Goal: Task Accomplishment & Management: Manage account settings

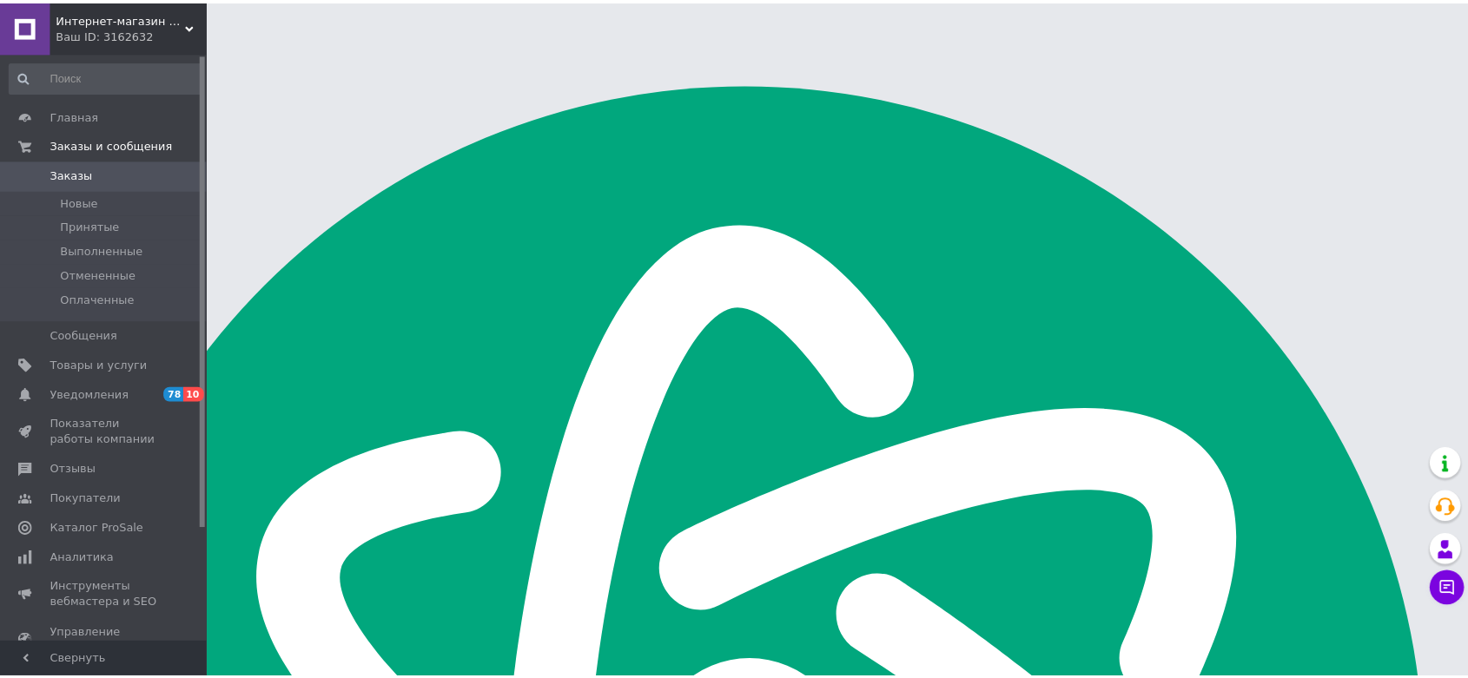
scroll to position [2779, 0]
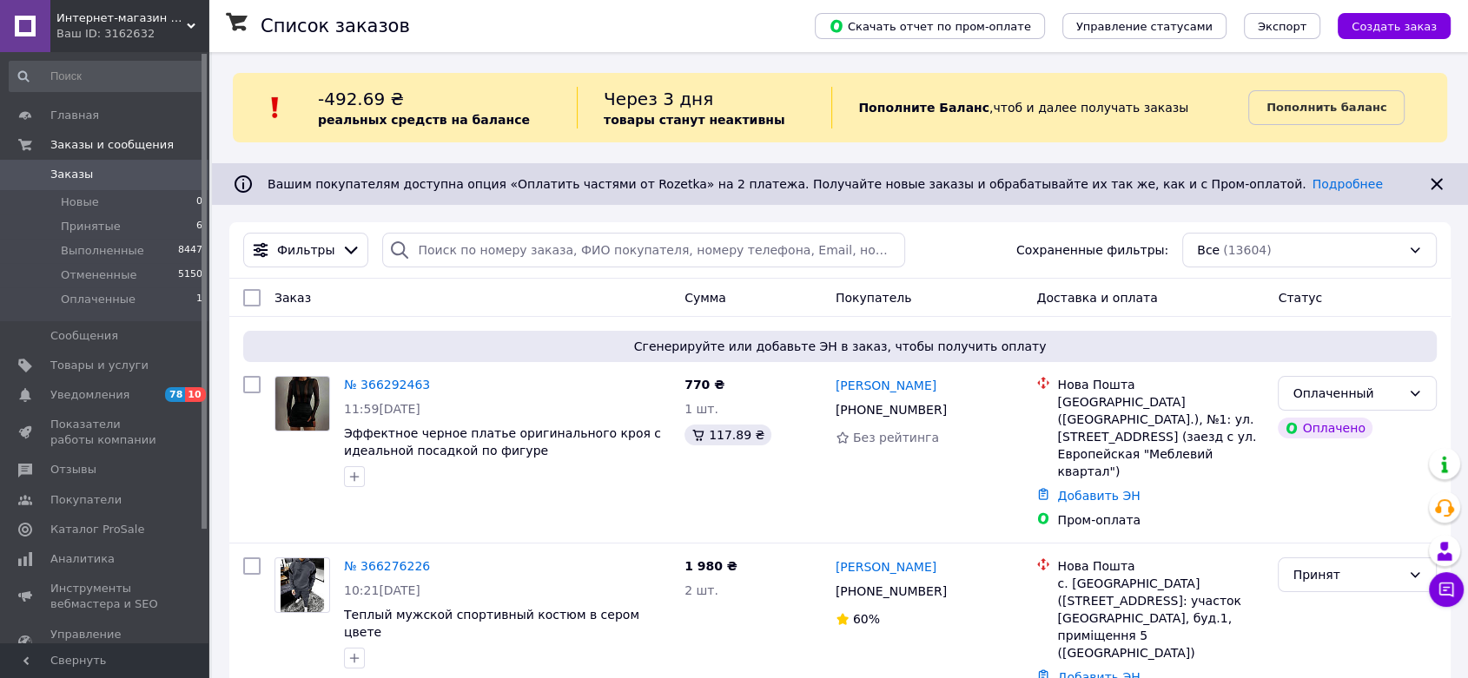
click at [403, 381] on link "№ 366292463" at bounding box center [387, 385] width 86 height 14
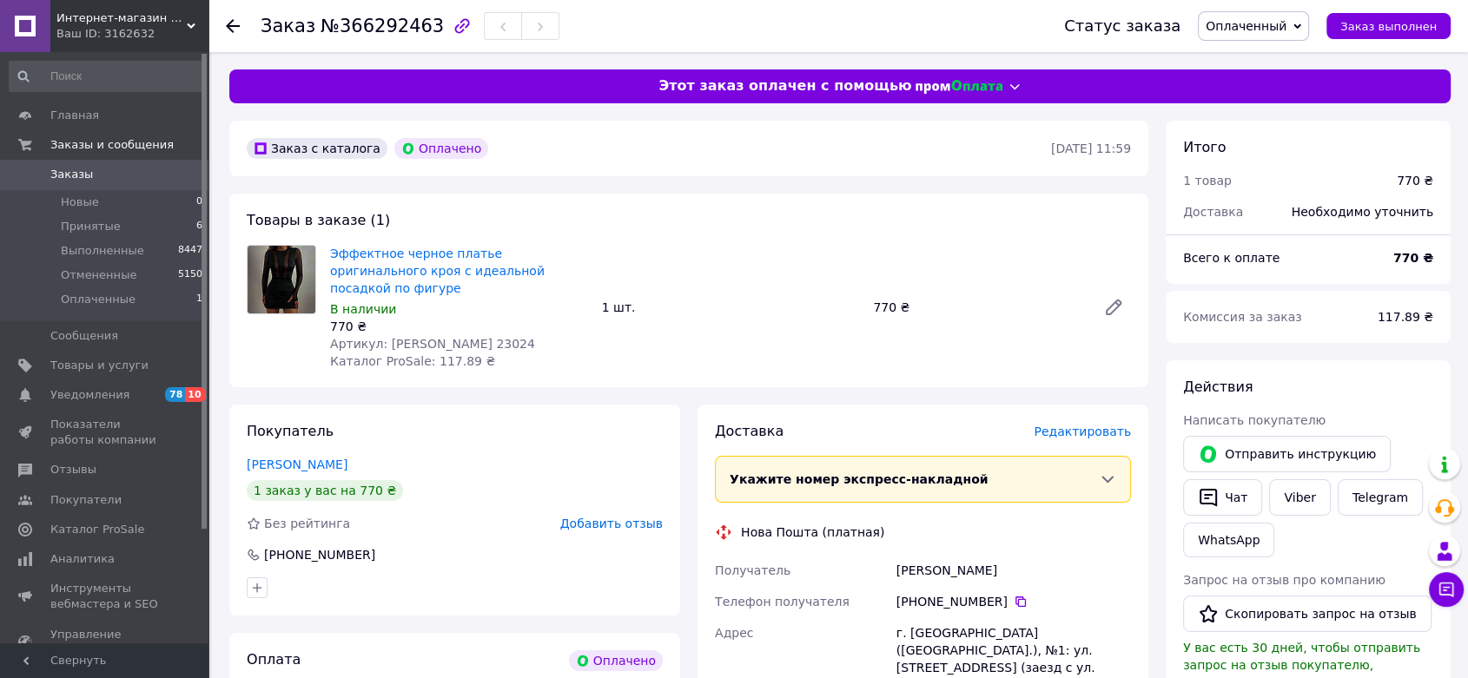
click at [1136, 298] on div at bounding box center [1113, 308] width 49 height 42
click at [1116, 301] on icon at bounding box center [1114, 308] width 14 height 14
click at [1014, 595] on icon at bounding box center [1021, 602] width 14 height 14
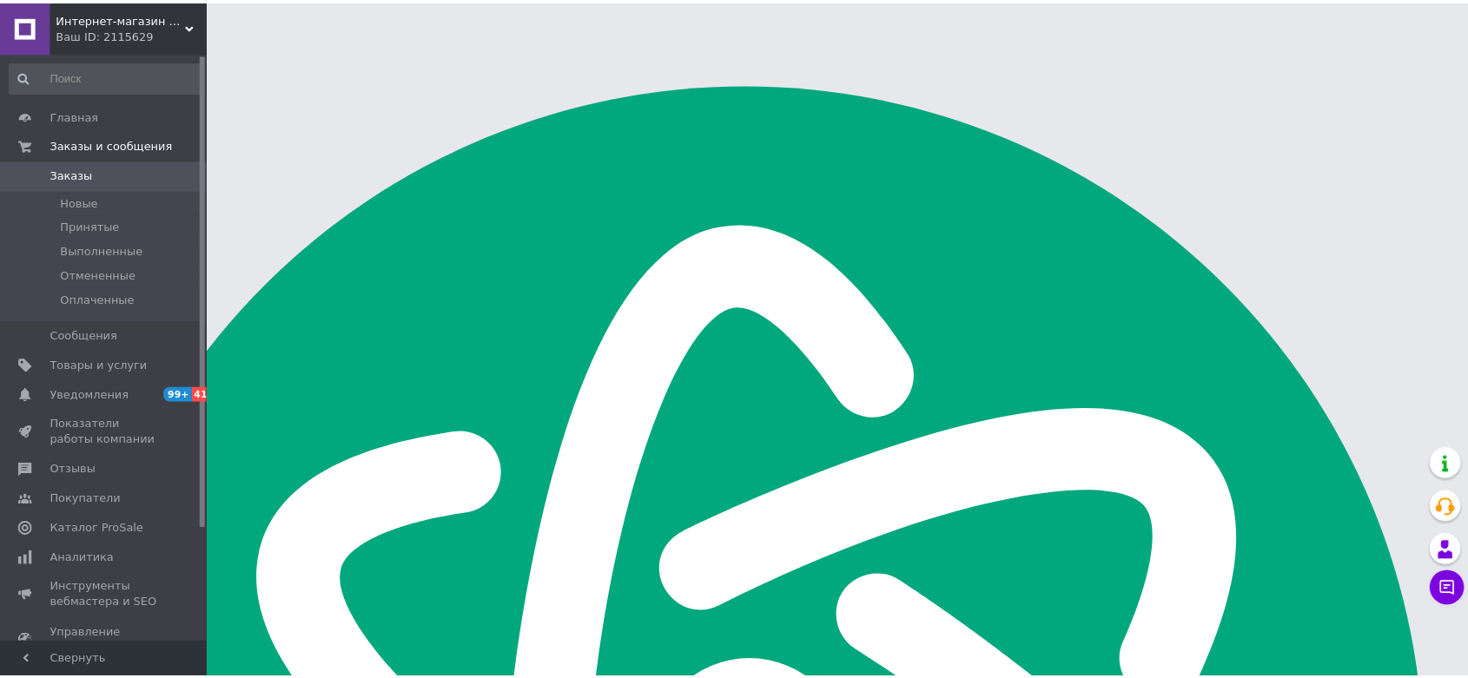
scroll to position [2779, 0]
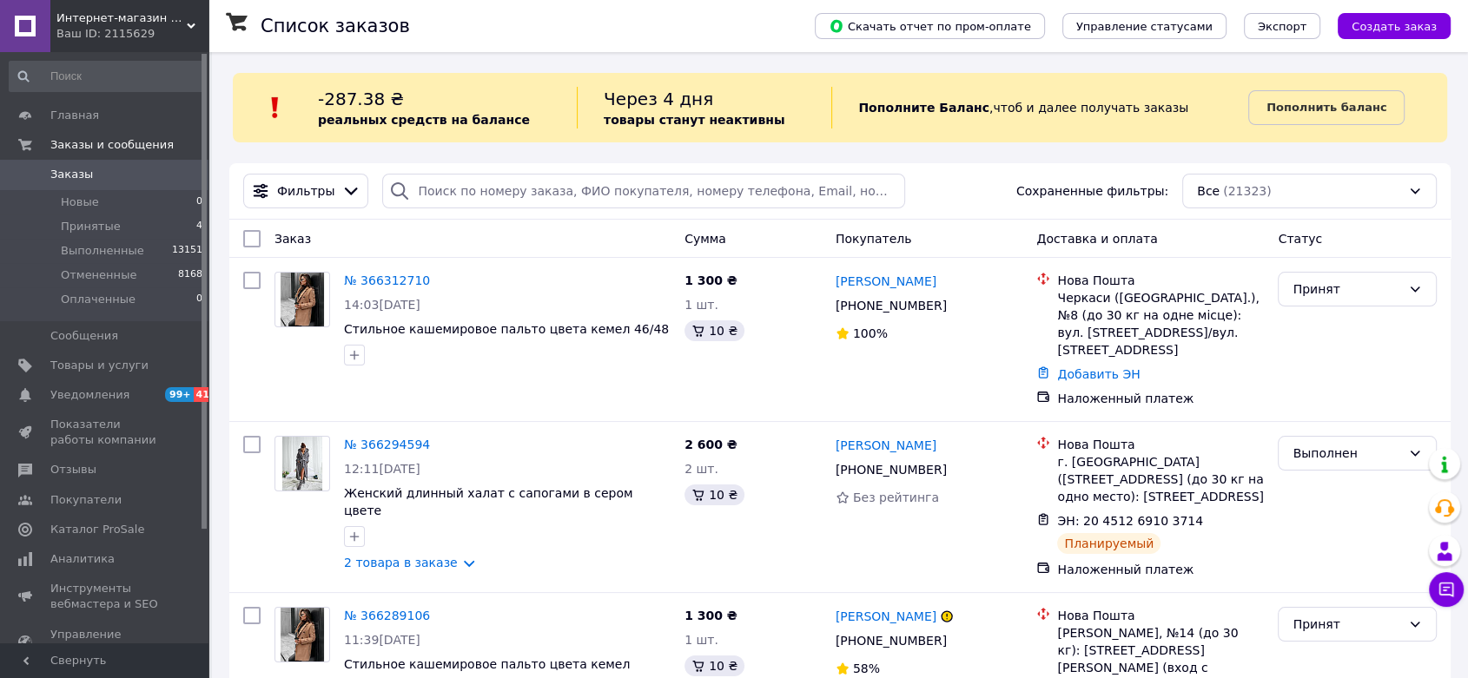
click at [153, 12] on span "Интернет-магазин одежды и аксессуаров - Barbaris" at bounding box center [121, 18] width 130 height 16
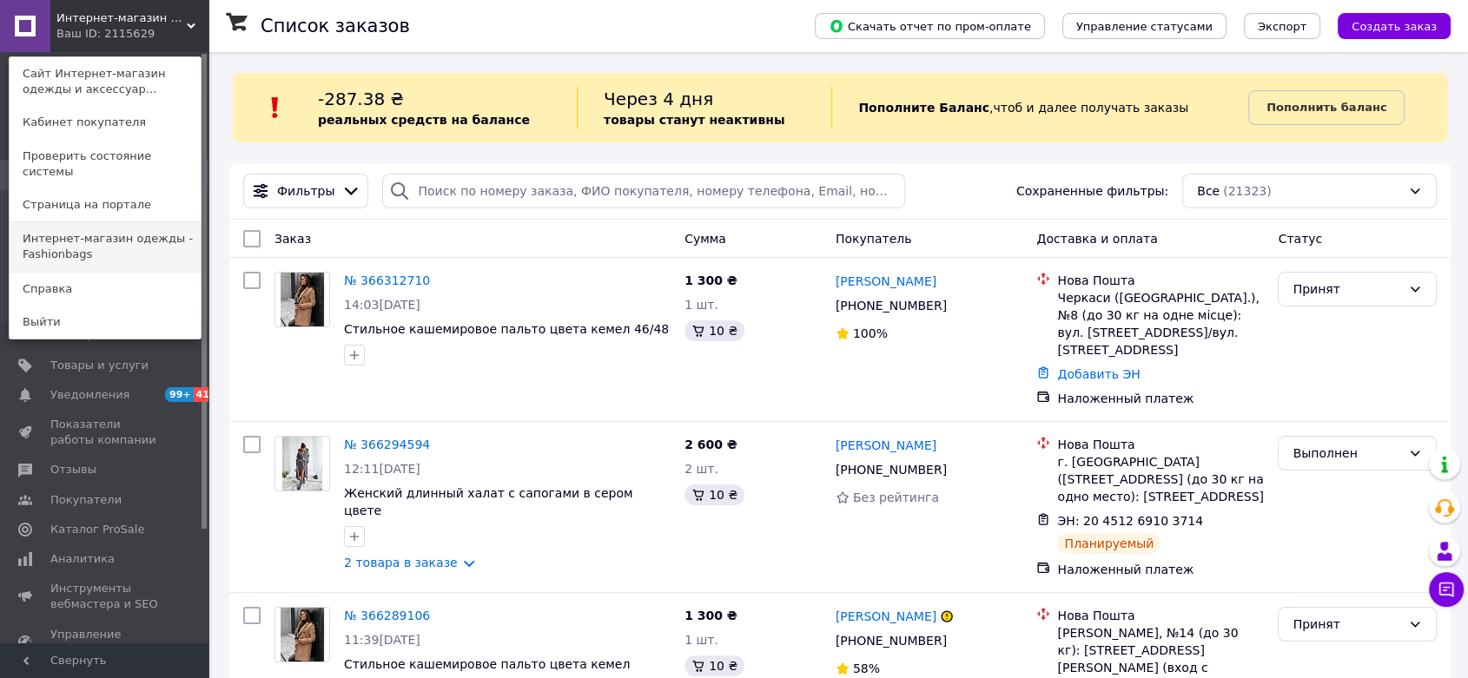
click at [82, 234] on link "Интернет-магазин одежды - Fashionbags" at bounding box center [105, 246] width 191 height 49
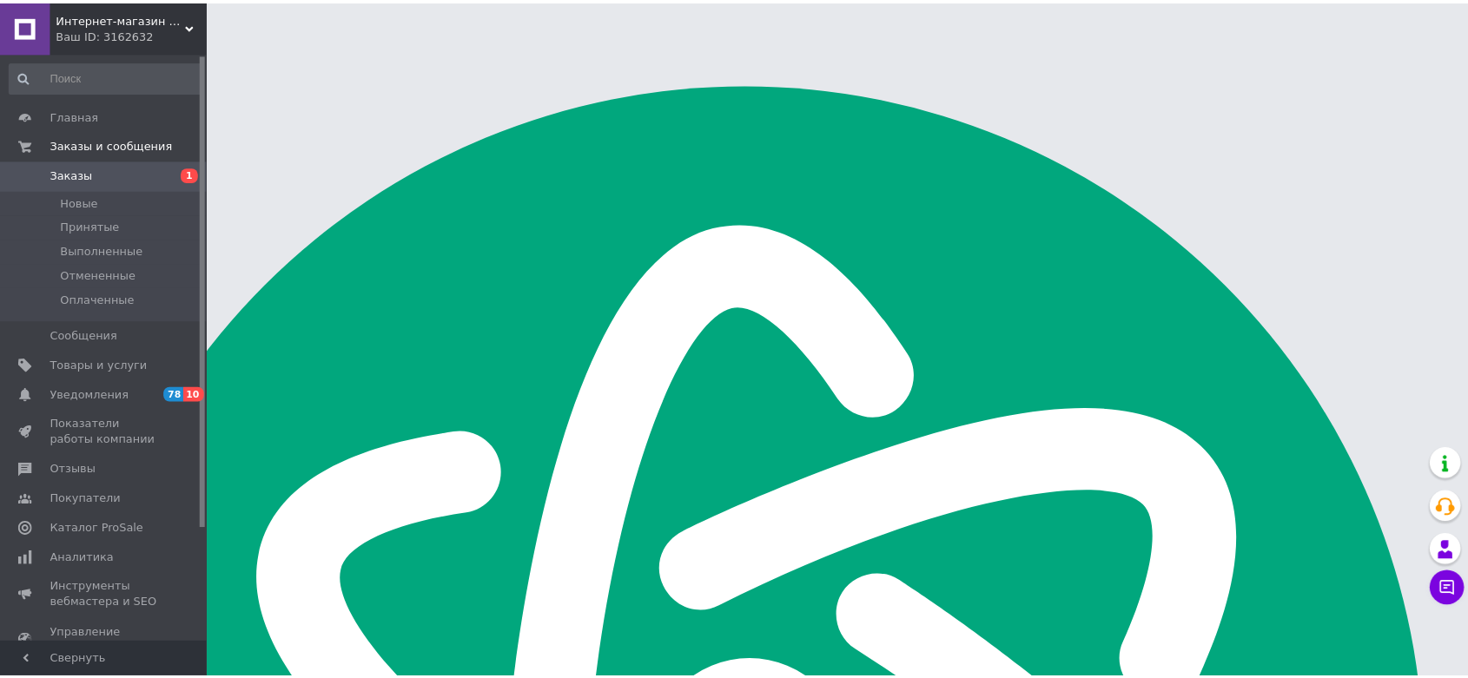
scroll to position [2779, 0]
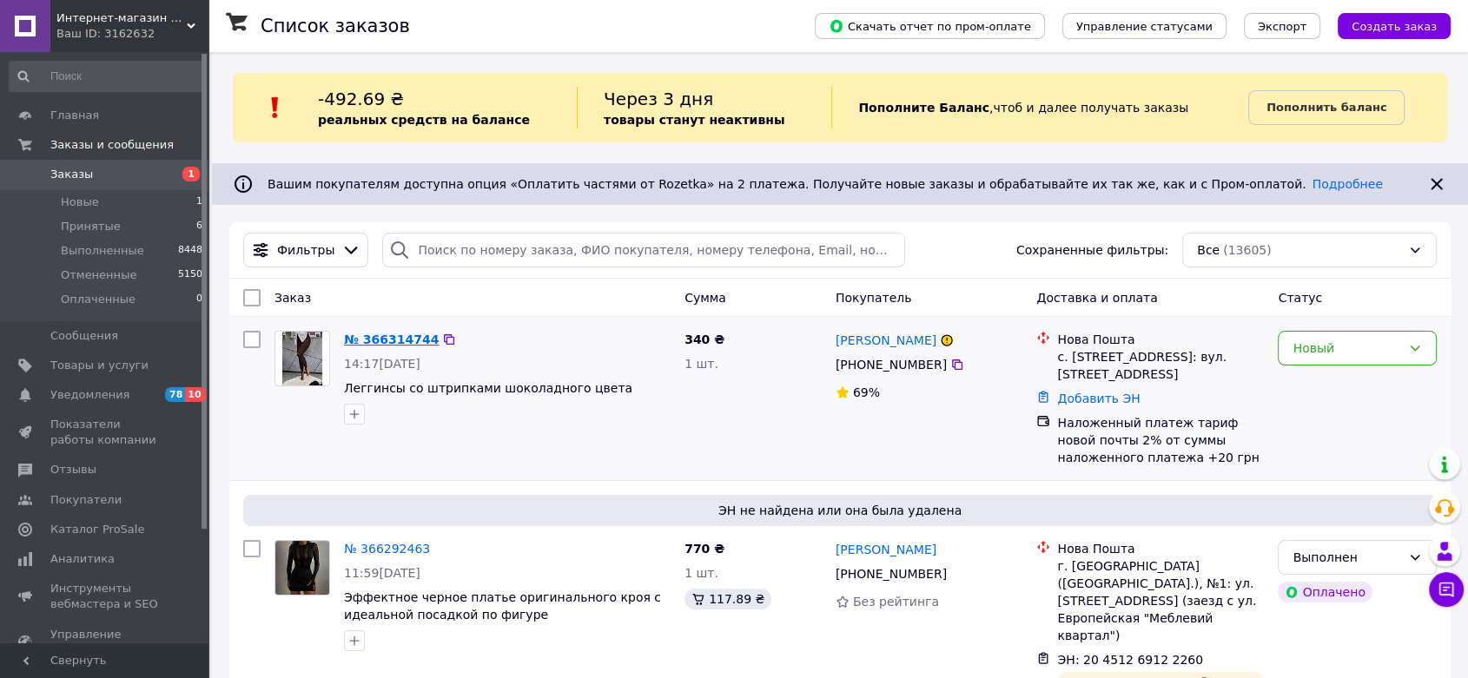
click at [388, 334] on link "№ 366314744" at bounding box center [391, 340] width 95 height 14
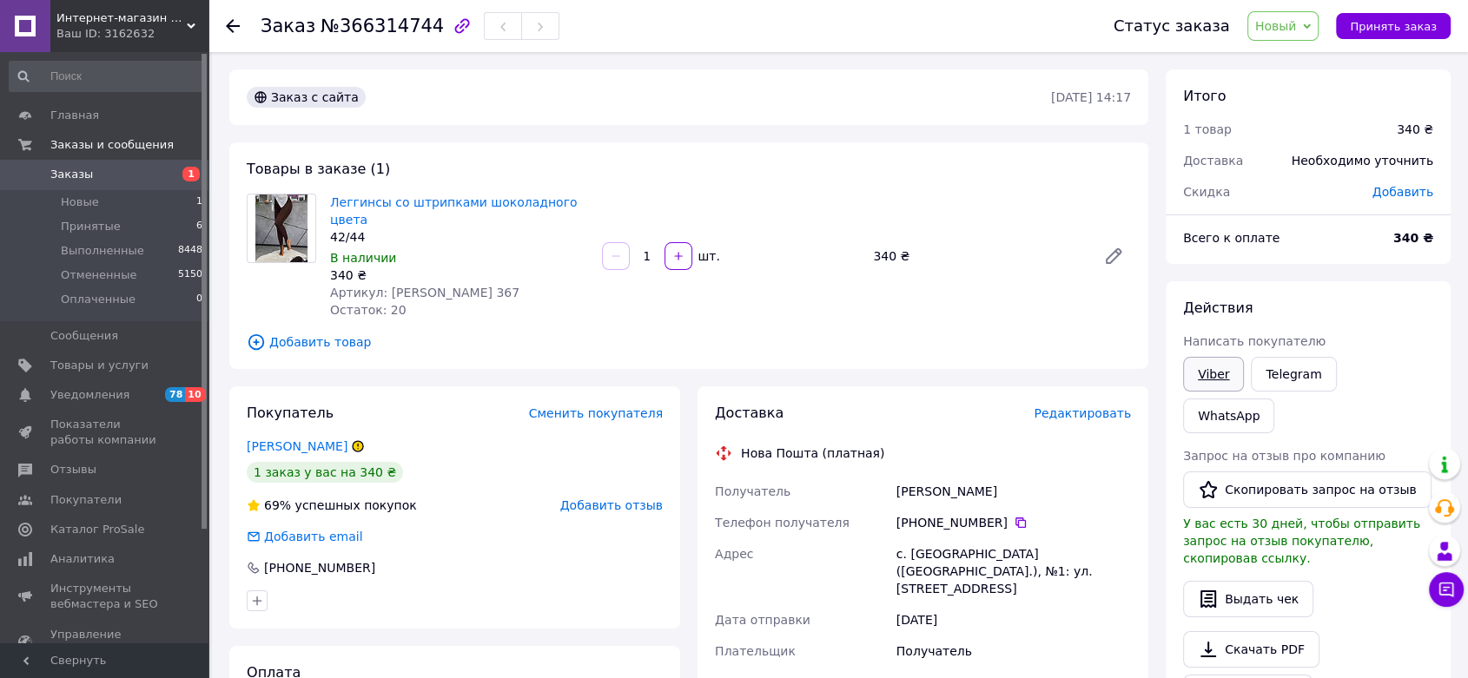
click at [1208, 387] on link "Viber" at bounding box center [1213, 374] width 61 height 35
click at [460, 195] on link "Леггинсы со штрипками шоколадного цвета" at bounding box center [454, 210] width 248 height 31
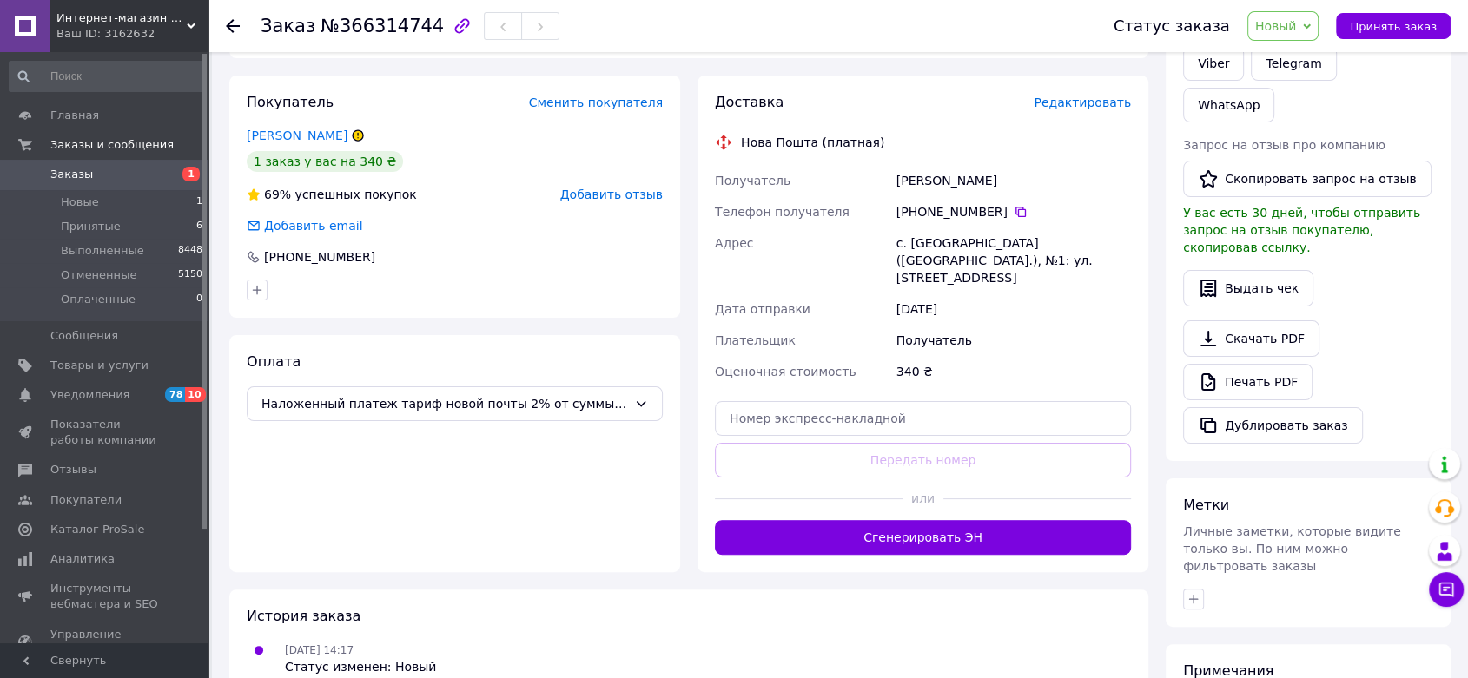
scroll to position [446, 0]
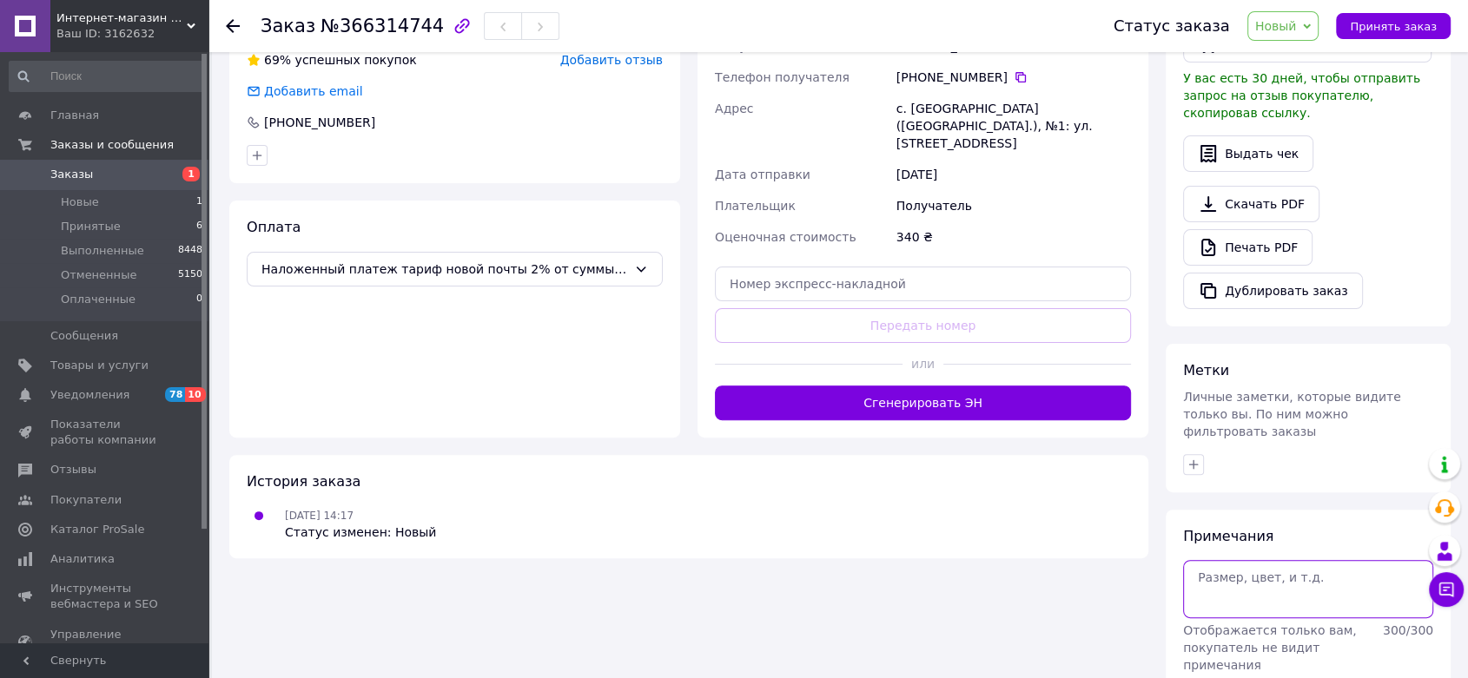
click at [1231, 560] on textarea at bounding box center [1308, 588] width 250 height 57
type textarea "кинула картку"
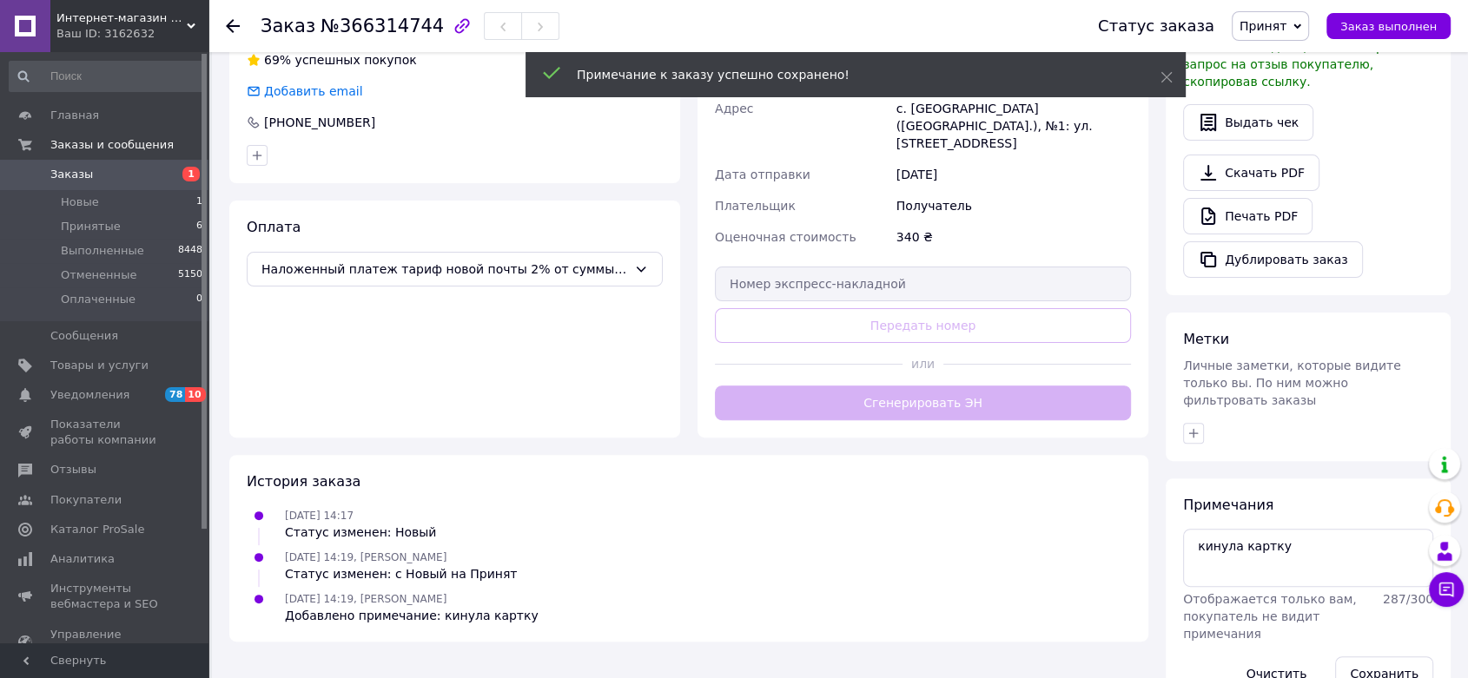
scroll to position [415, 0]
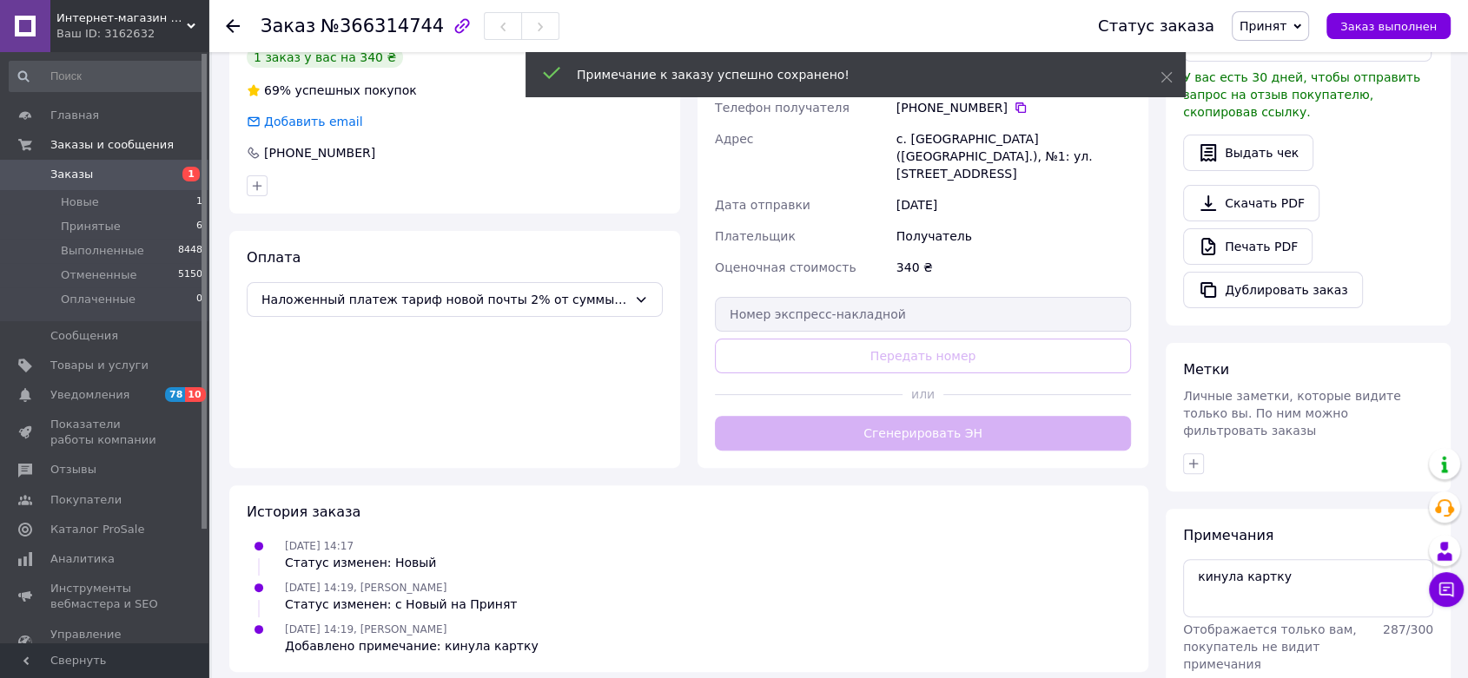
click at [93, 179] on span "Заказы" at bounding box center [105, 175] width 110 height 16
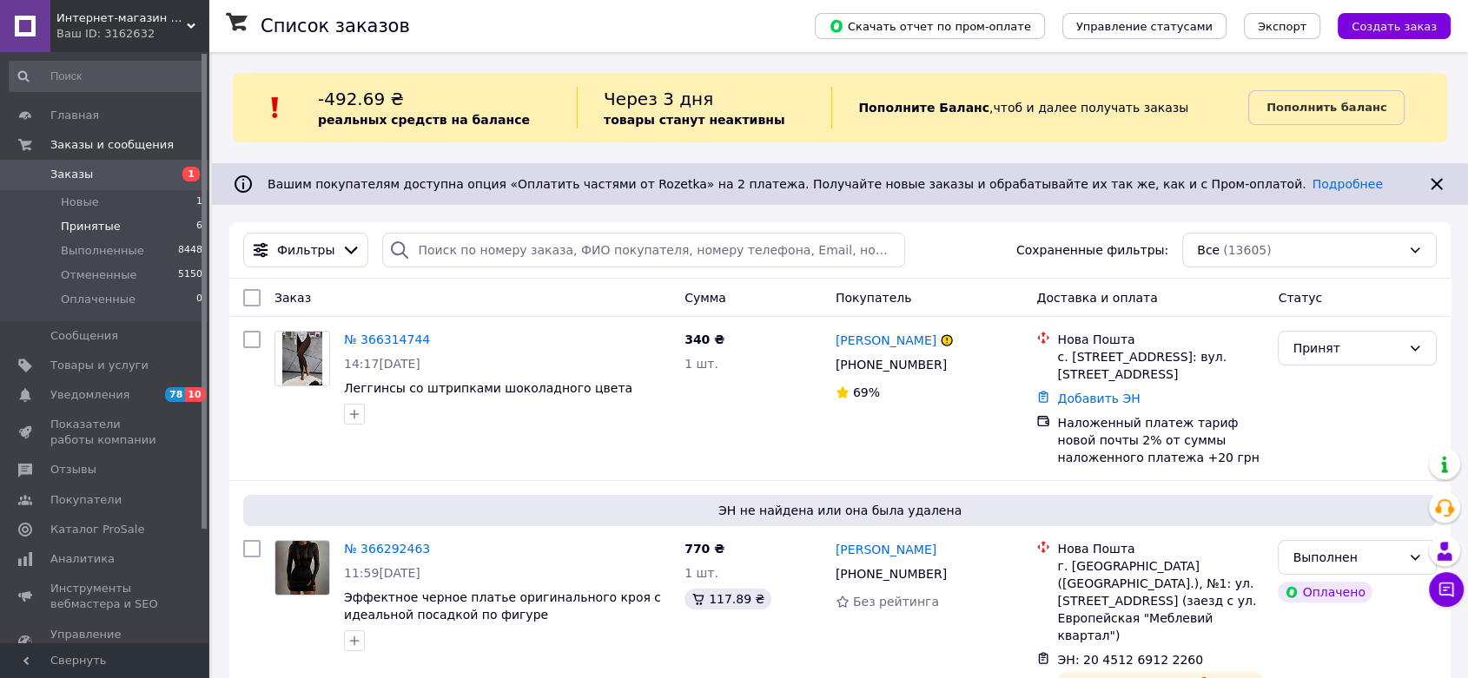
click at [125, 225] on li "Принятые 6" at bounding box center [106, 227] width 213 height 24
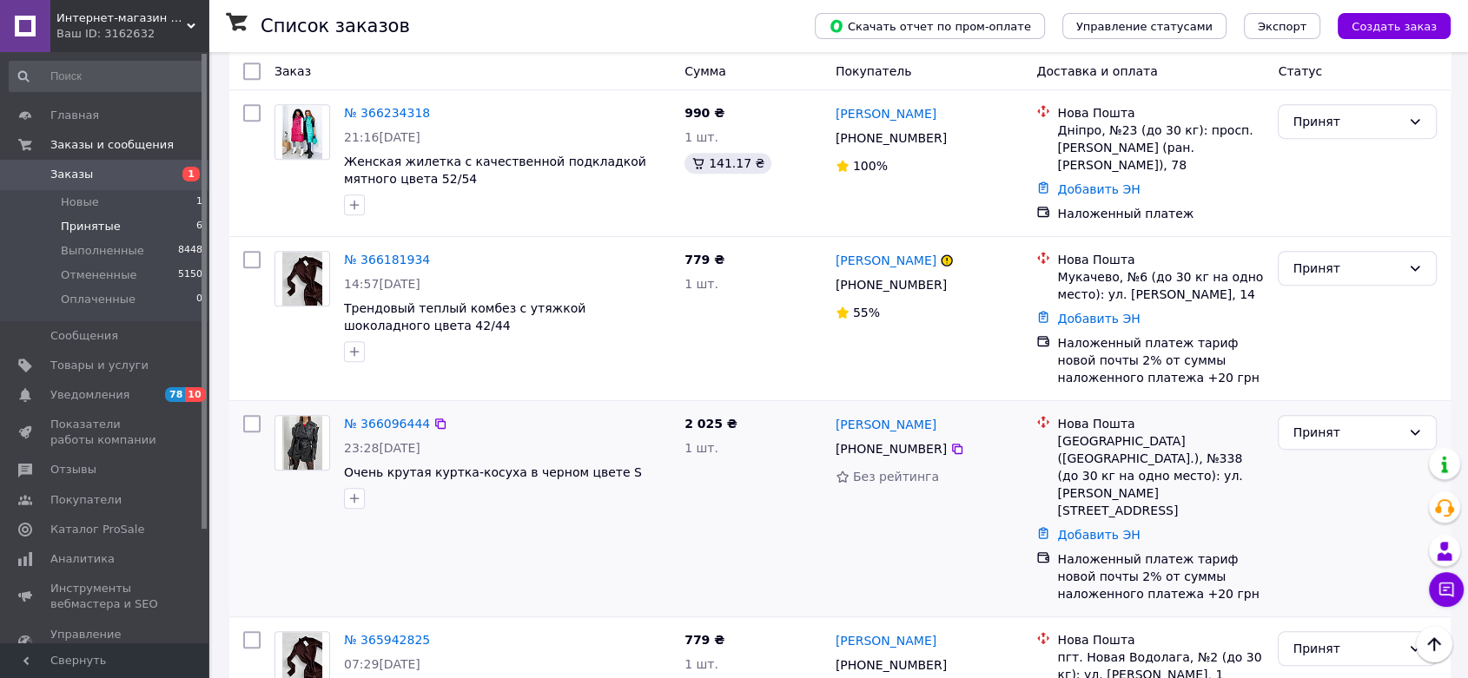
scroll to position [904, 0]
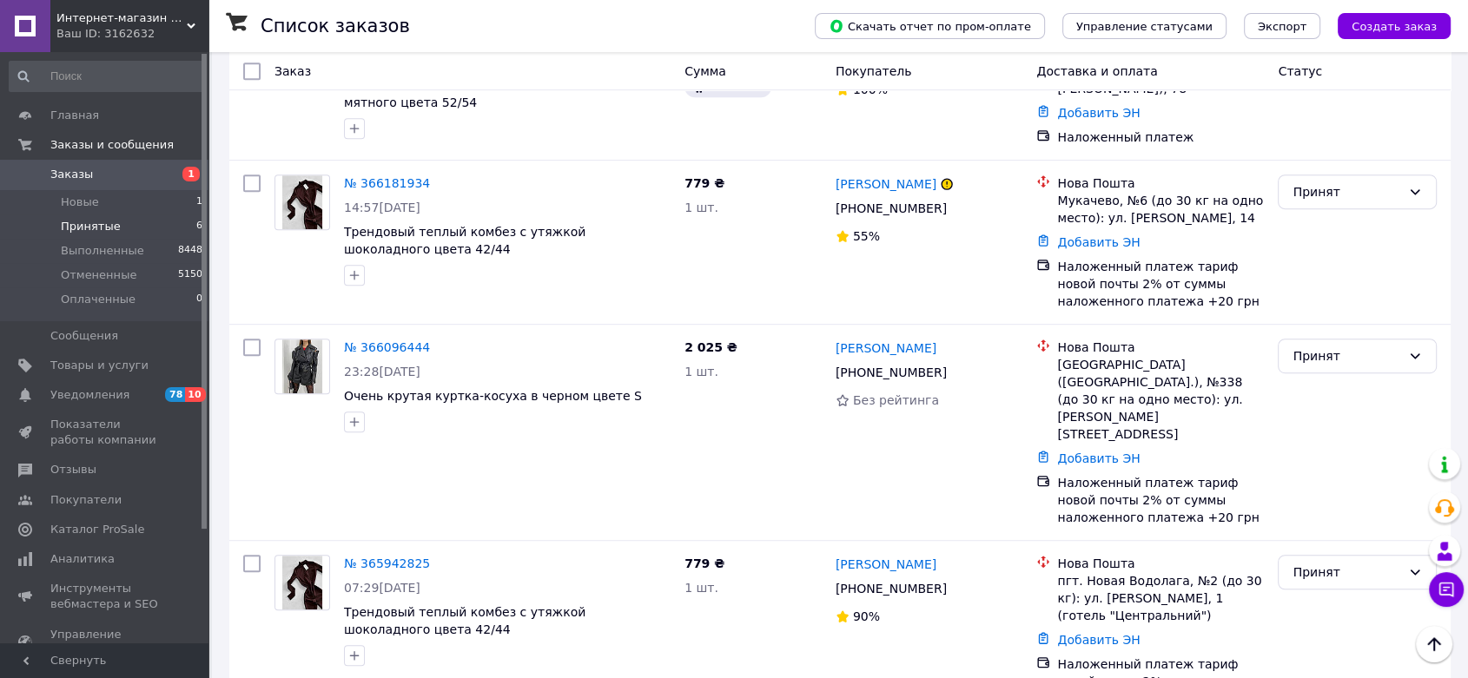
click at [144, 18] on span "Интернет-магазин одежды - Fashionbags" at bounding box center [121, 18] width 130 height 16
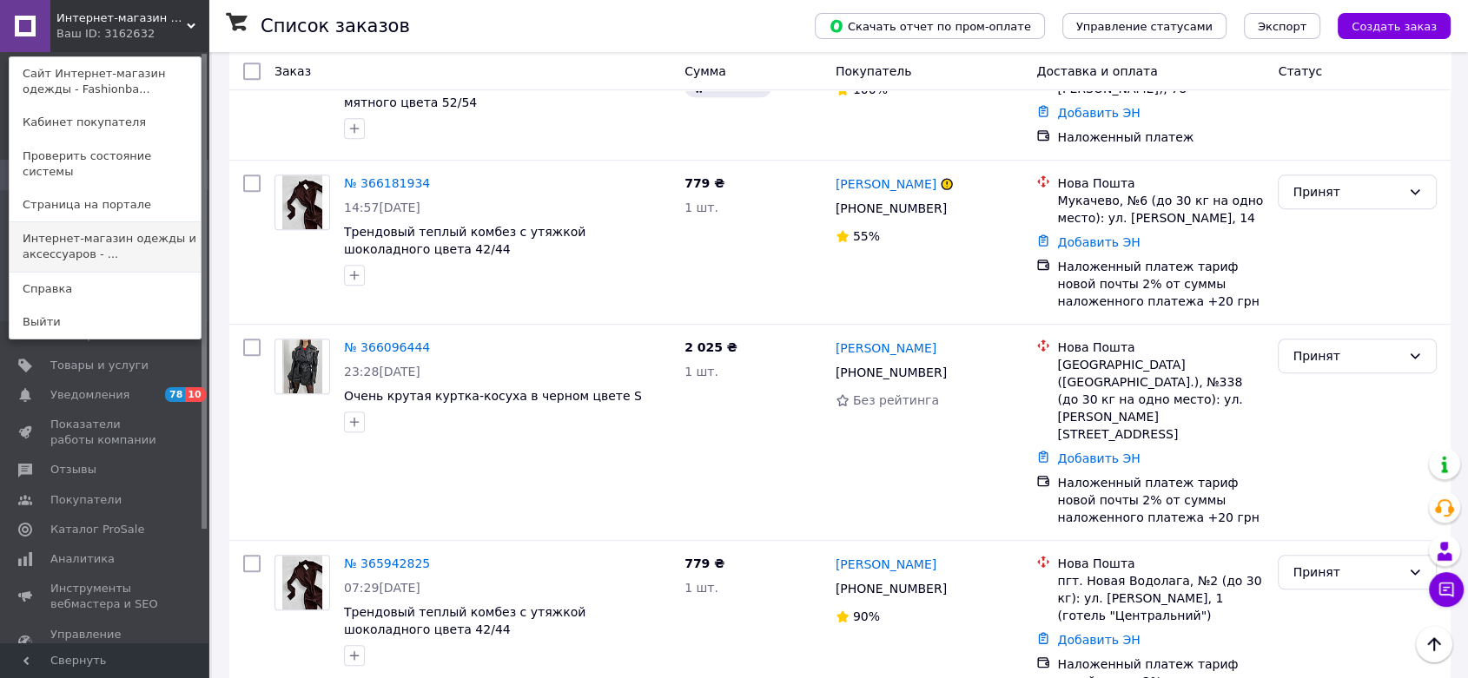
click at [84, 222] on link "Интернет-магазин одежды и аксессуаров - ..." at bounding box center [105, 246] width 191 height 49
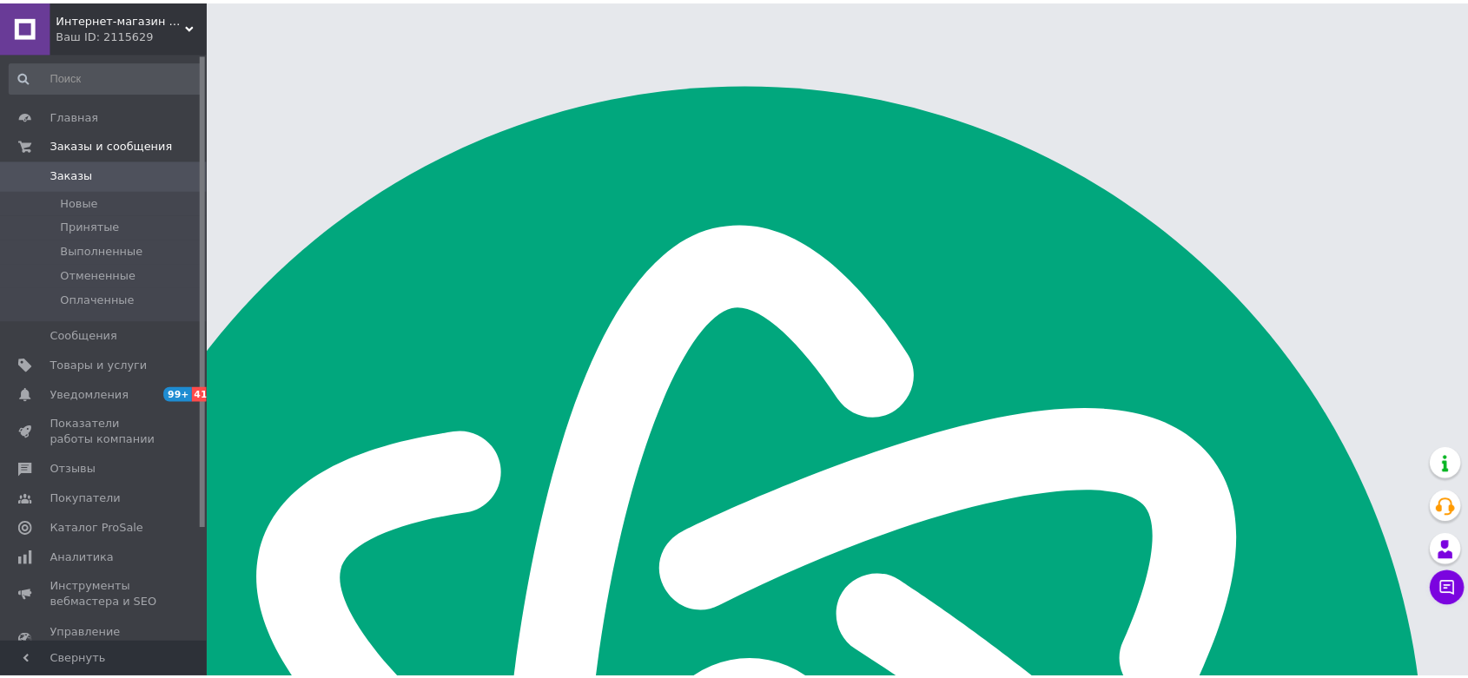
scroll to position [2779, 0]
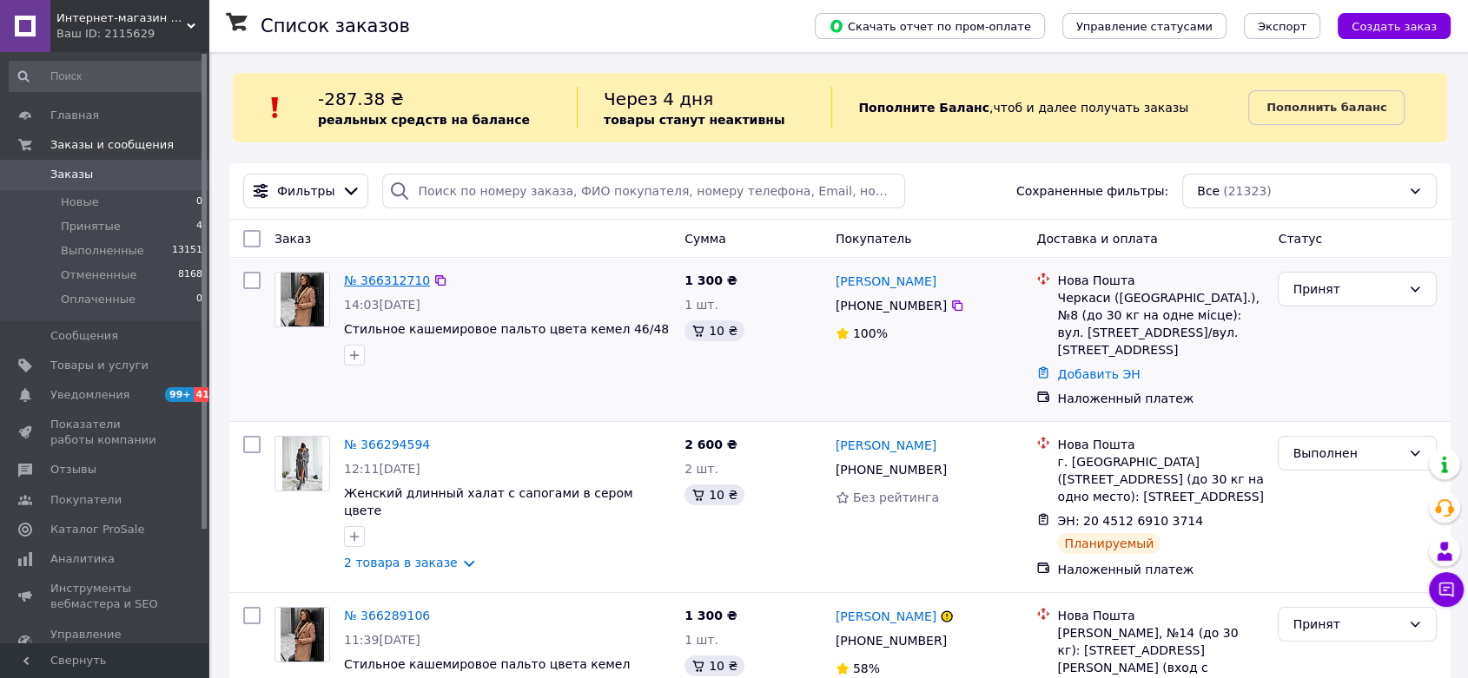
click at [385, 282] on link "№ 366312710" at bounding box center [387, 281] width 86 height 14
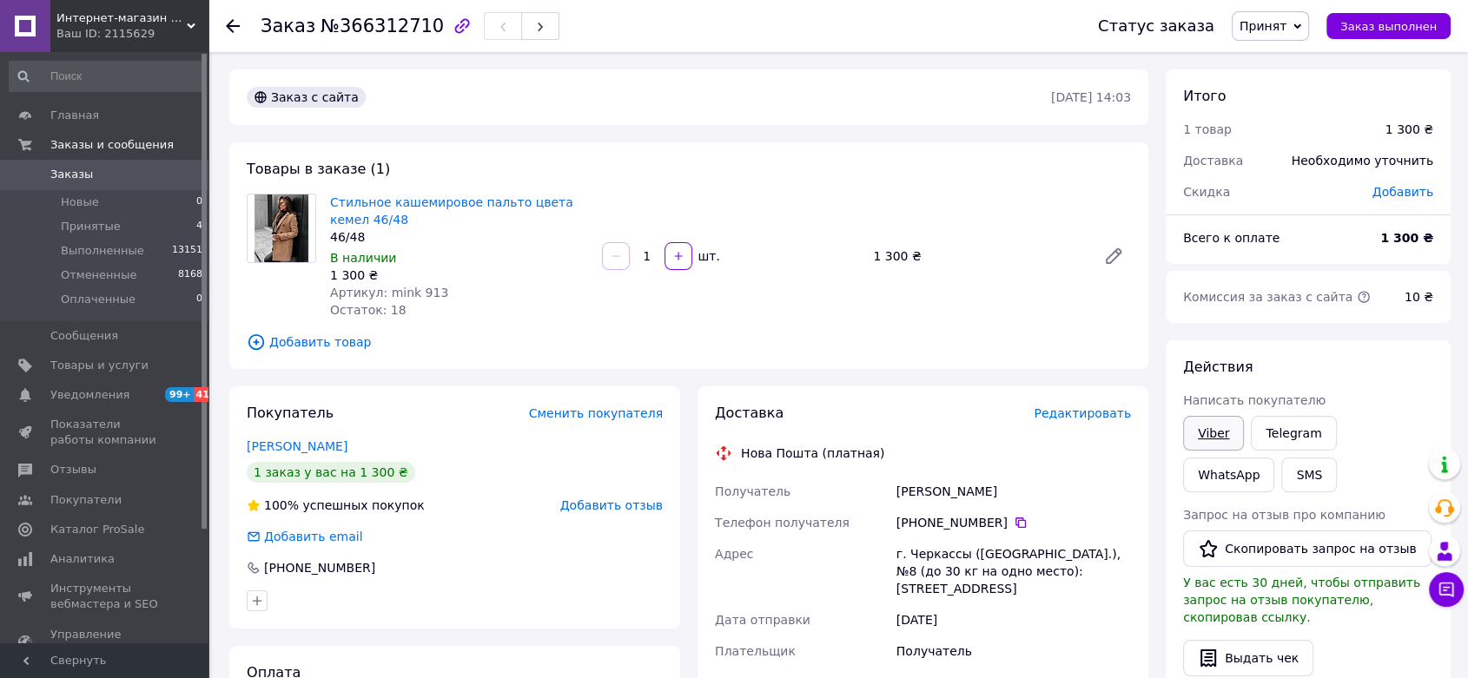
click at [1219, 431] on link "Viber" at bounding box center [1213, 433] width 61 height 35
click at [493, 206] on link "Стильное кашемировое пальто цвета кемел 46/48" at bounding box center [451, 210] width 243 height 31
click at [94, 228] on span "Принятые" at bounding box center [91, 227] width 60 height 16
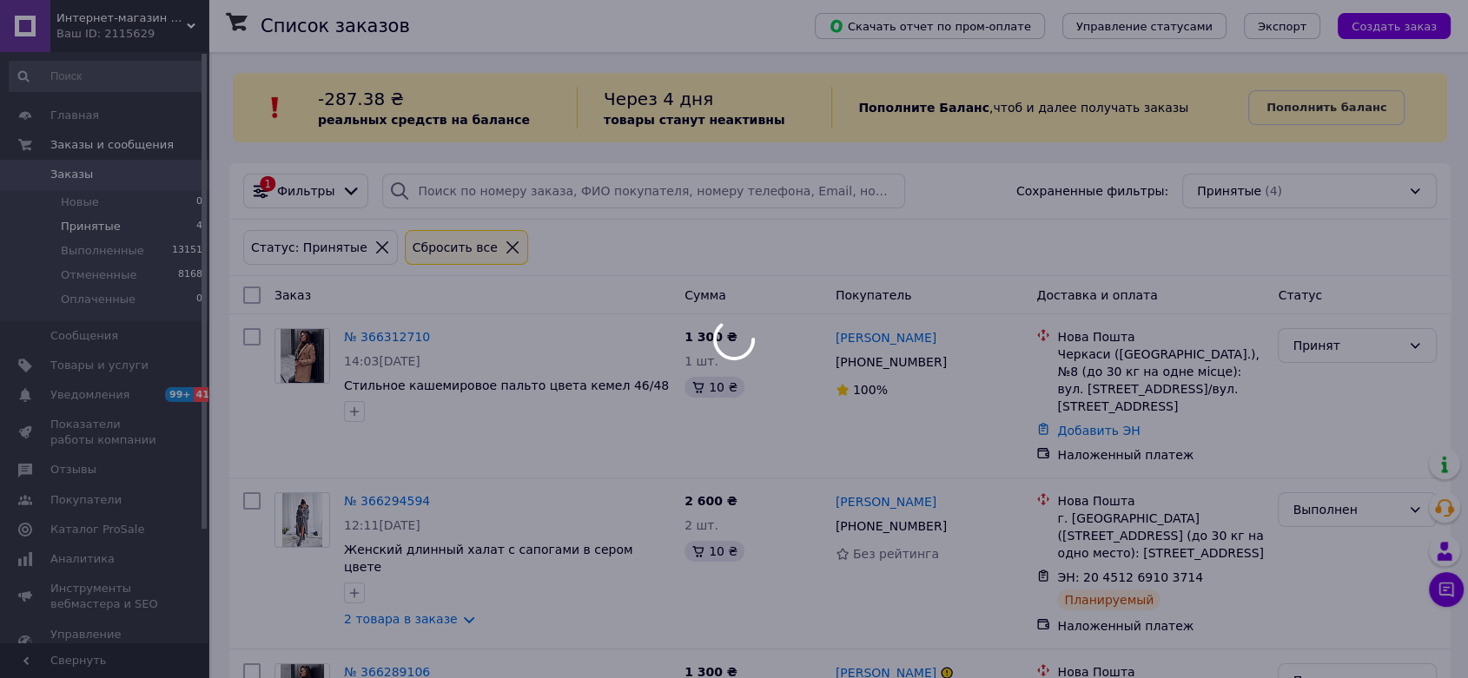
click at [82, 227] on span "Принятые" at bounding box center [91, 227] width 60 height 16
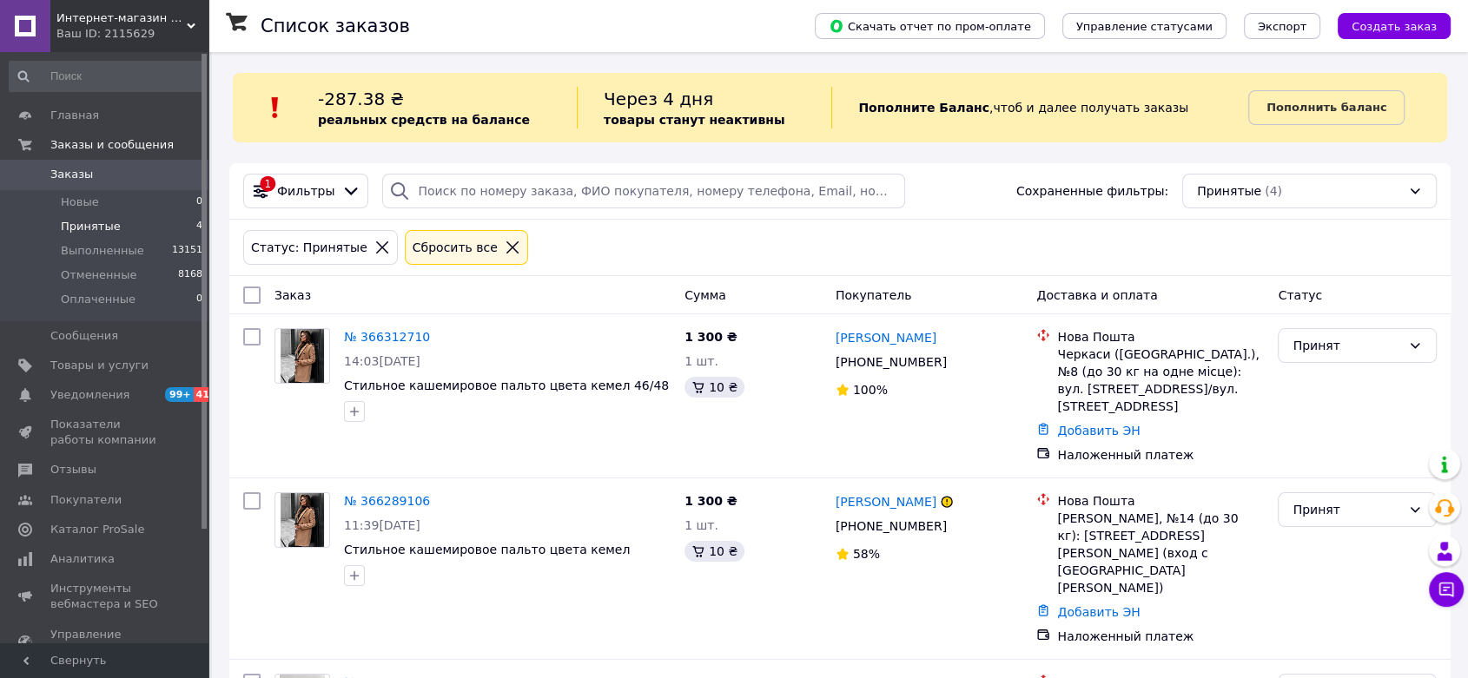
click at [178, 20] on span "Интернет-магазин одежды и аксессуаров - Barbaris" at bounding box center [121, 18] width 130 height 16
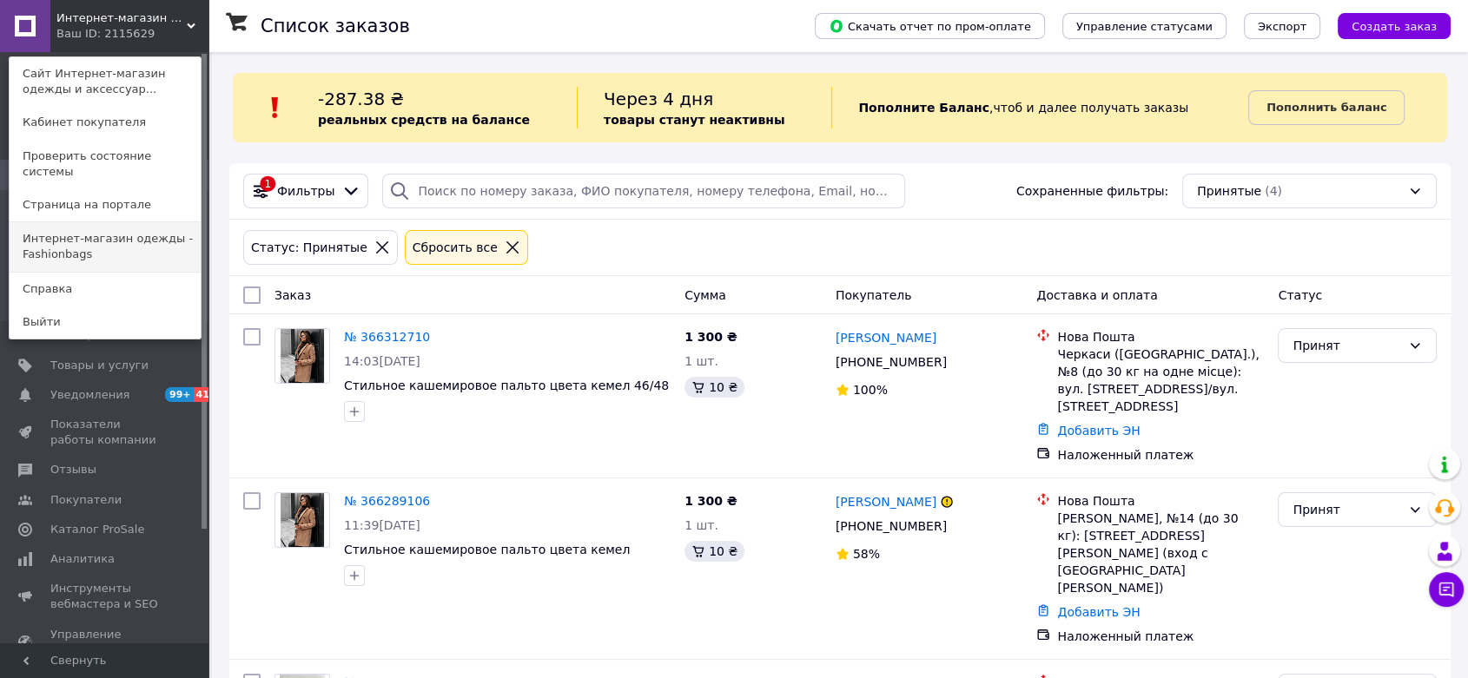
click at [122, 240] on link "Интернет-магазин одежды - Fashionbags" at bounding box center [105, 246] width 191 height 49
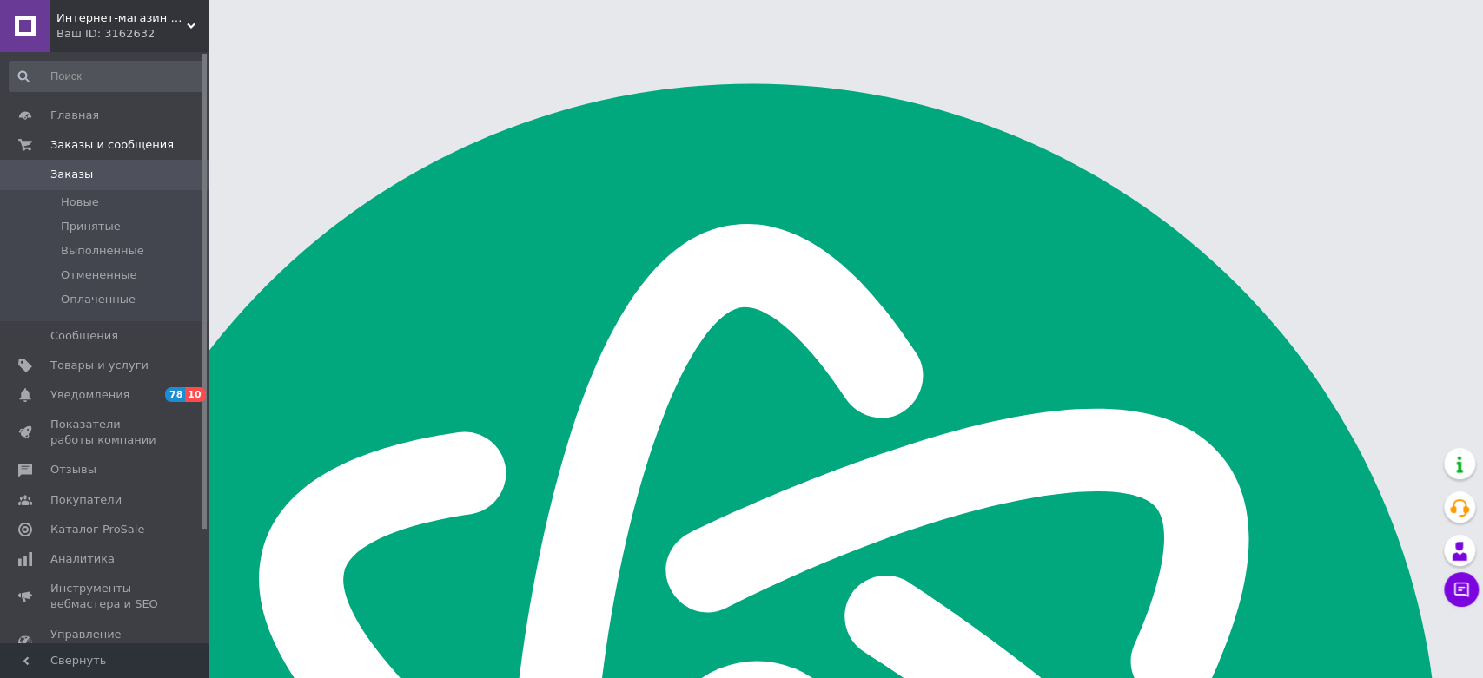
scroll to position [2779, 0]
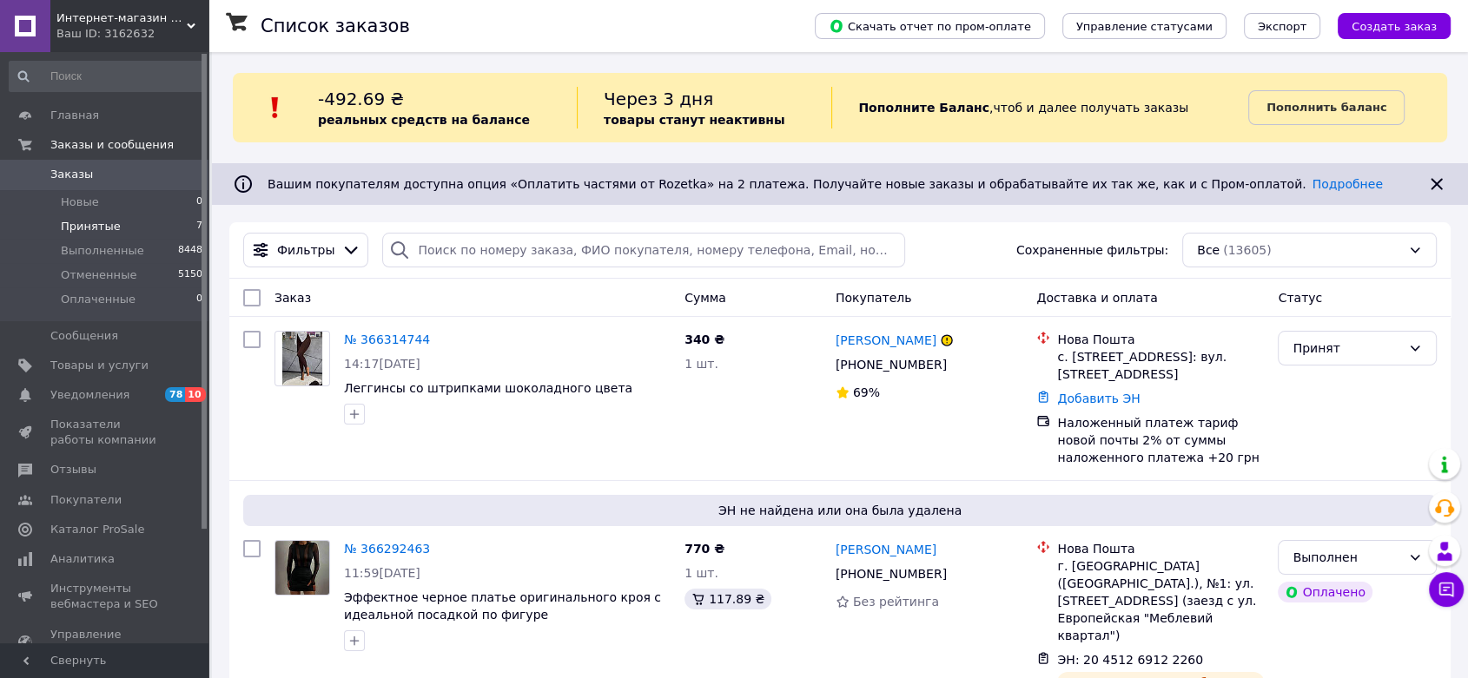
click at [106, 231] on span "Принятые" at bounding box center [91, 227] width 60 height 16
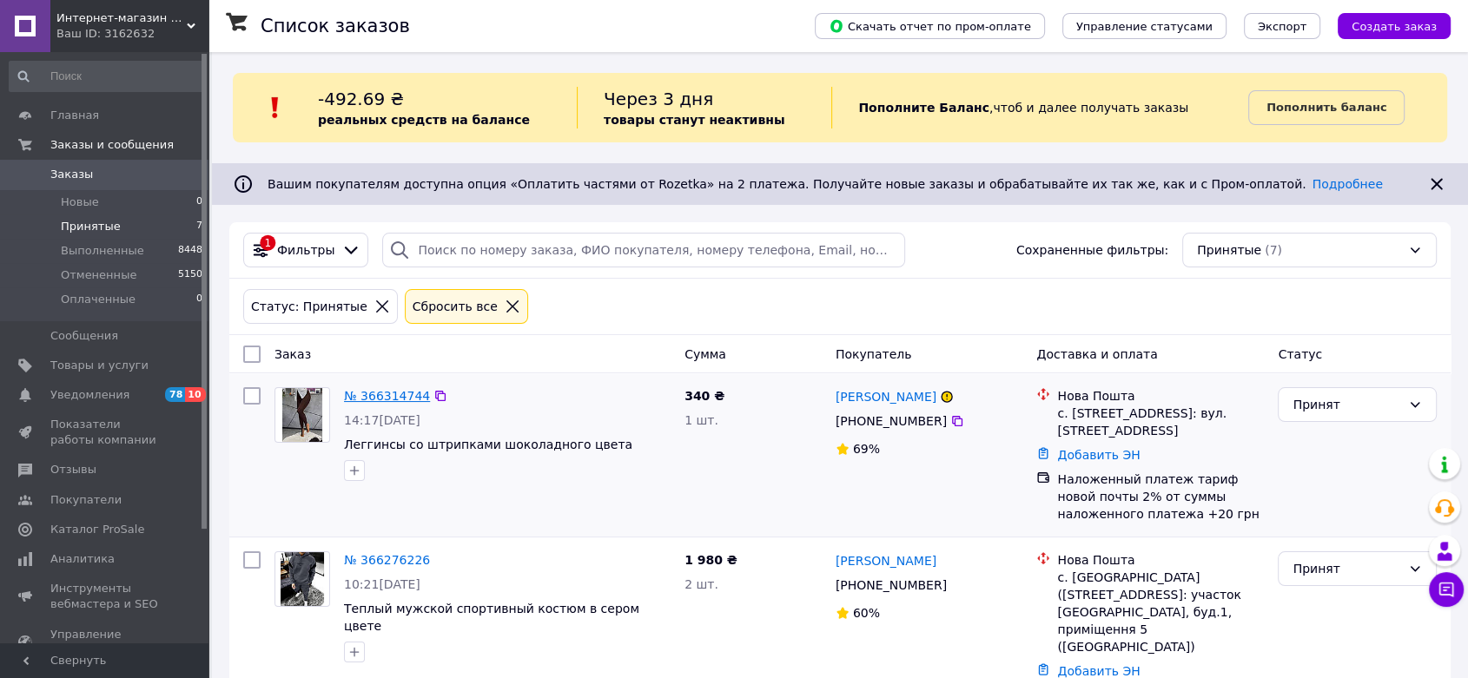
click at [383, 396] on link "№ 366314744" at bounding box center [387, 396] width 86 height 14
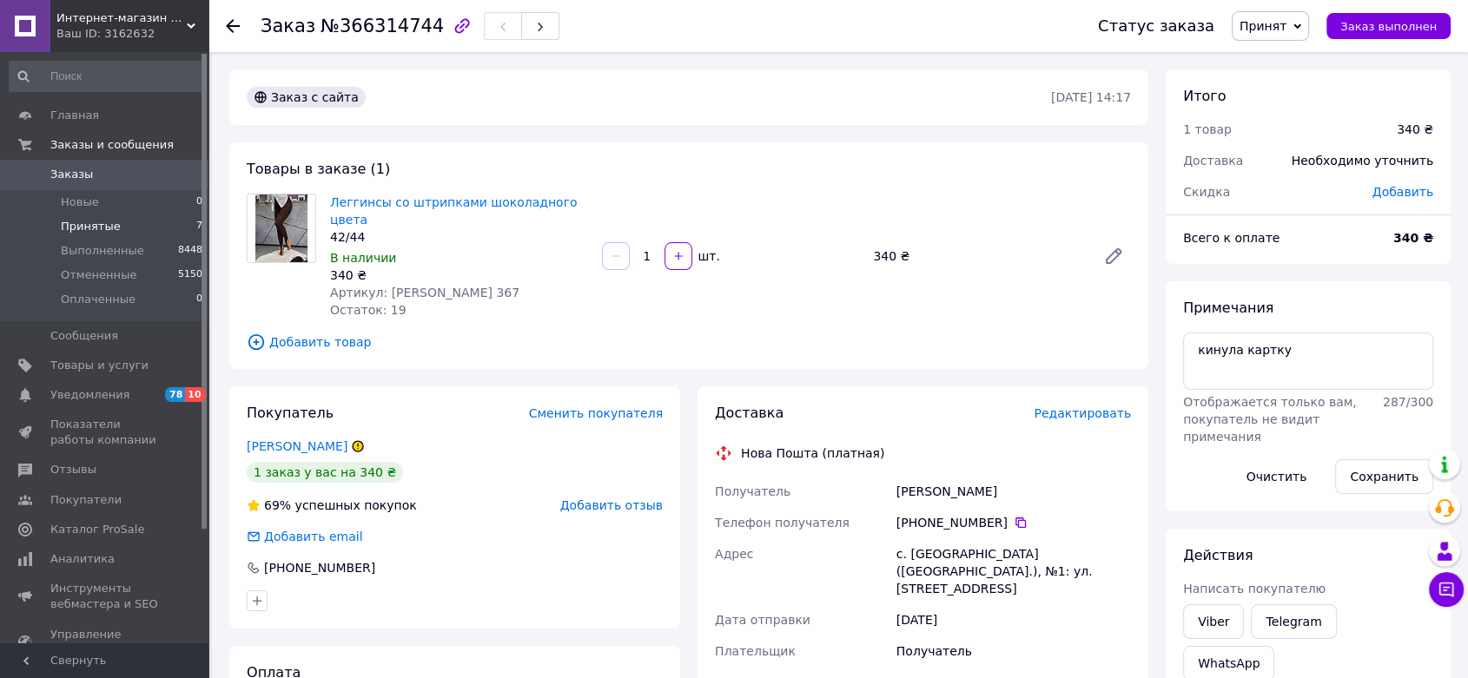
click at [100, 215] on li "Принятые 7" at bounding box center [106, 227] width 213 height 24
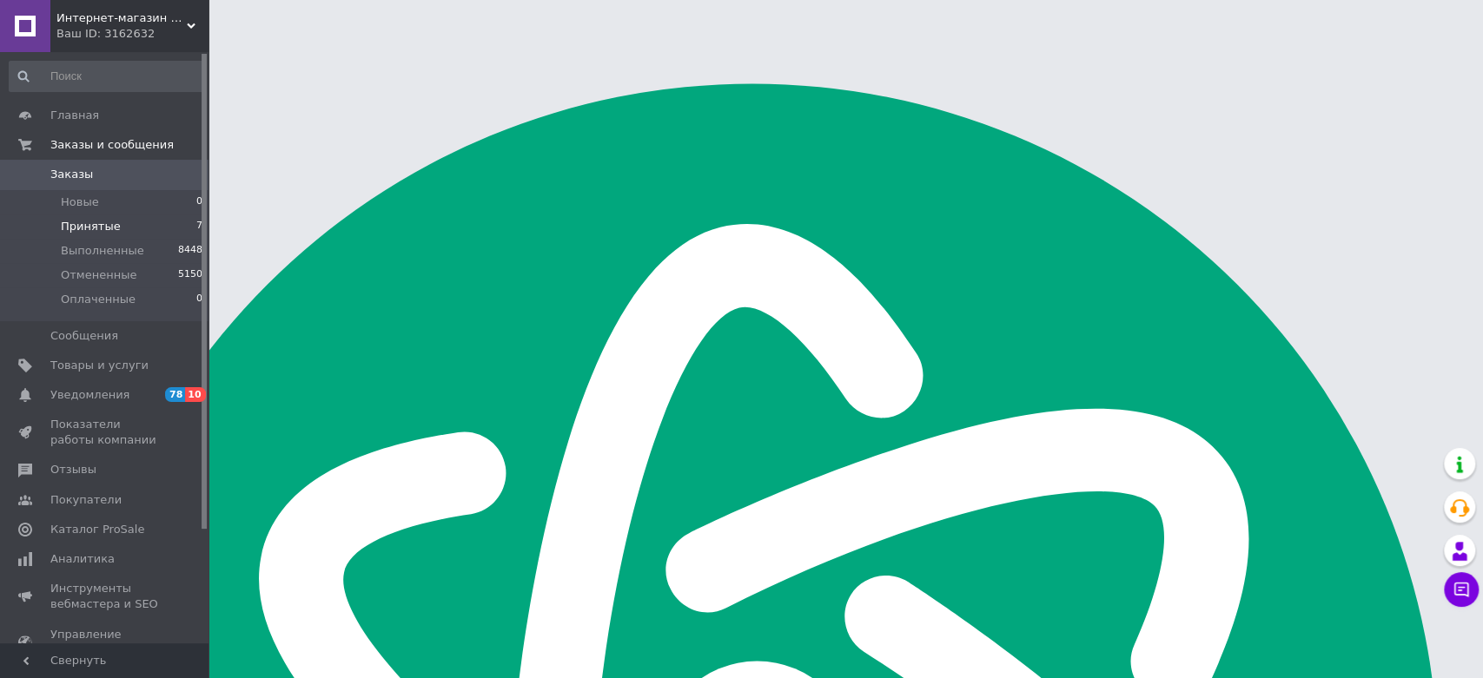
click at [103, 231] on span "Принятые" at bounding box center [91, 227] width 60 height 16
click at [104, 230] on span "Принятые" at bounding box center [91, 227] width 60 height 16
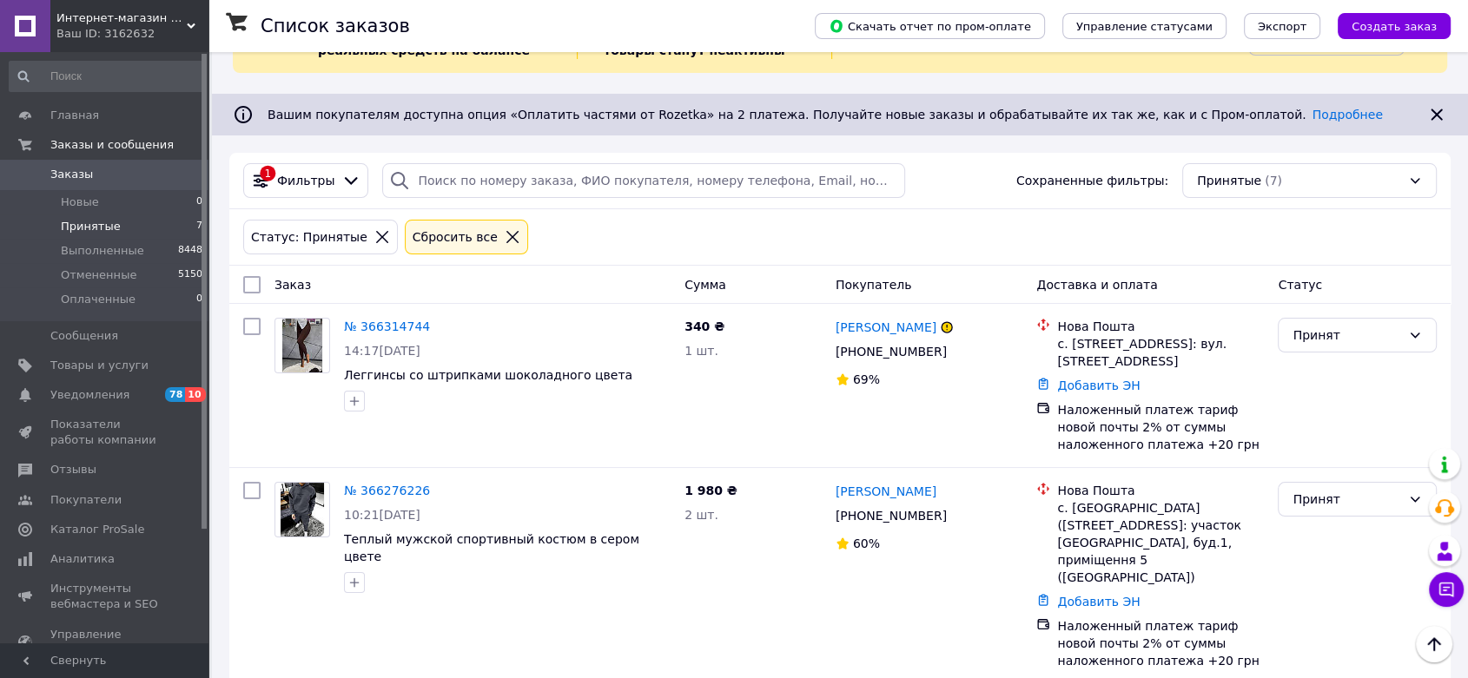
scroll to position [36, 0]
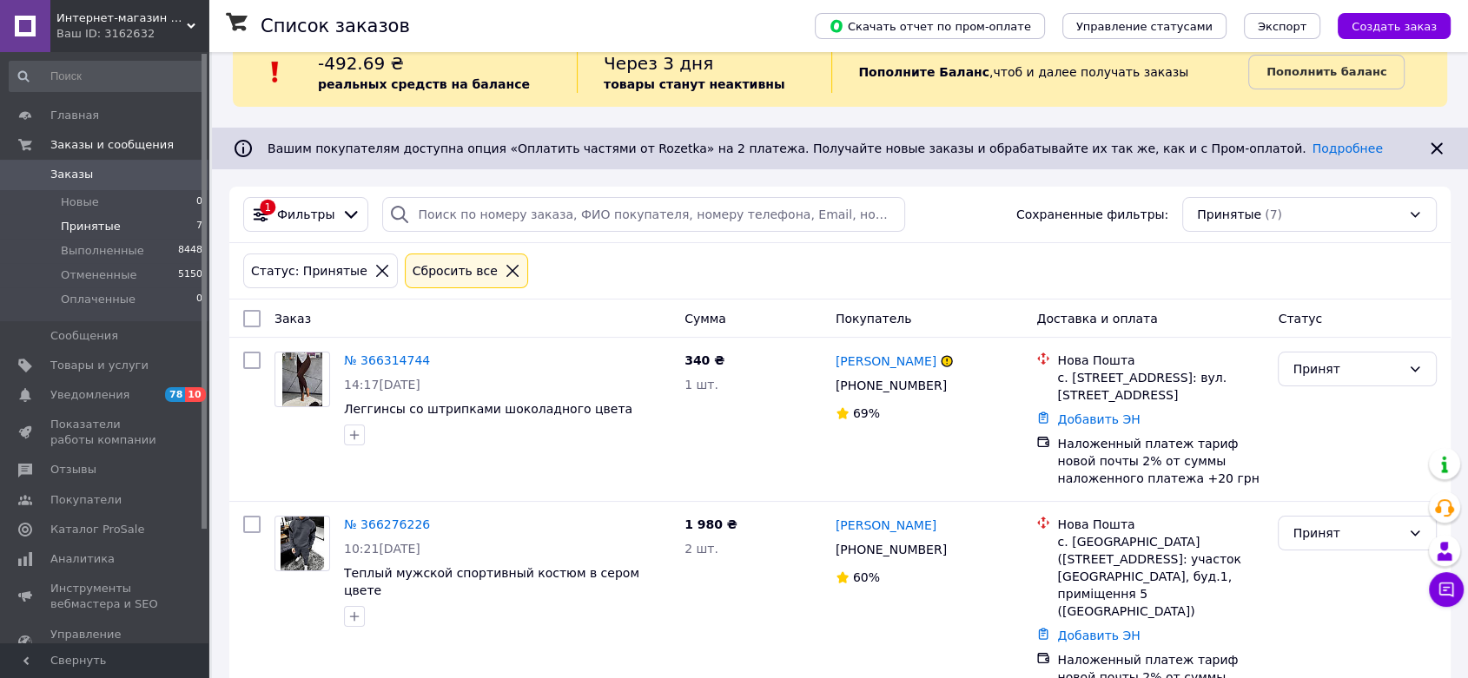
click at [158, 20] on span "Интернет-магазин одежды - Fashionbags" at bounding box center [121, 18] width 130 height 16
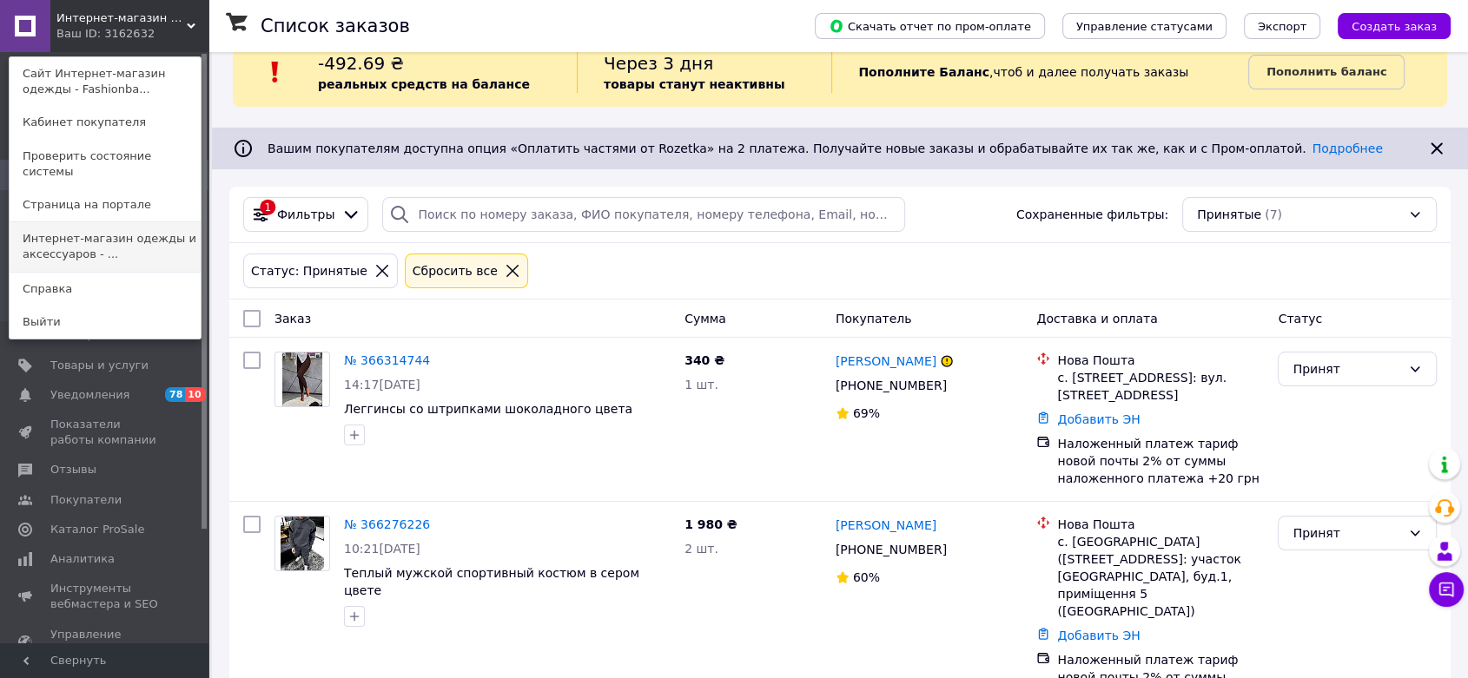
click at [135, 228] on link "Интернет-магазин одежды и аксессуаров - ..." at bounding box center [105, 246] width 191 height 49
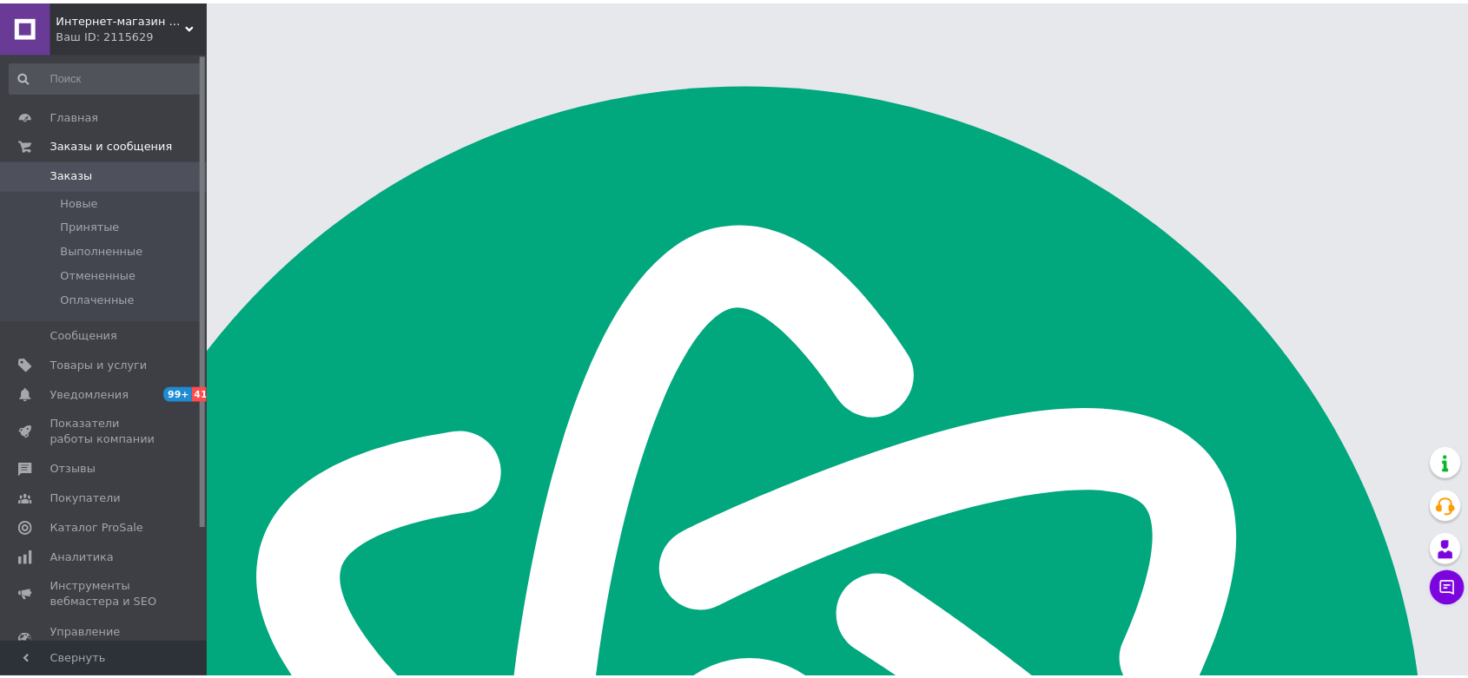
scroll to position [2779, 0]
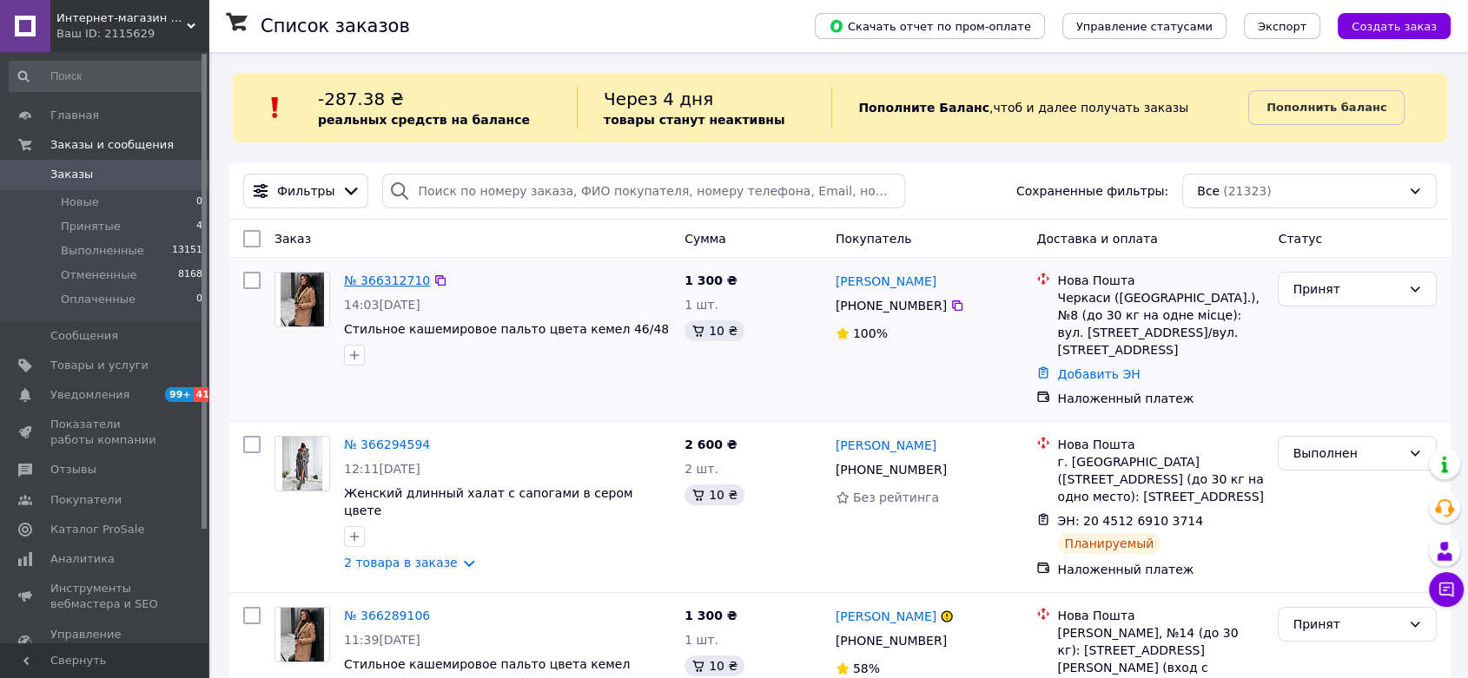
click at [398, 280] on link "№ 366312710" at bounding box center [387, 281] width 86 height 14
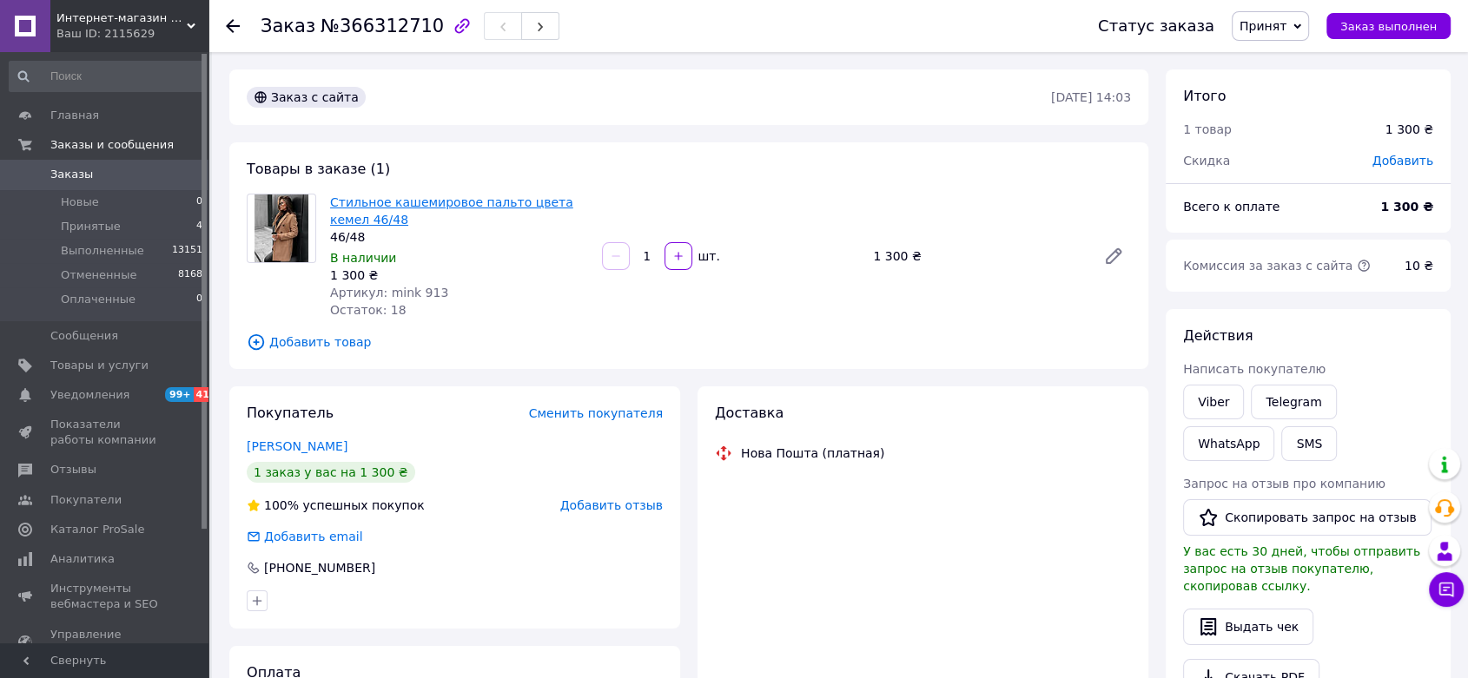
click at [434, 202] on link "Стильное кашемировое пальто цвета кемел 46/48" at bounding box center [451, 210] width 243 height 31
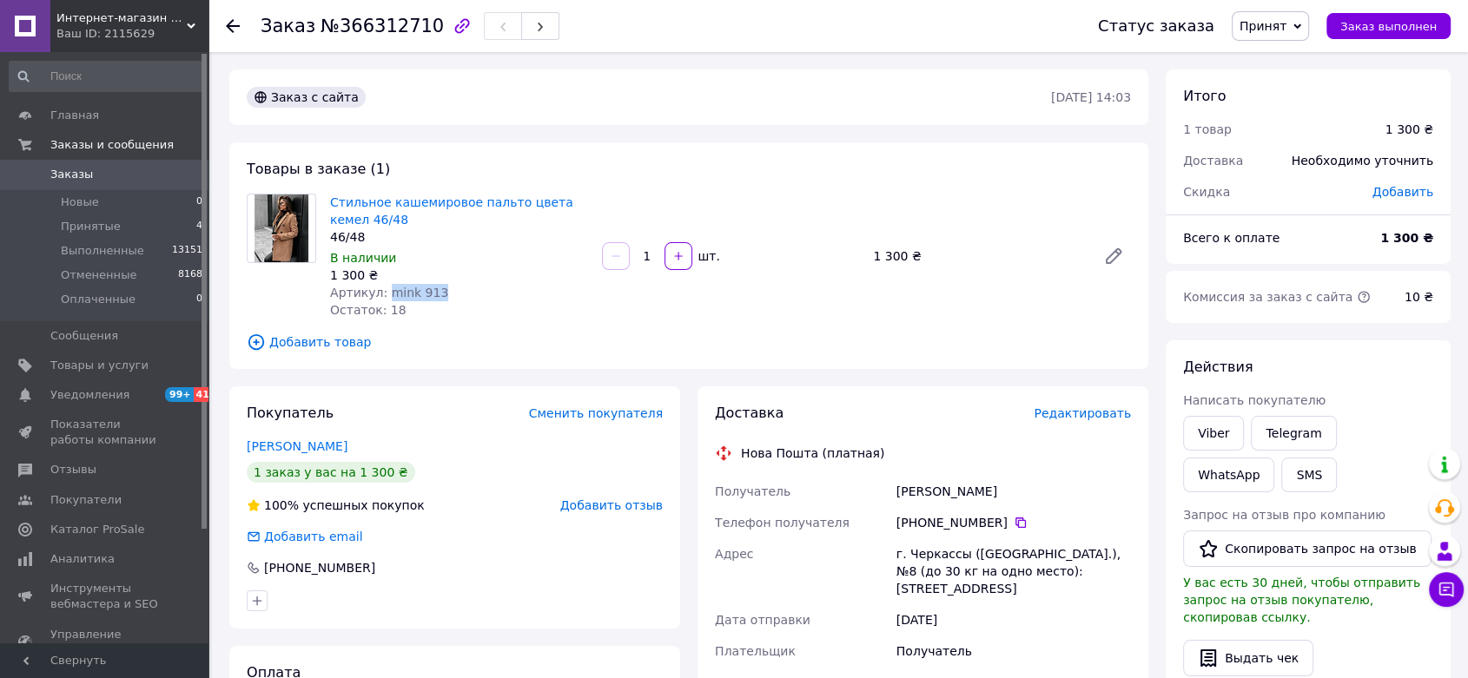
drag, startPoint x: 381, startPoint y: 285, endPoint x: 387, endPoint y: 297, distance: 13.2
type textarea "mink 913"
click at [454, 285] on div "Артикул: mink 913" at bounding box center [459, 292] width 258 height 17
copy span "mink 913"
drag, startPoint x: 1012, startPoint y: 527, endPoint x: 1001, endPoint y: 519, distance: 13.7
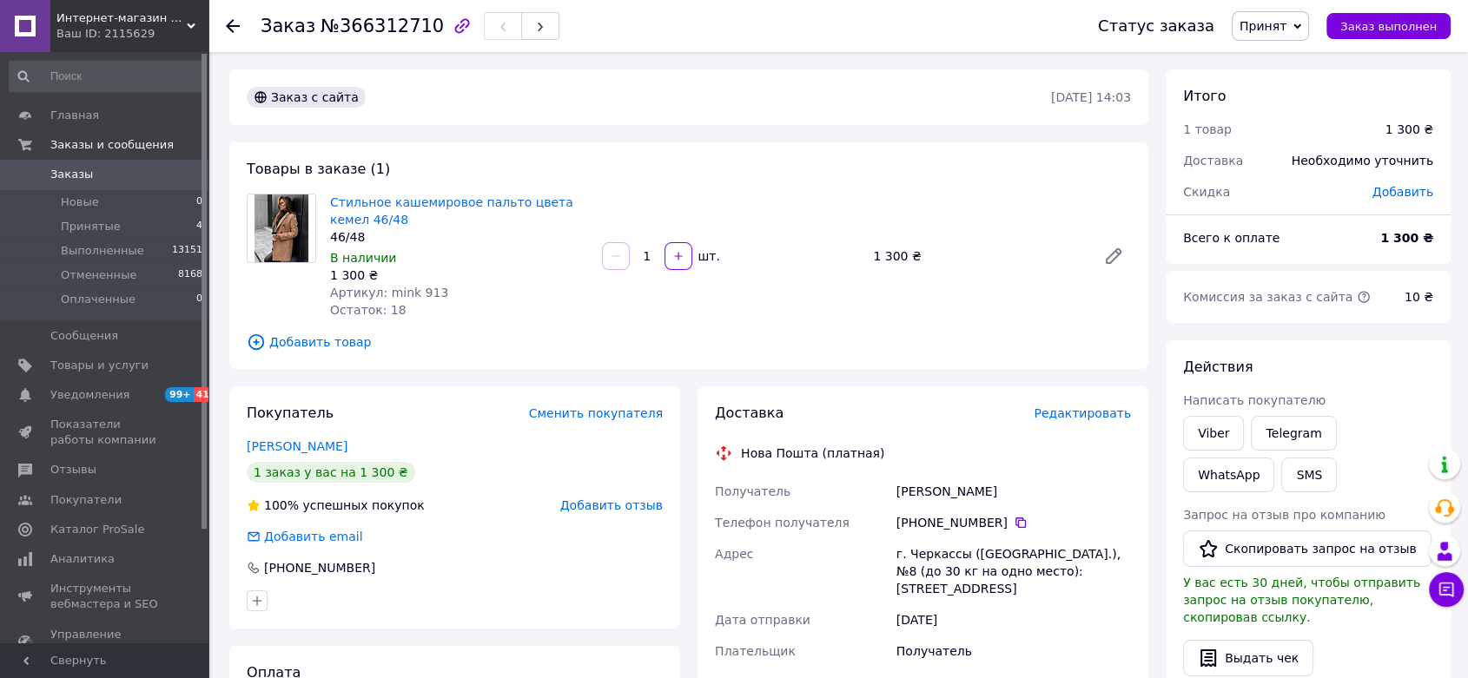
click at [1014, 527] on icon at bounding box center [1021, 523] width 14 height 14
click at [1286, 29] on span "Принят" at bounding box center [1262, 26] width 47 height 14
click at [1283, 60] on li "Выполнен" at bounding box center [1278, 61] width 92 height 26
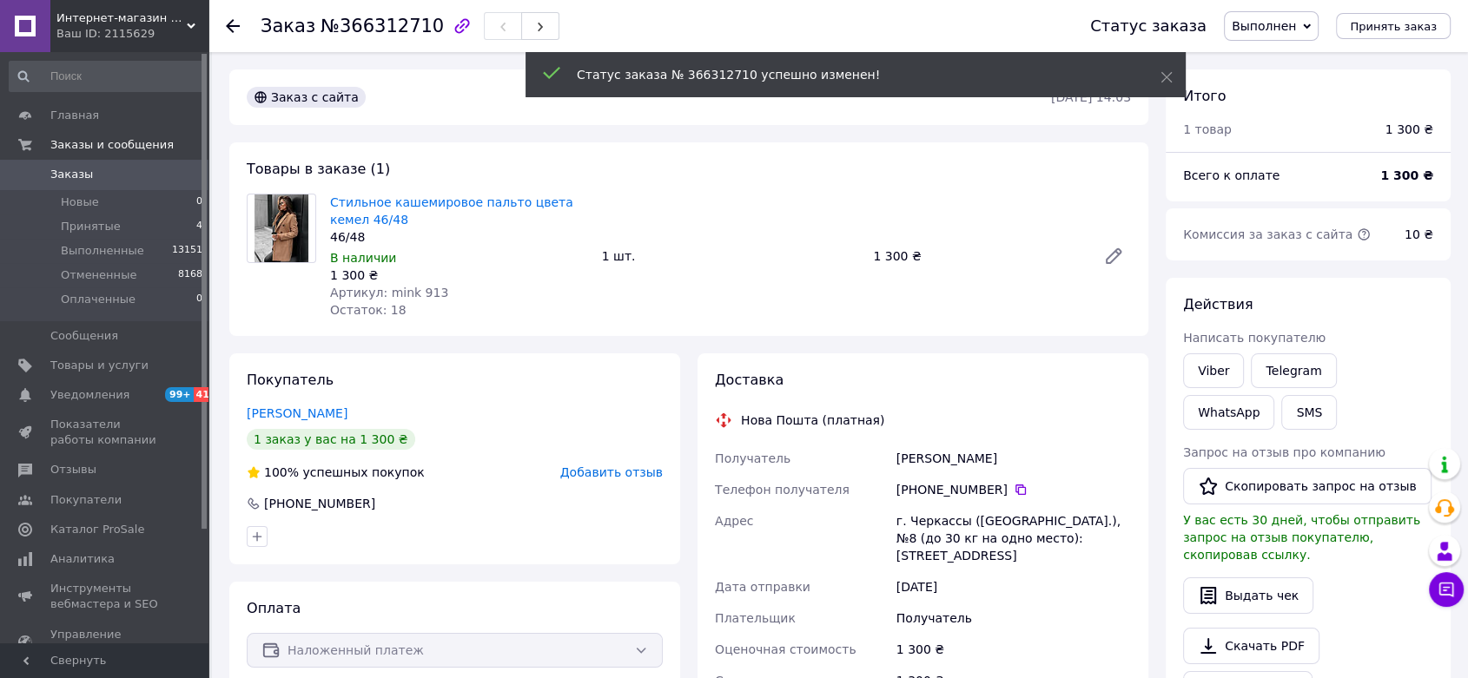
click at [100, 230] on span "Принятые" at bounding box center [91, 227] width 60 height 16
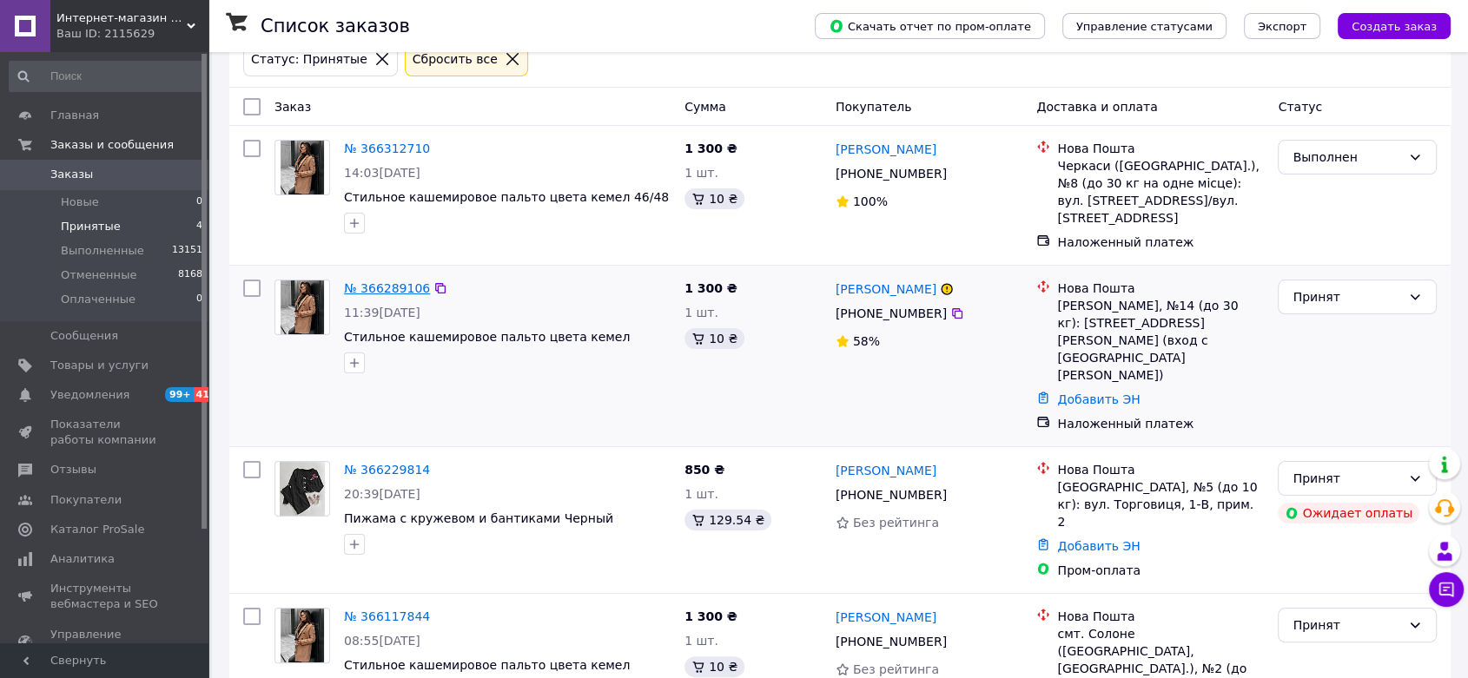
scroll to position [197, 0]
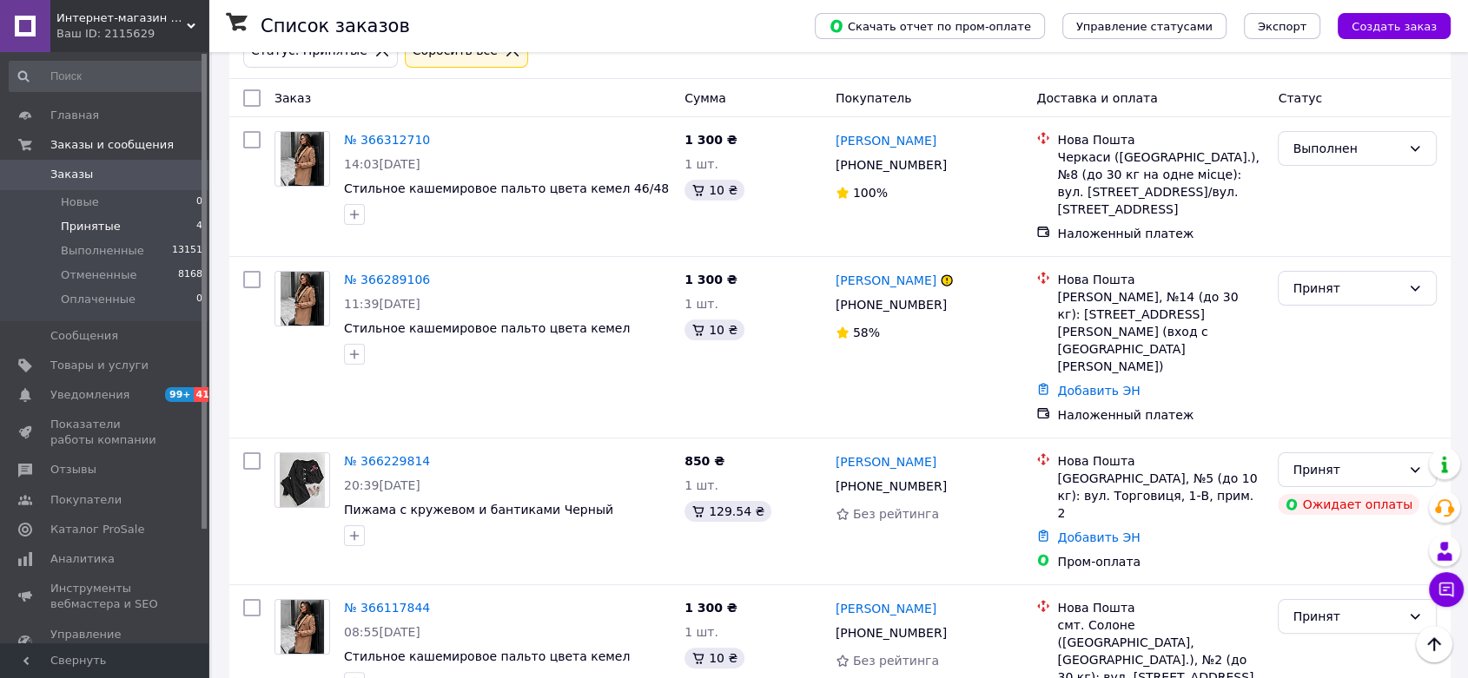
click at [178, 24] on span "Интернет-магазин одежды и аксессуаров - Barbaris" at bounding box center [121, 18] width 130 height 16
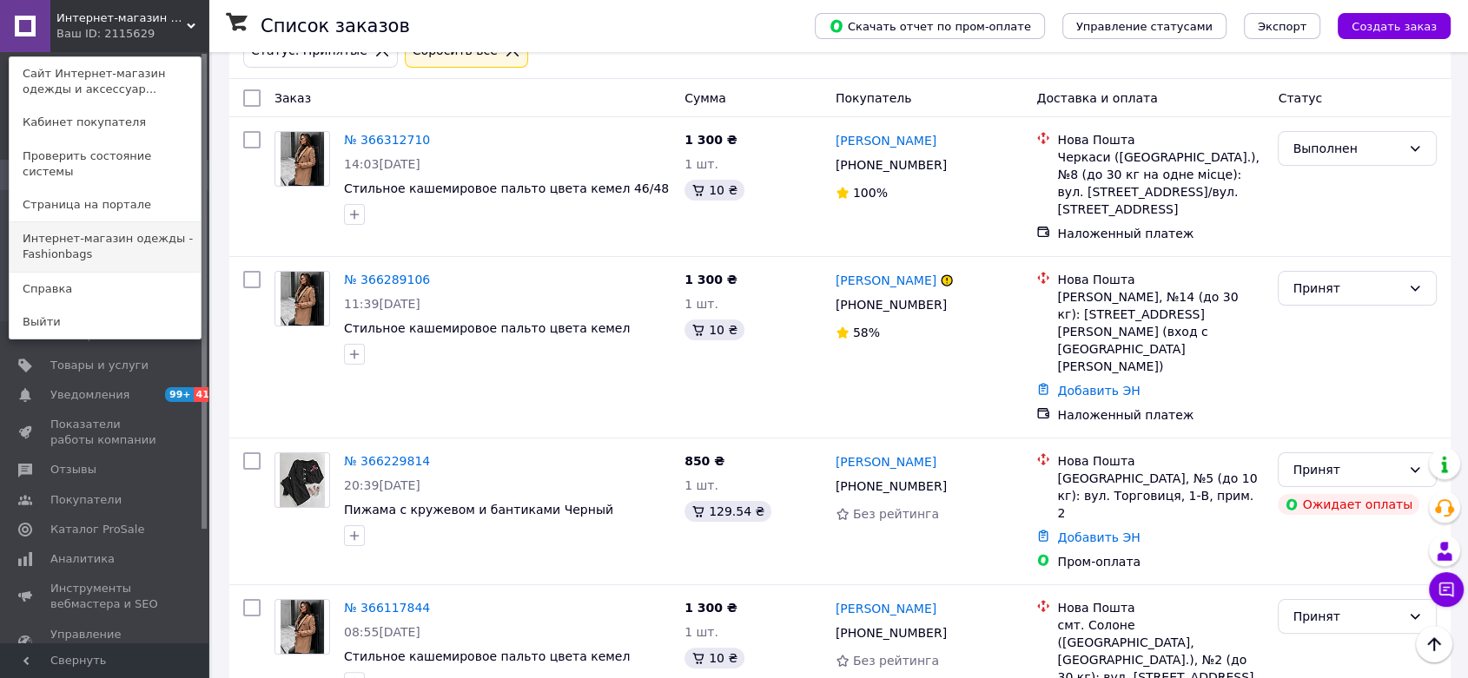
click at [109, 245] on link "Интернет-магазин одежды - Fashionbags" at bounding box center [105, 246] width 191 height 49
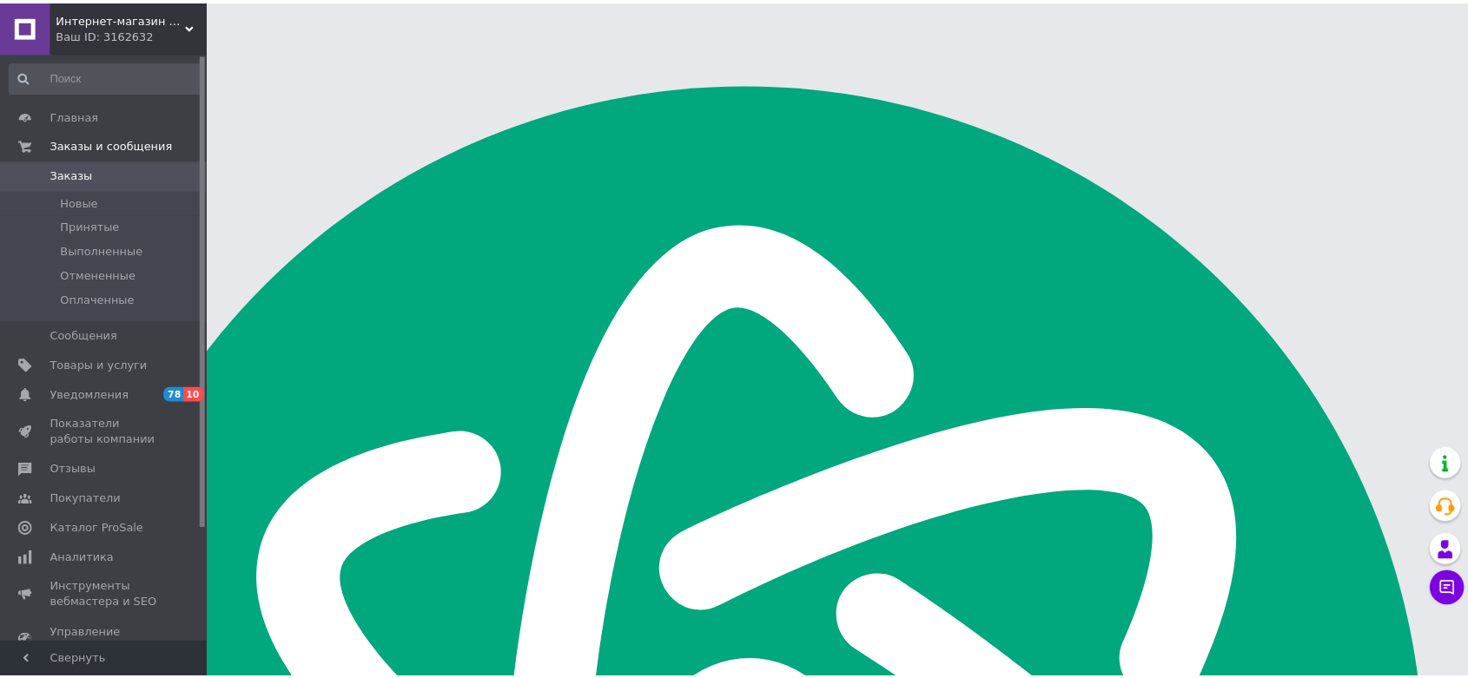
scroll to position [2779, 0]
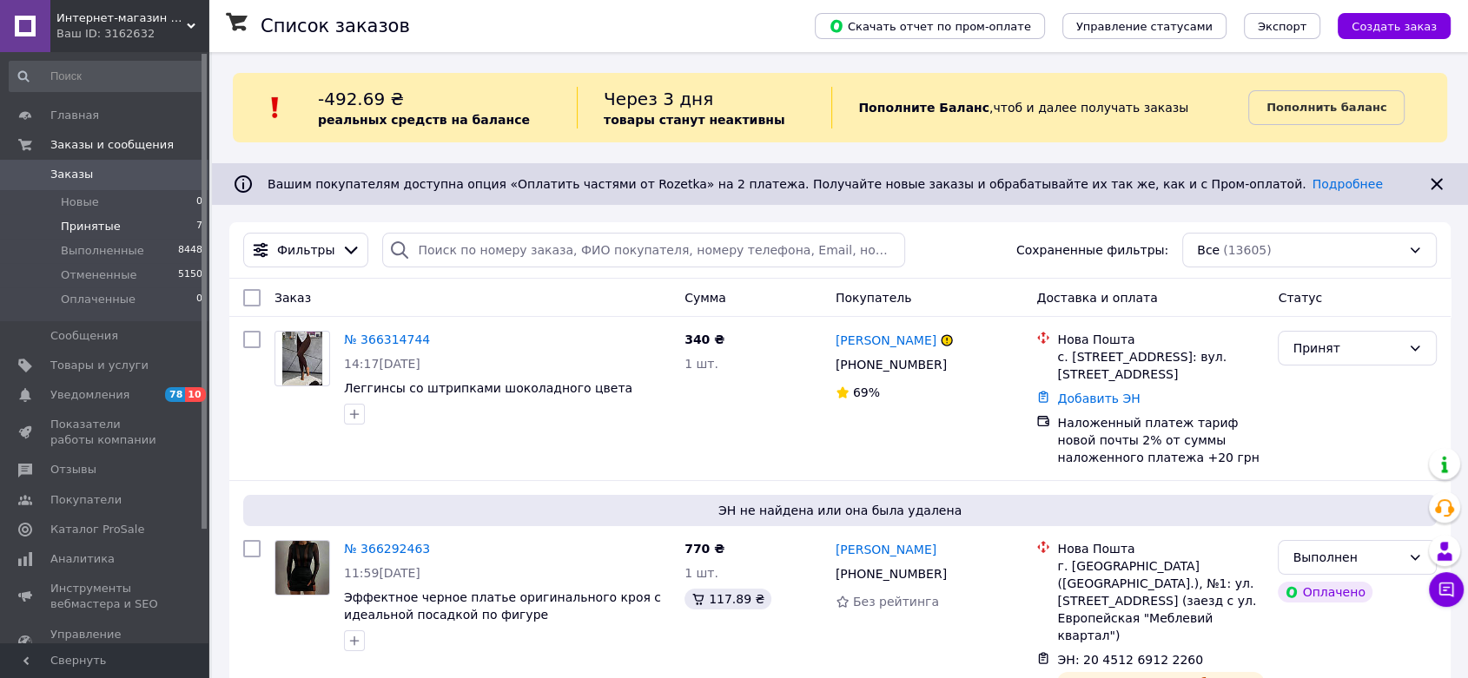
click at [111, 225] on span "Принятые" at bounding box center [91, 227] width 60 height 16
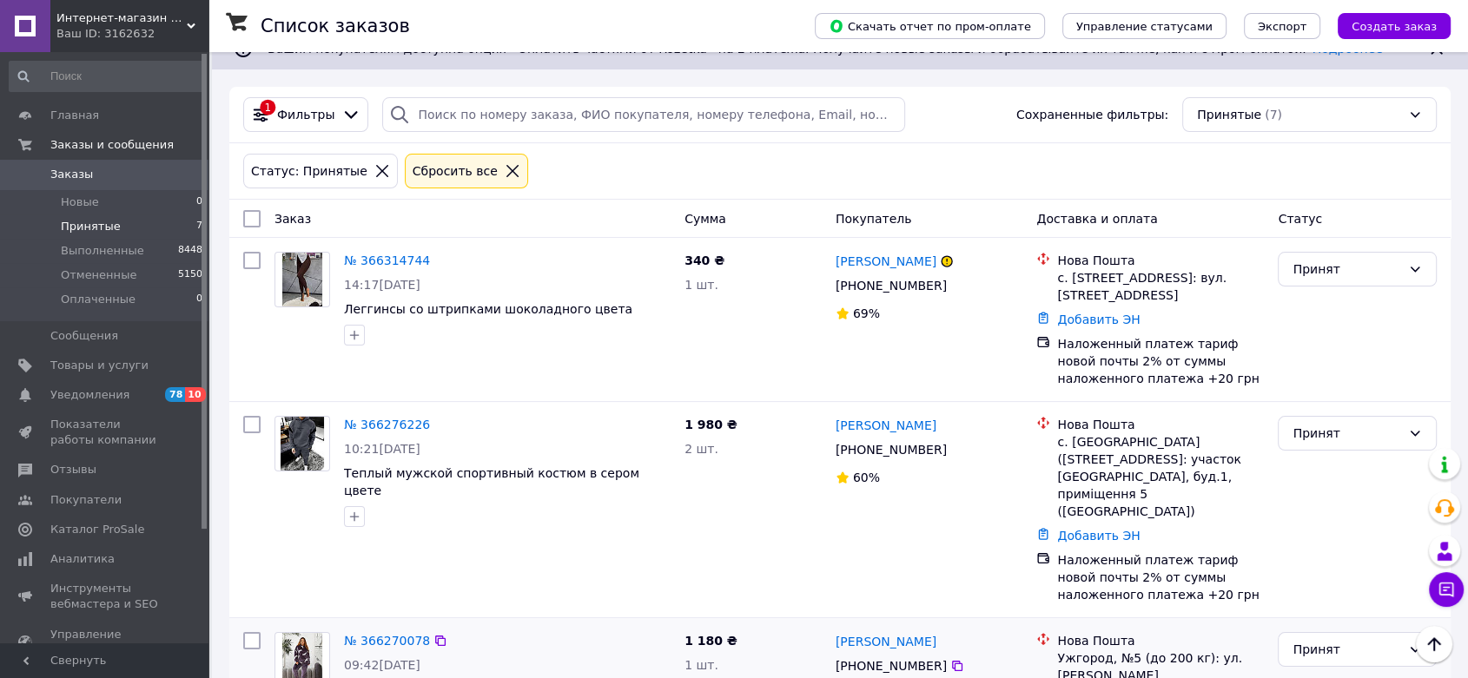
scroll to position [132, 0]
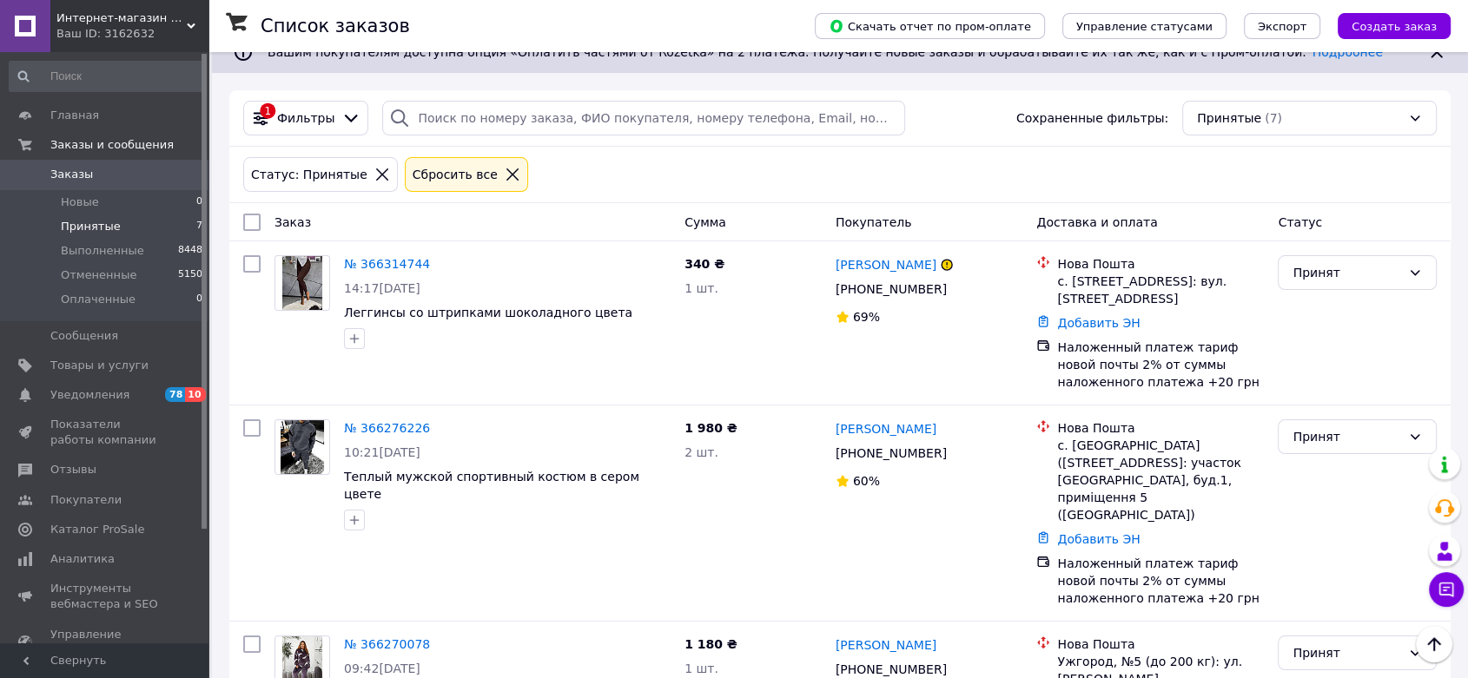
click at [135, 222] on li "Принятые 7" at bounding box center [106, 227] width 213 height 24
click at [112, 178] on span "Заказы" at bounding box center [105, 175] width 110 height 16
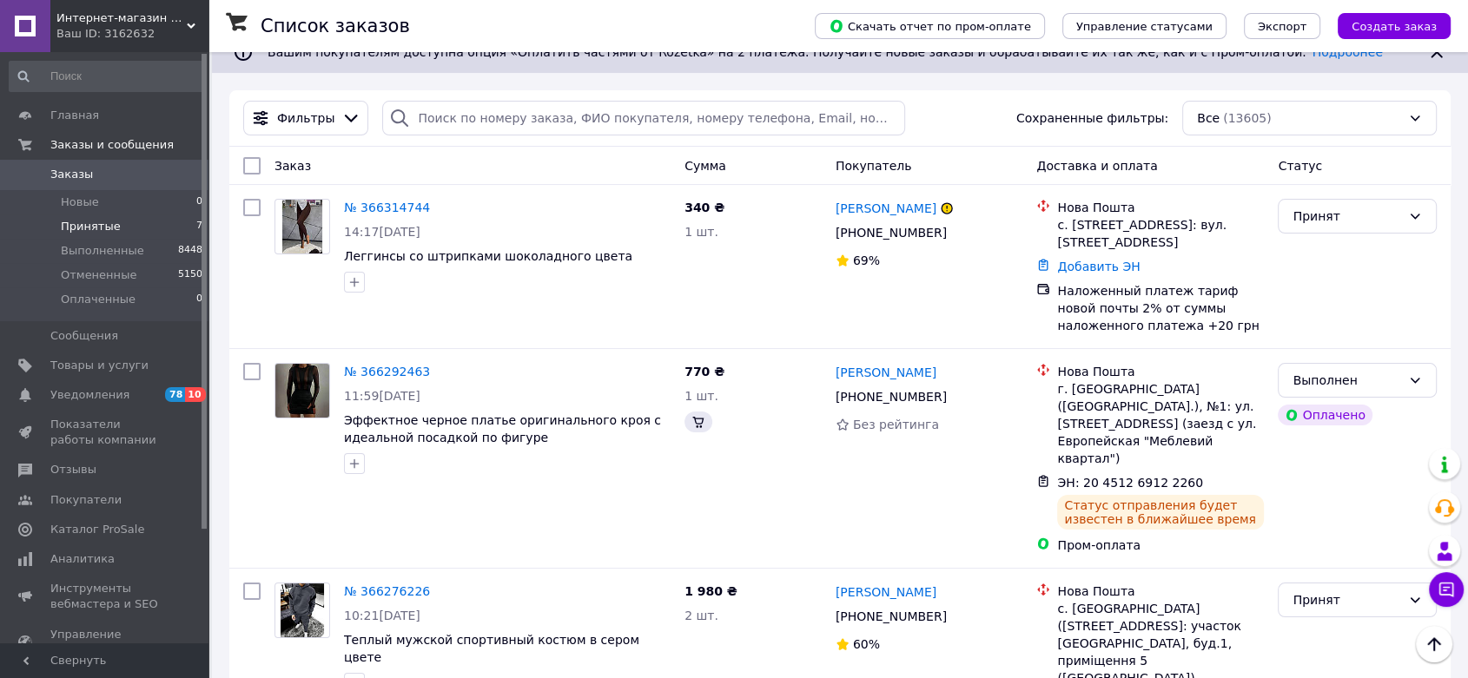
type textarea "т"
click at [97, 229] on span "Принятые" at bounding box center [91, 227] width 60 height 16
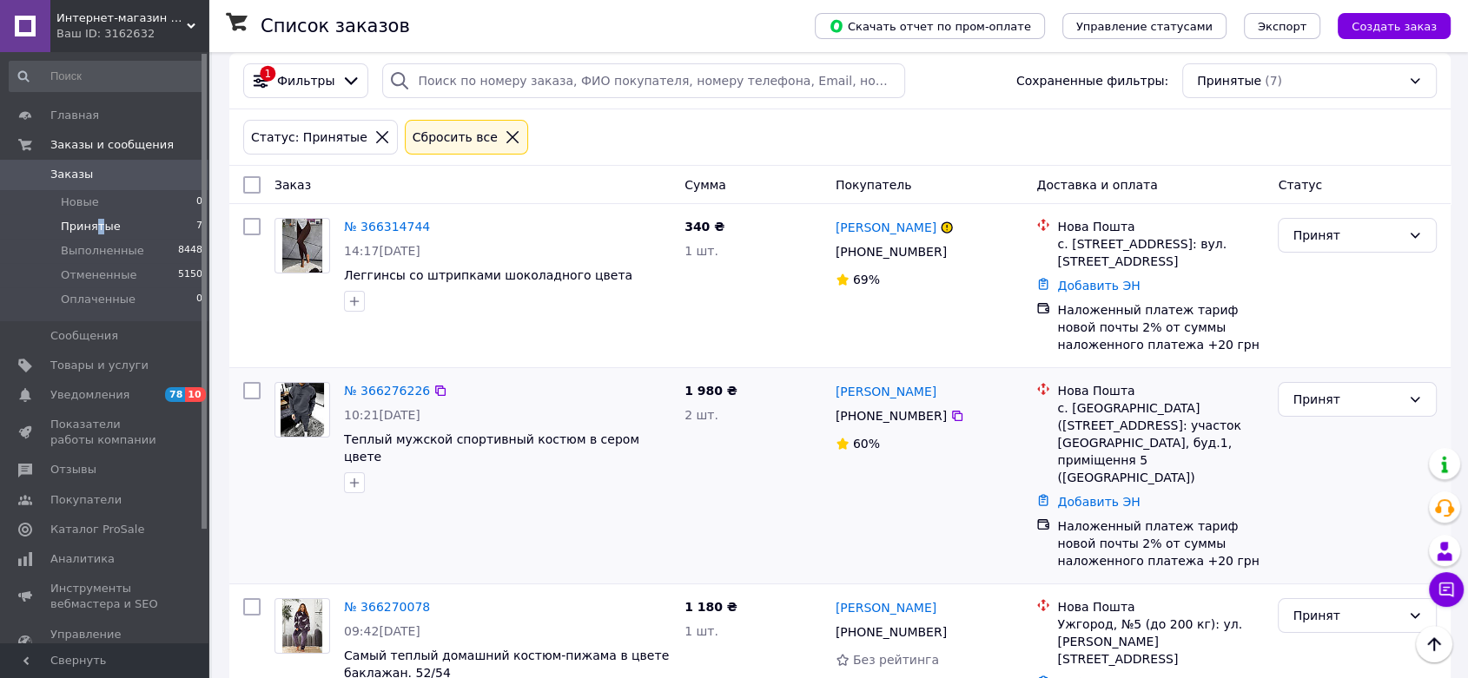
scroll to position [36, 0]
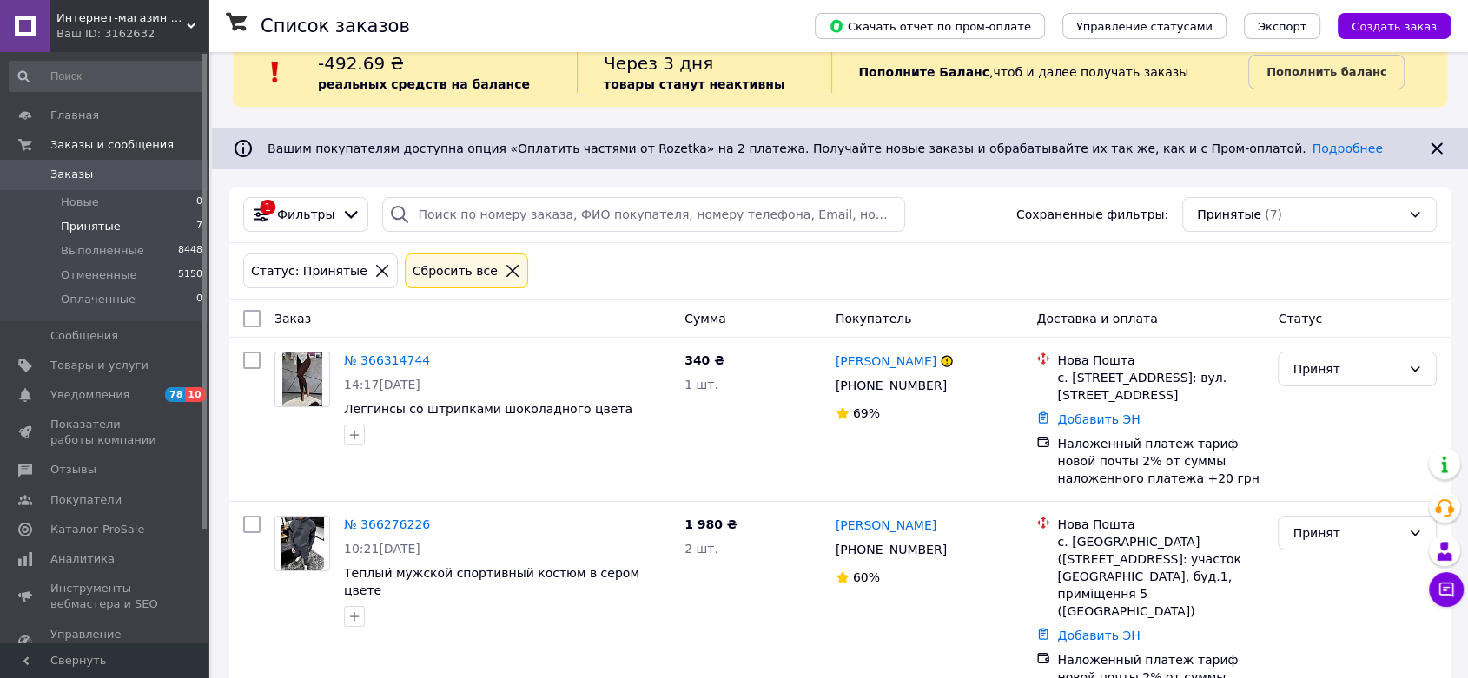
click at [178, 26] on div "Ваш ID: 3162632" at bounding box center [132, 34] width 152 height 16
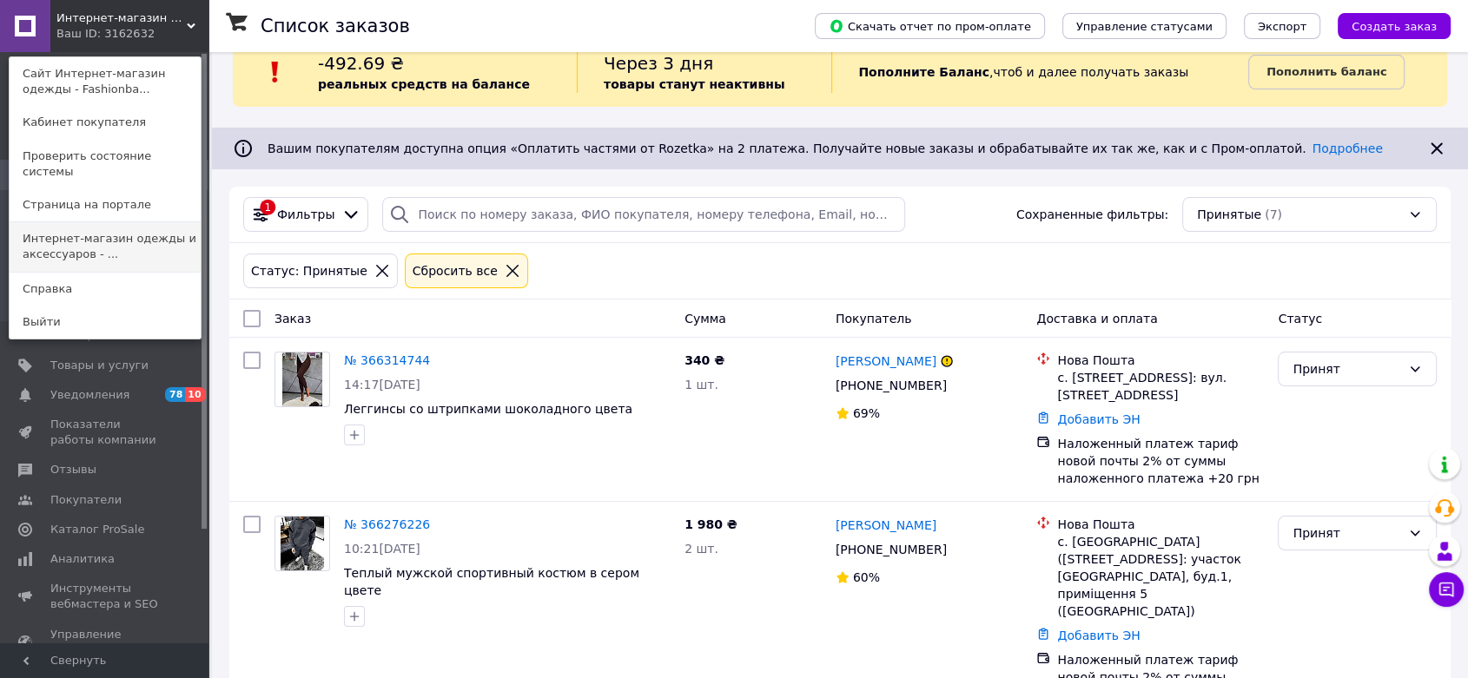
click at [127, 241] on link "Интернет-магазин одежды и аксессуаров - ..." at bounding box center [105, 246] width 191 height 49
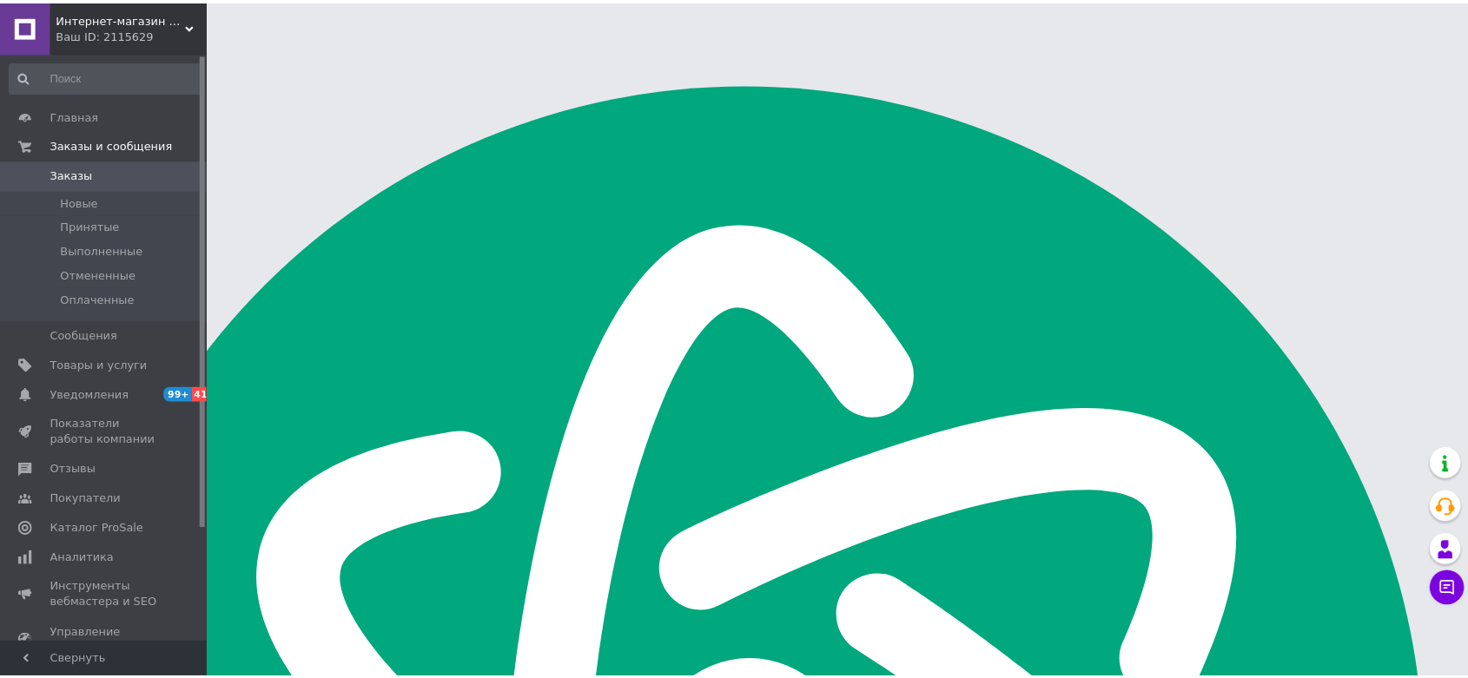
scroll to position [2779, 0]
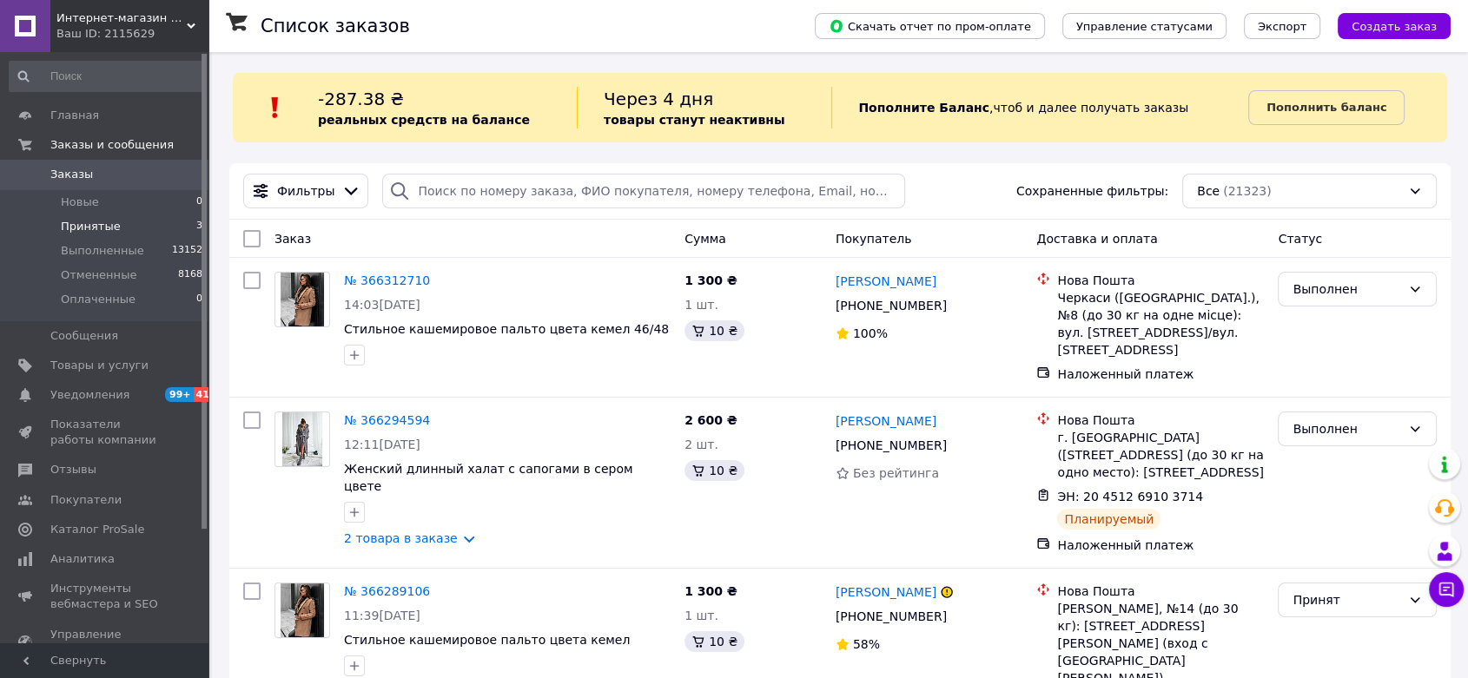
click at [147, 216] on li "Принятые 3" at bounding box center [106, 227] width 213 height 24
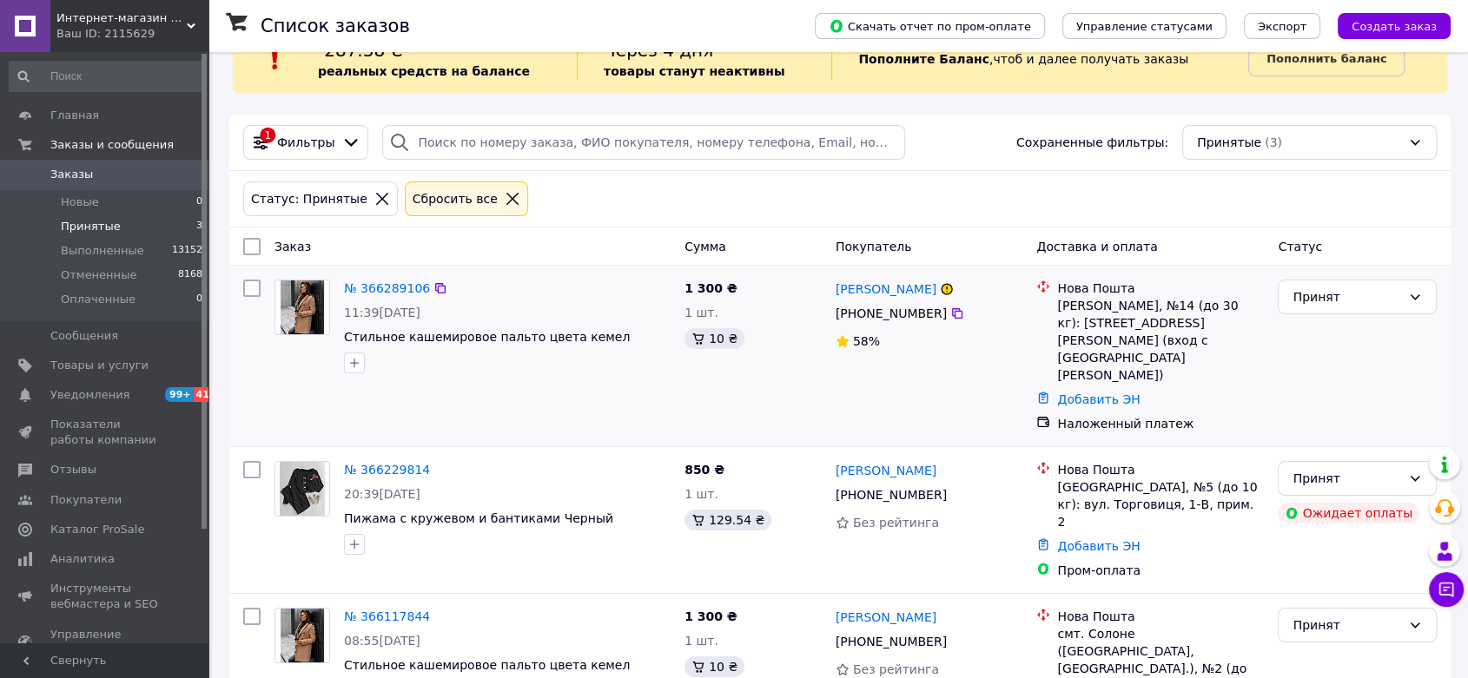
scroll to position [75, 0]
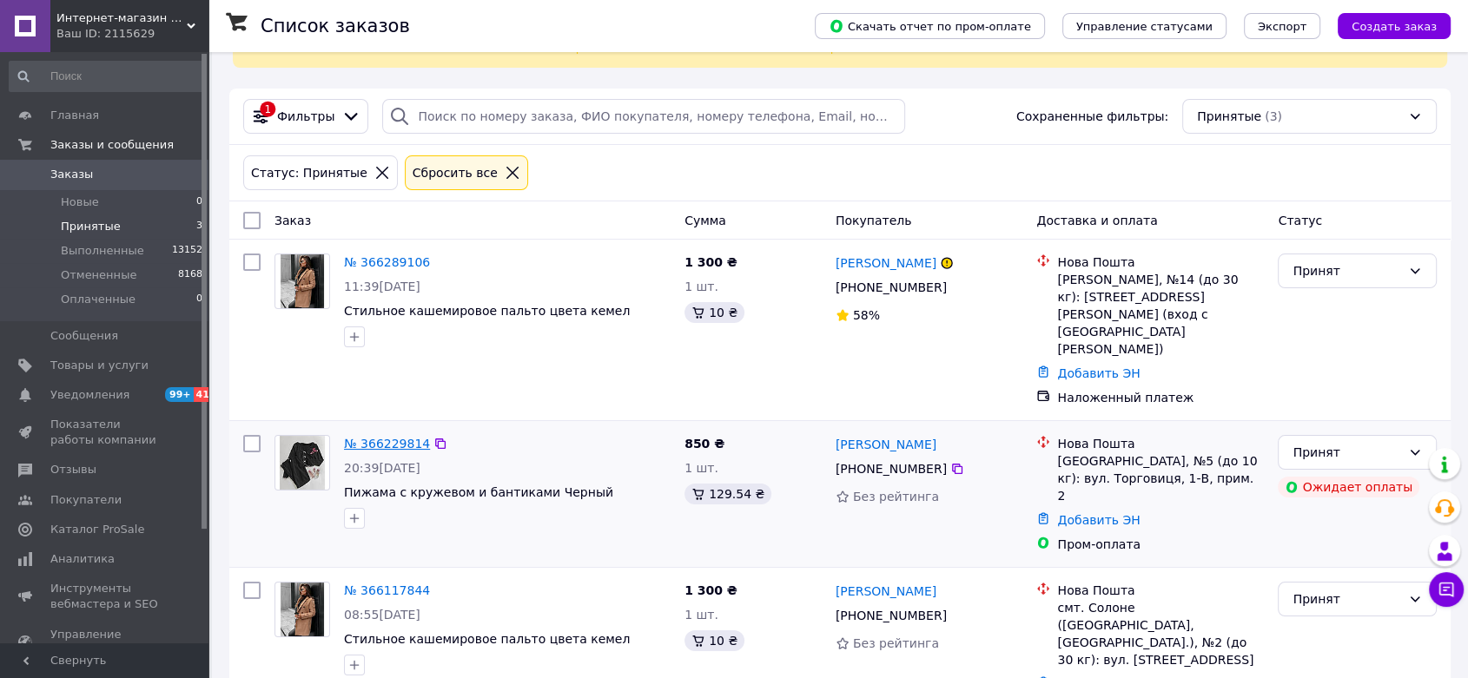
click at [382, 437] on link "№ 366229814" at bounding box center [387, 444] width 86 height 14
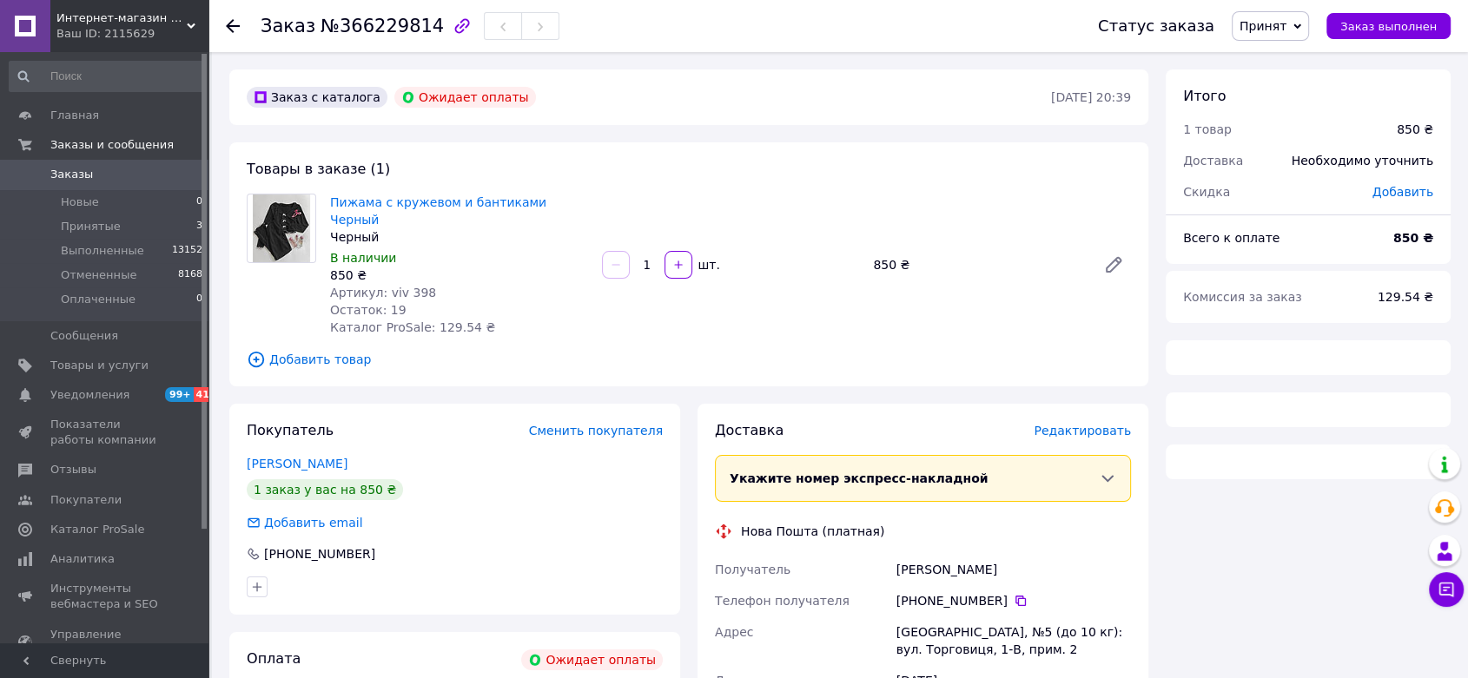
click at [466, 192] on div "Пижама с кружевом и бантиками Черный Черный В наличии 850 ₴ Артикул: viv 398 Ос…" at bounding box center [459, 264] width 272 height 149
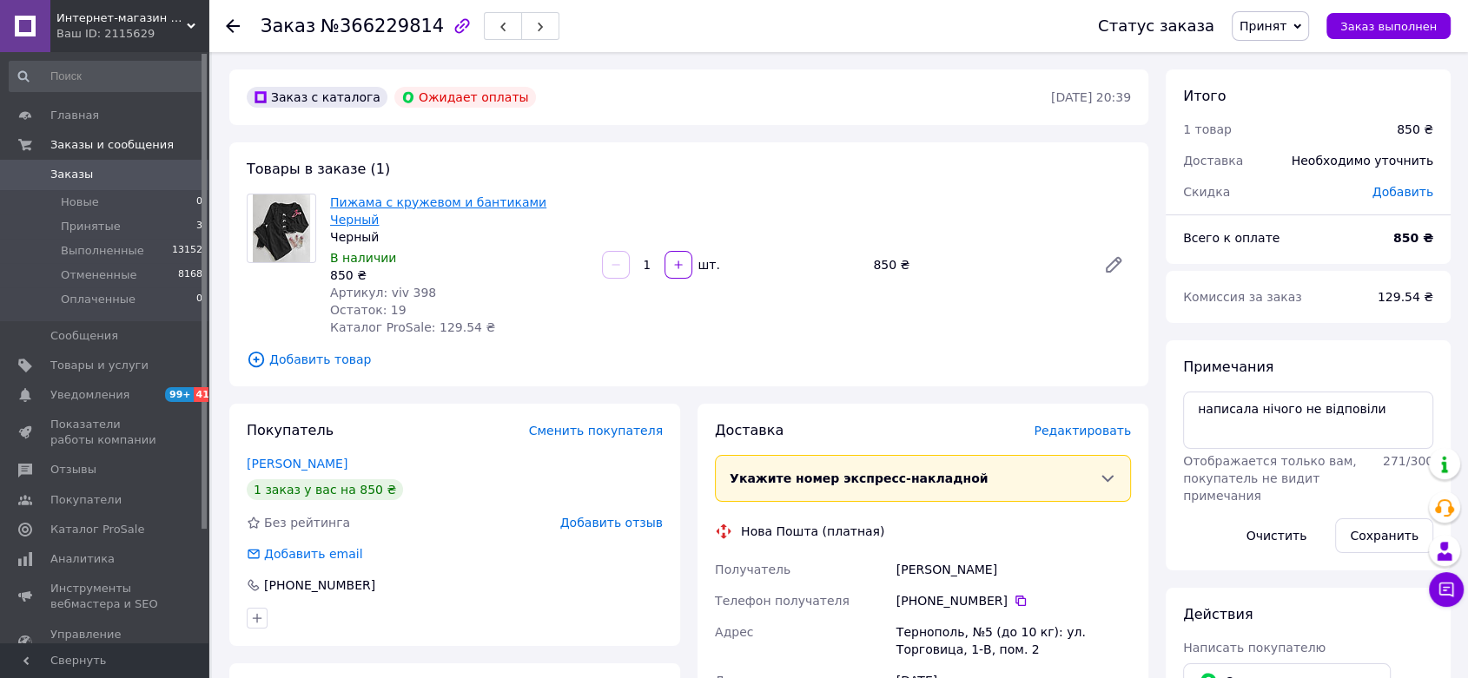
click at [468, 195] on link "Пижама с кружевом и бантиками Черный" at bounding box center [438, 210] width 216 height 31
type textarea "Артикул: v"
click at [459, 265] on div "Пижама с кружевом и бантиками Черный Черный В наличии 850 ₴ Артикул: viv 398 Ос…" at bounding box center [459, 264] width 272 height 149
click at [413, 286] on span "Артикул: viv 398" at bounding box center [383, 293] width 106 height 14
drag, startPoint x: 383, startPoint y: 276, endPoint x: 430, endPoint y: 273, distance: 47.0
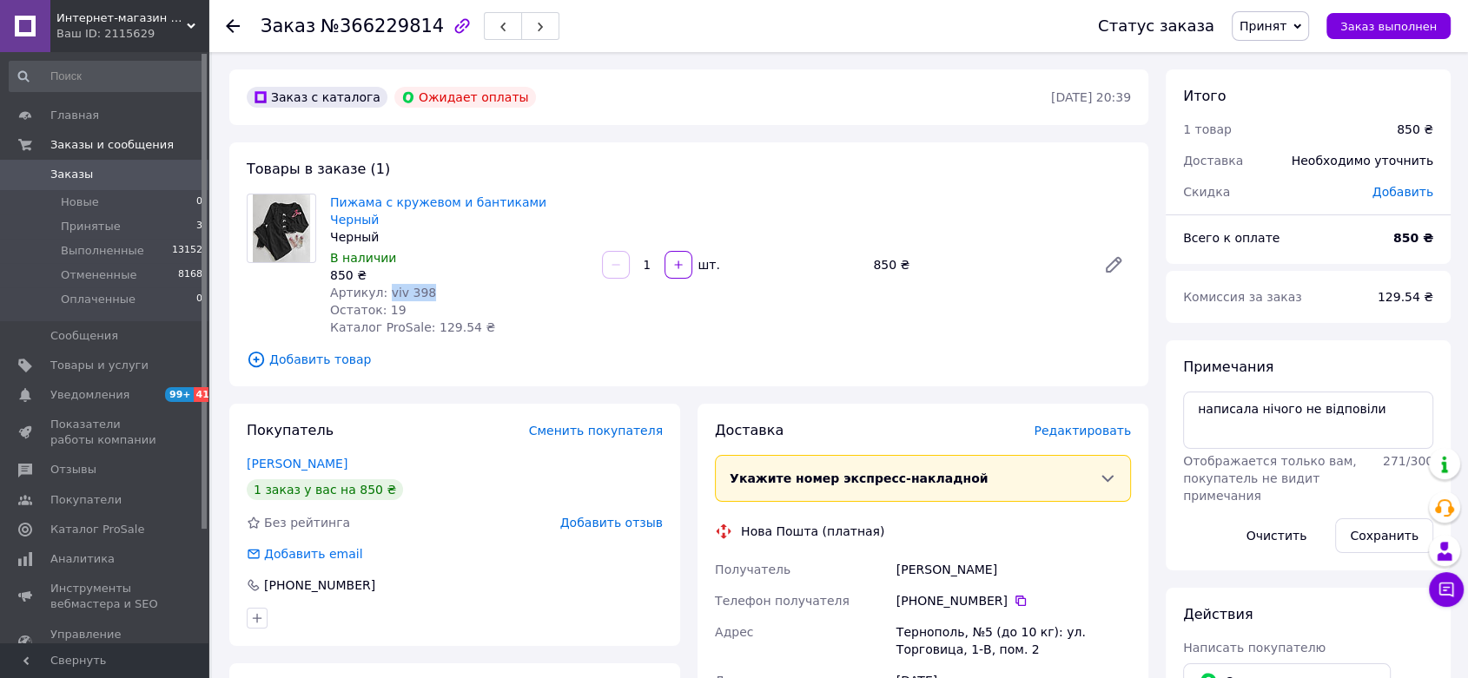
click at [430, 284] on div "Артикул: viv 398" at bounding box center [459, 292] width 258 height 17
copy span "viv 398"
click at [1094, 253] on div at bounding box center [1113, 265] width 49 height 42
click at [1103, 255] on icon at bounding box center [1113, 264] width 21 height 21
click at [1015, 594] on icon at bounding box center [1021, 601] width 14 height 14
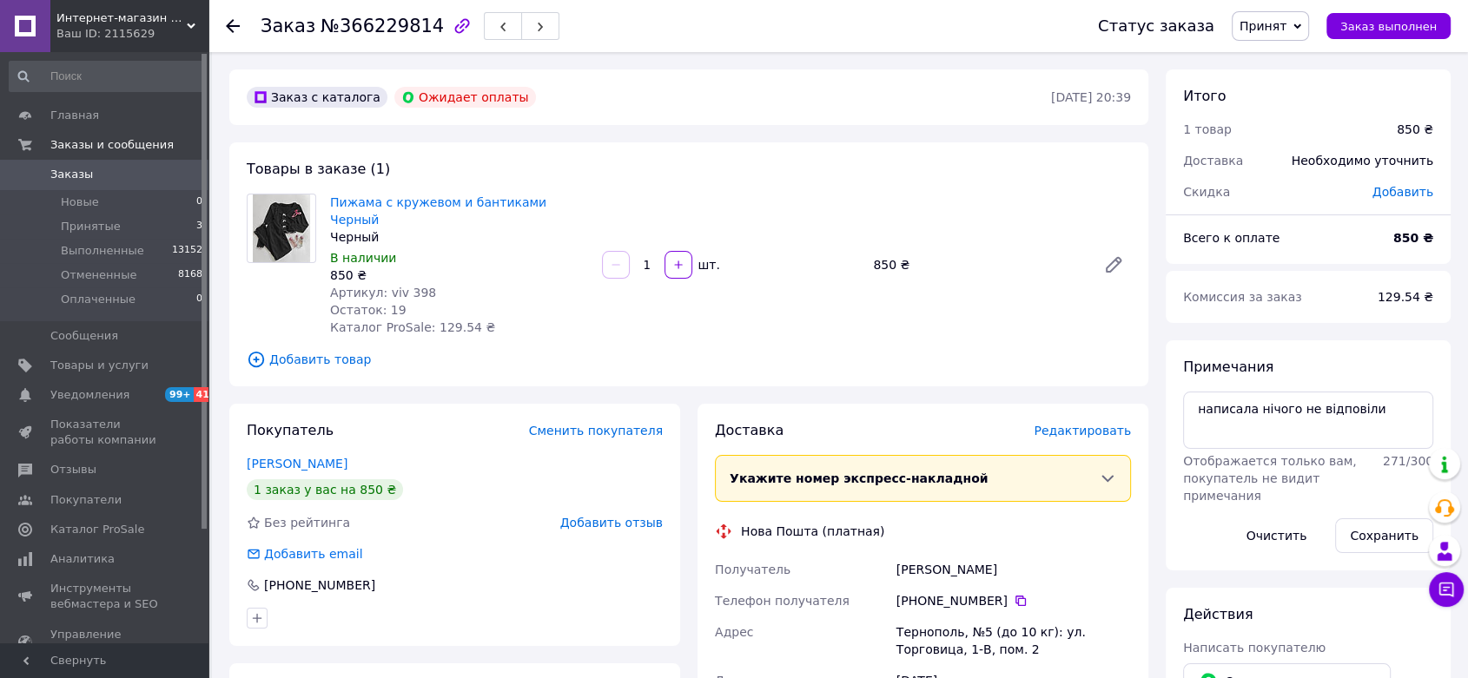
click at [1281, 32] on span "Принят" at bounding box center [1262, 26] width 47 height 14
click at [1283, 49] on li "Выполнен" at bounding box center [1278, 61] width 92 height 26
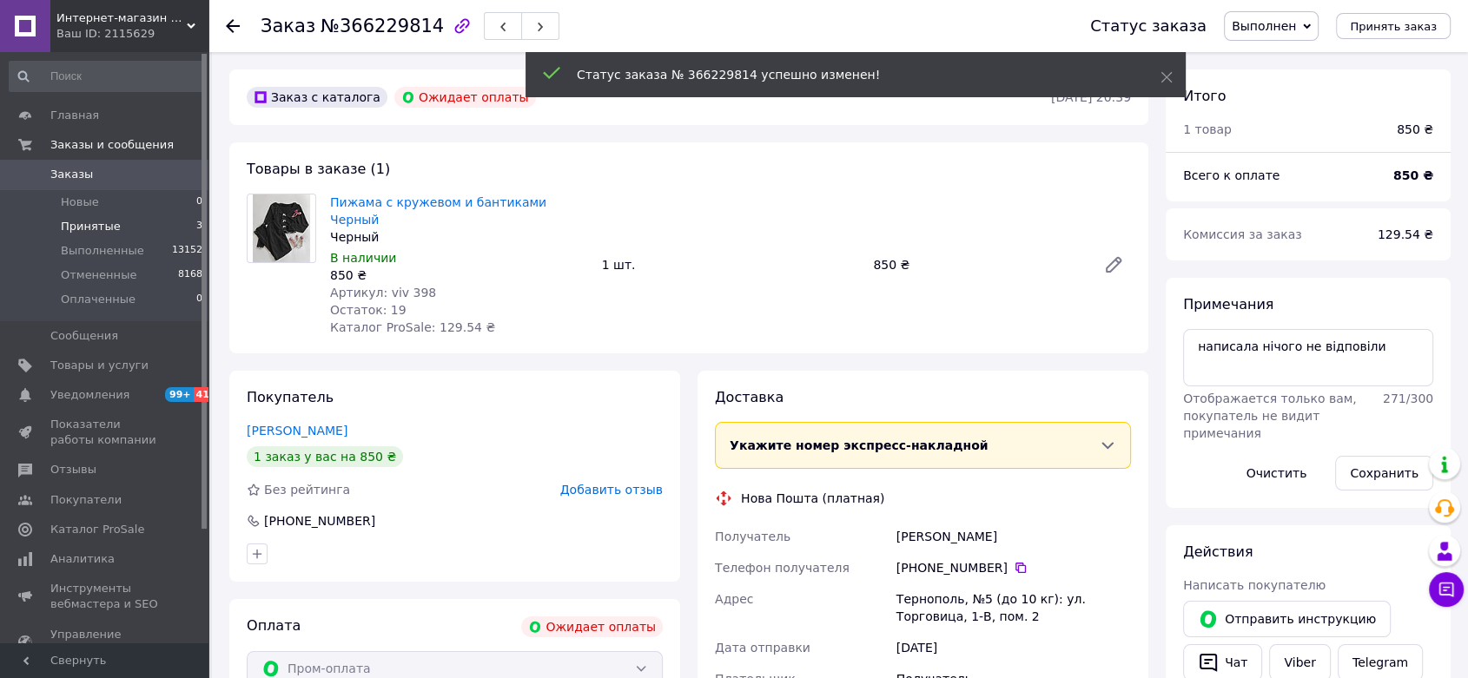
click at [102, 219] on span "Принятые" at bounding box center [91, 227] width 60 height 16
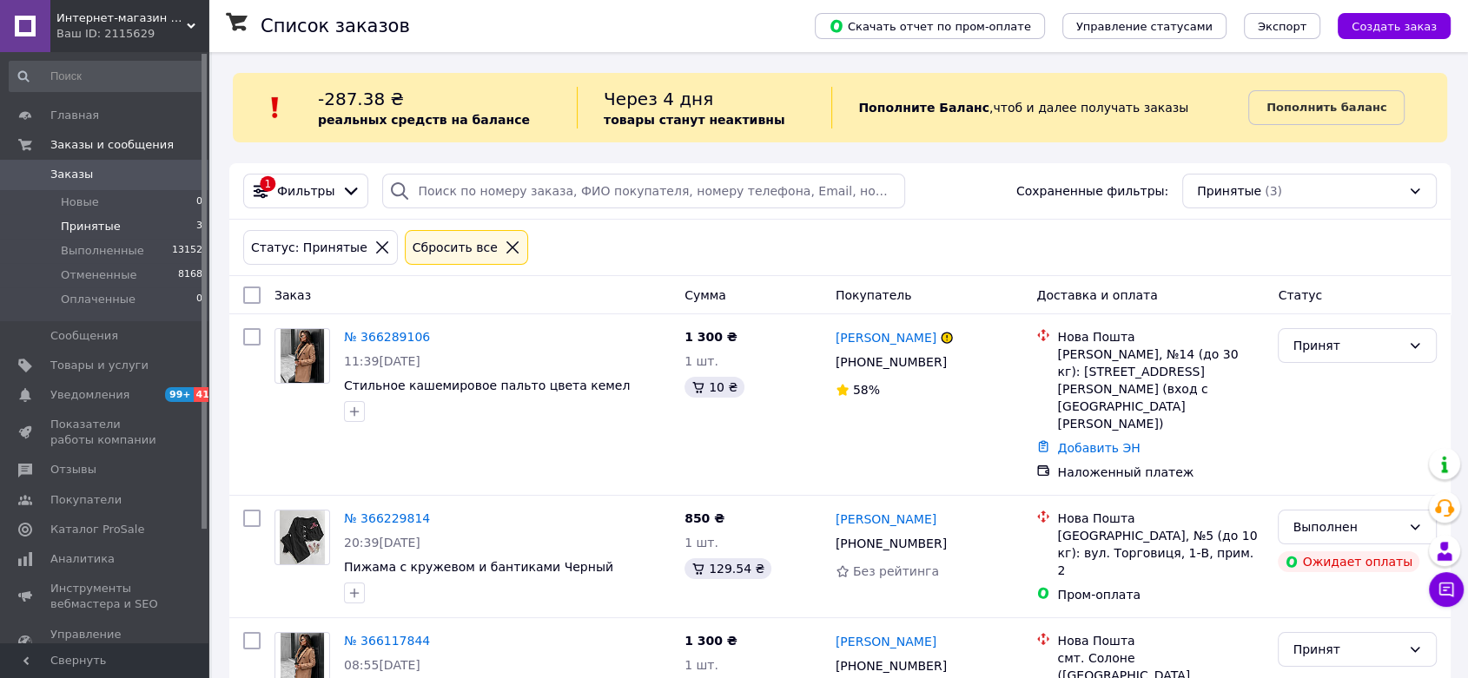
scroll to position [68, 0]
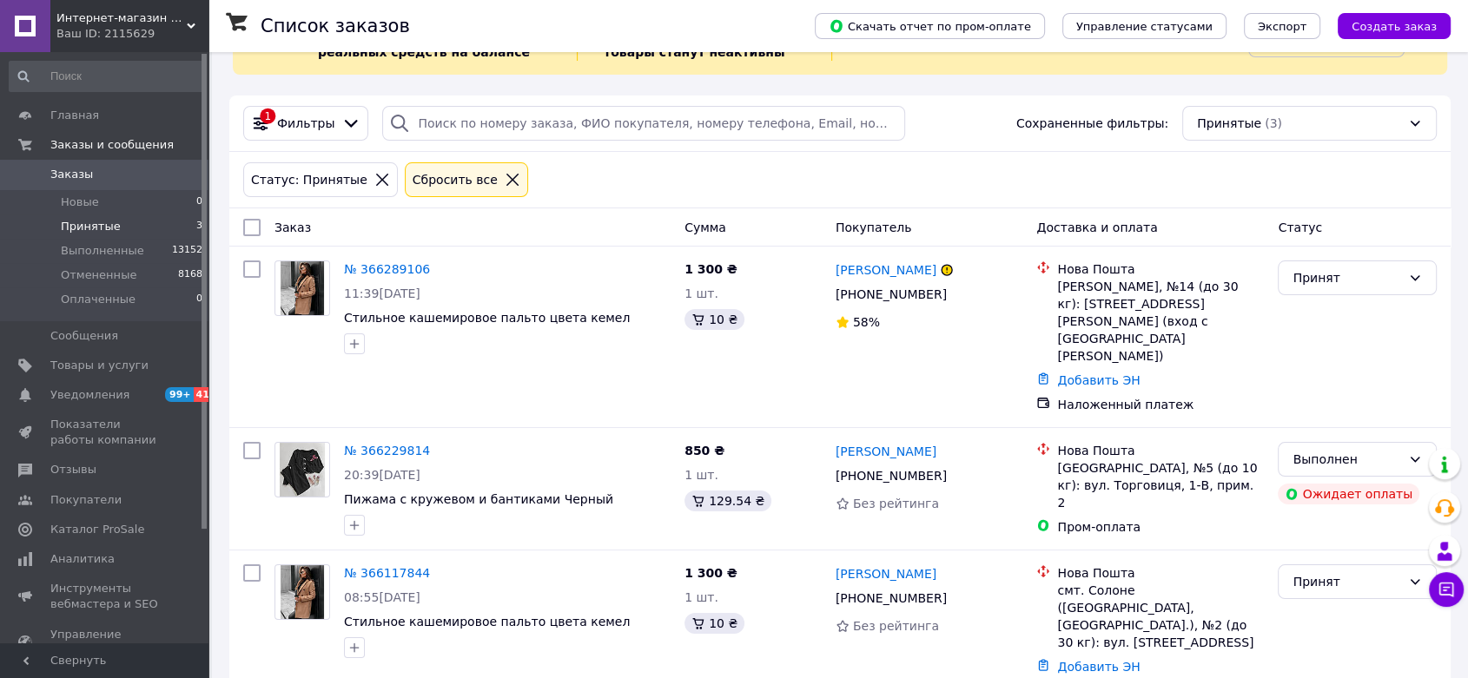
click at [188, 25] on icon at bounding box center [191, 26] width 9 height 9
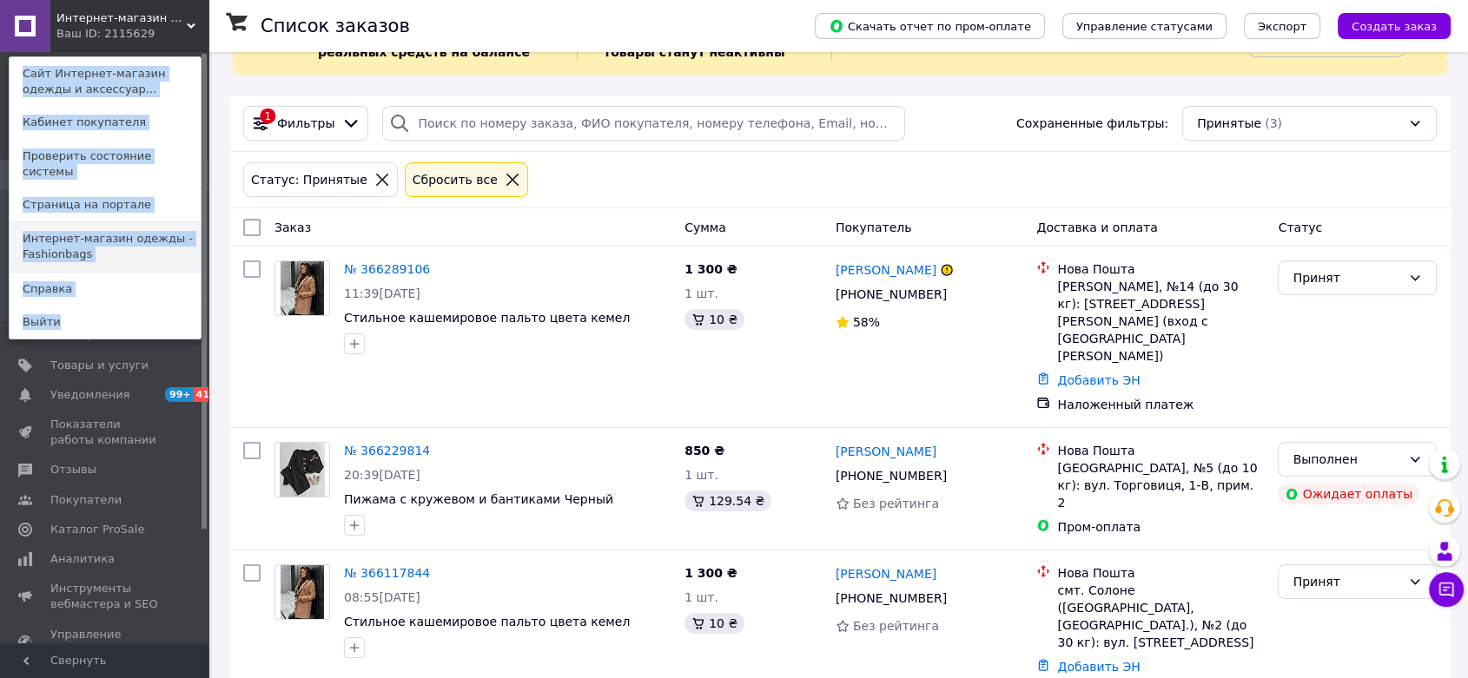
click at [114, 228] on link "Интернет-магазин одежды - Fashionbags" at bounding box center [105, 246] width 191 height 49
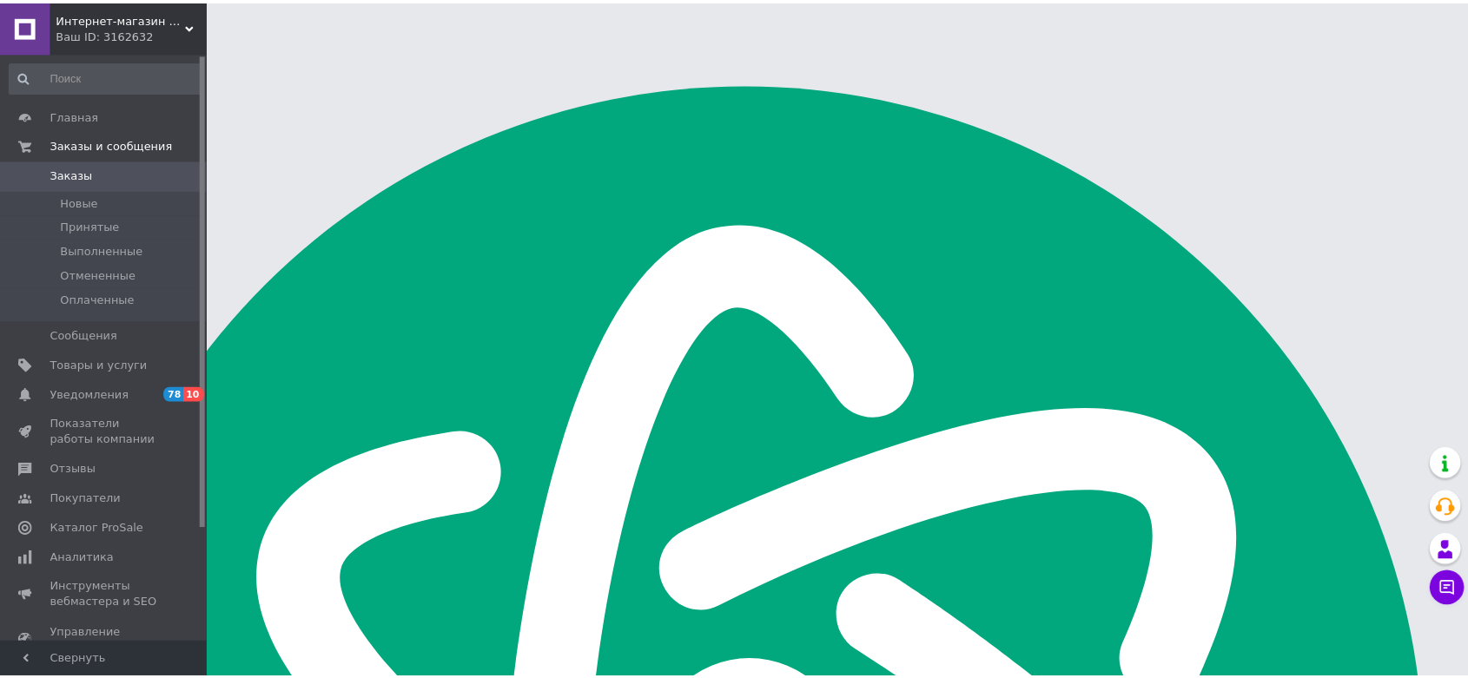
scroll to position [2779, 0]
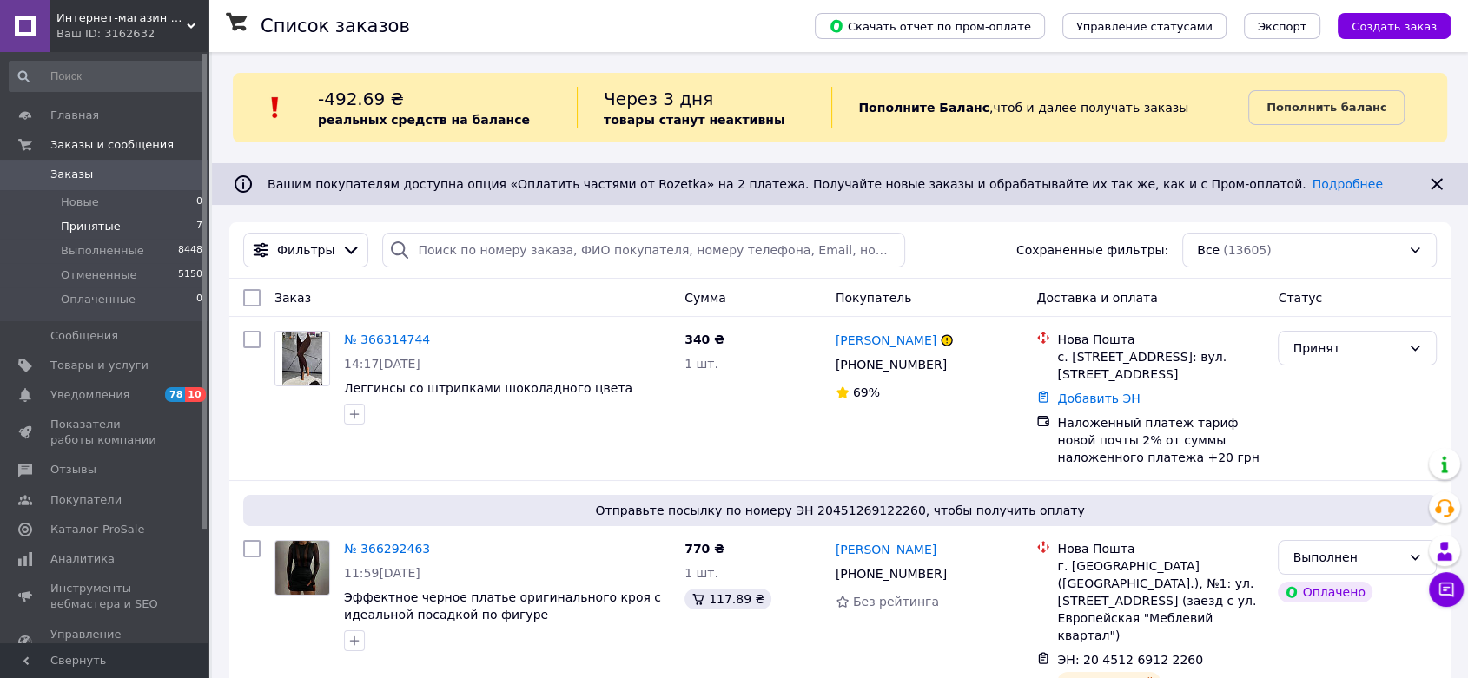
click at [110, 233] on span "Принятые" at bounding box center [91, 227] width 60 height 16
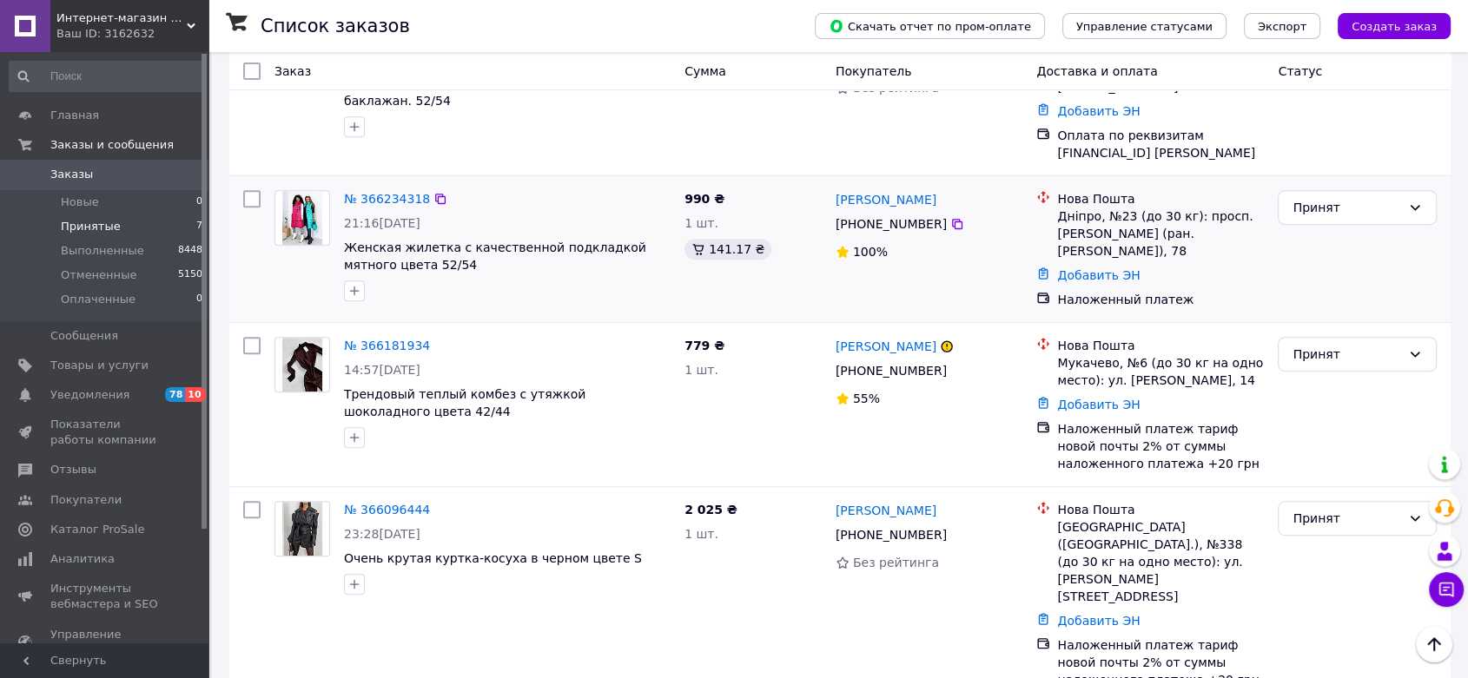
scroll to position [771, 0]
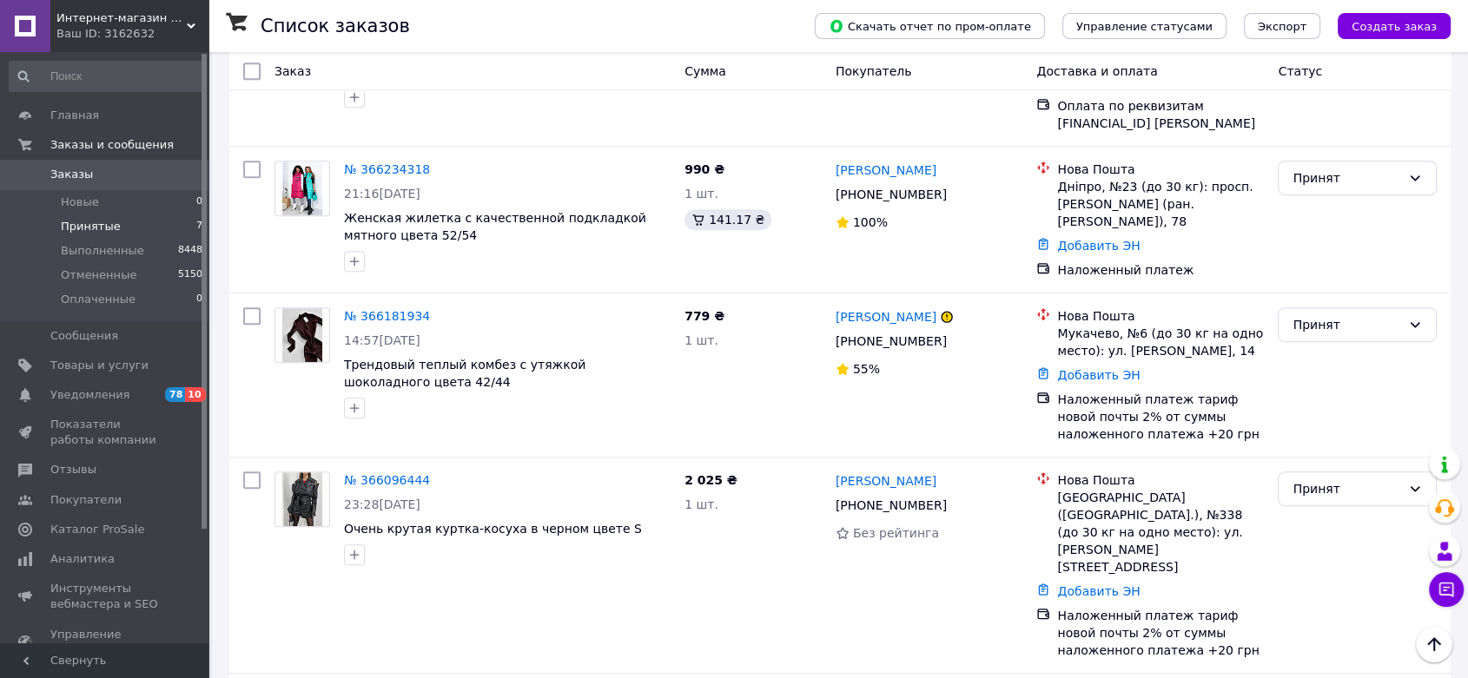
click at [89, 178] on span "Заказы" at bounding box center [105, 175] width 110 height 16
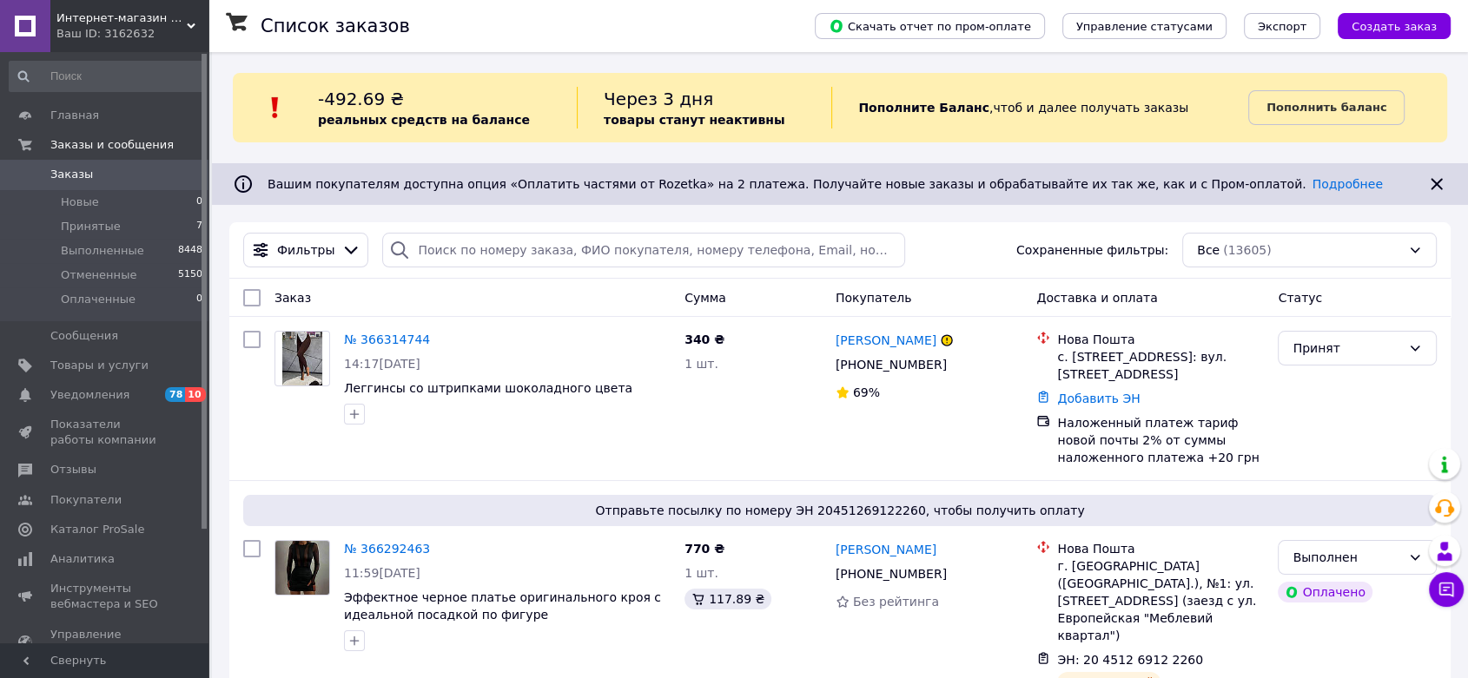
click at [135, 169] on span "Заказы" at bounding box center [105, 175] width 110 height 16
click at [135, 223] on li "Принятые 7" at bounding box center [106, 227] width 213 height 24
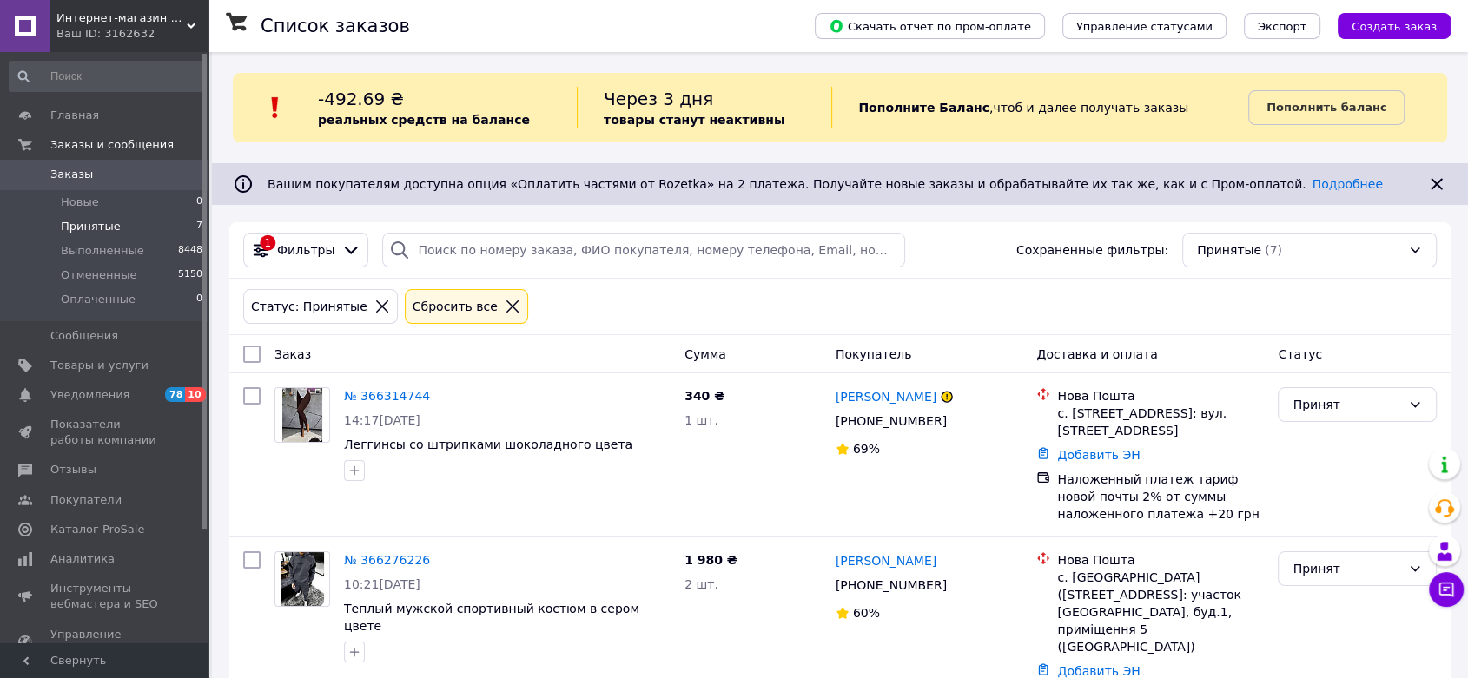
click at [187, 23] on icon at bounding box center [191, 26] width 9 height 9
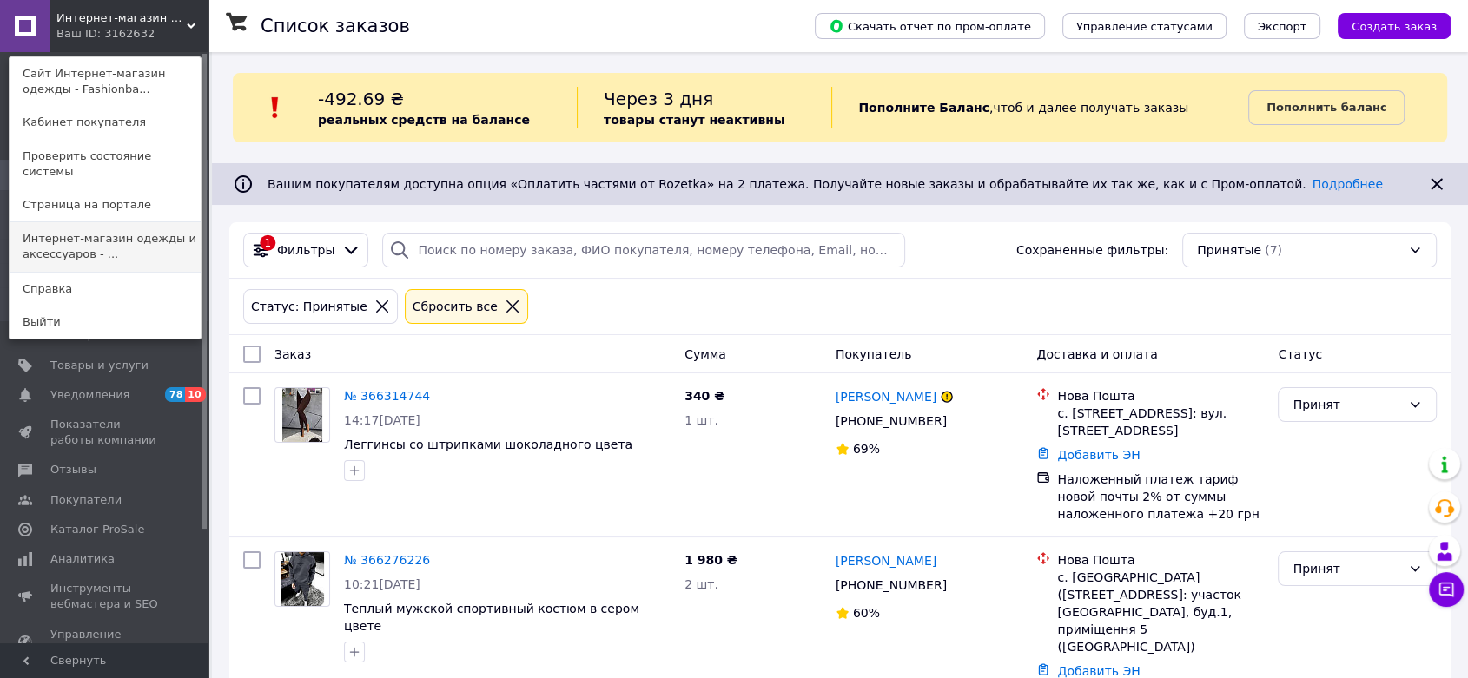
click at [125, 254] on link "Интернет-магазин одежды и аксессуаров - ..." at bounding box center [105, 246] width 191 height 49
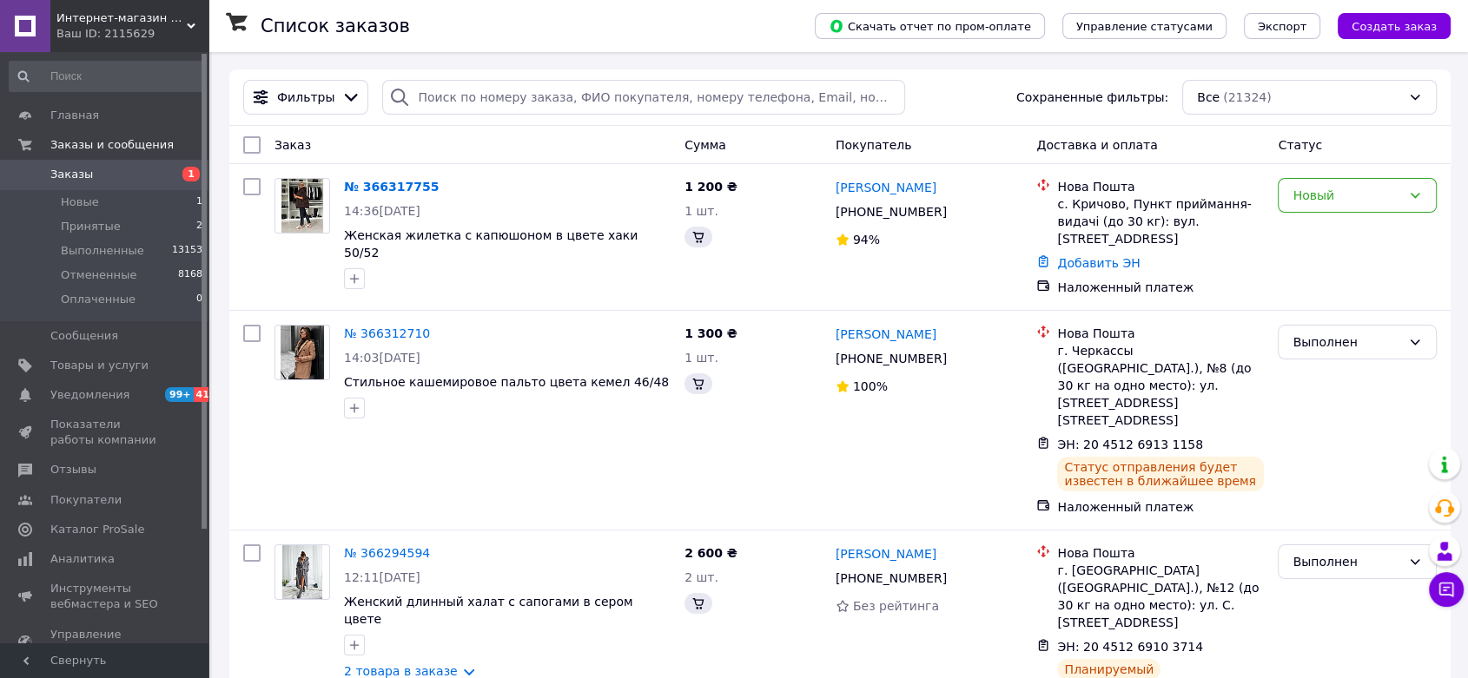
scroll to position [2779, 0]
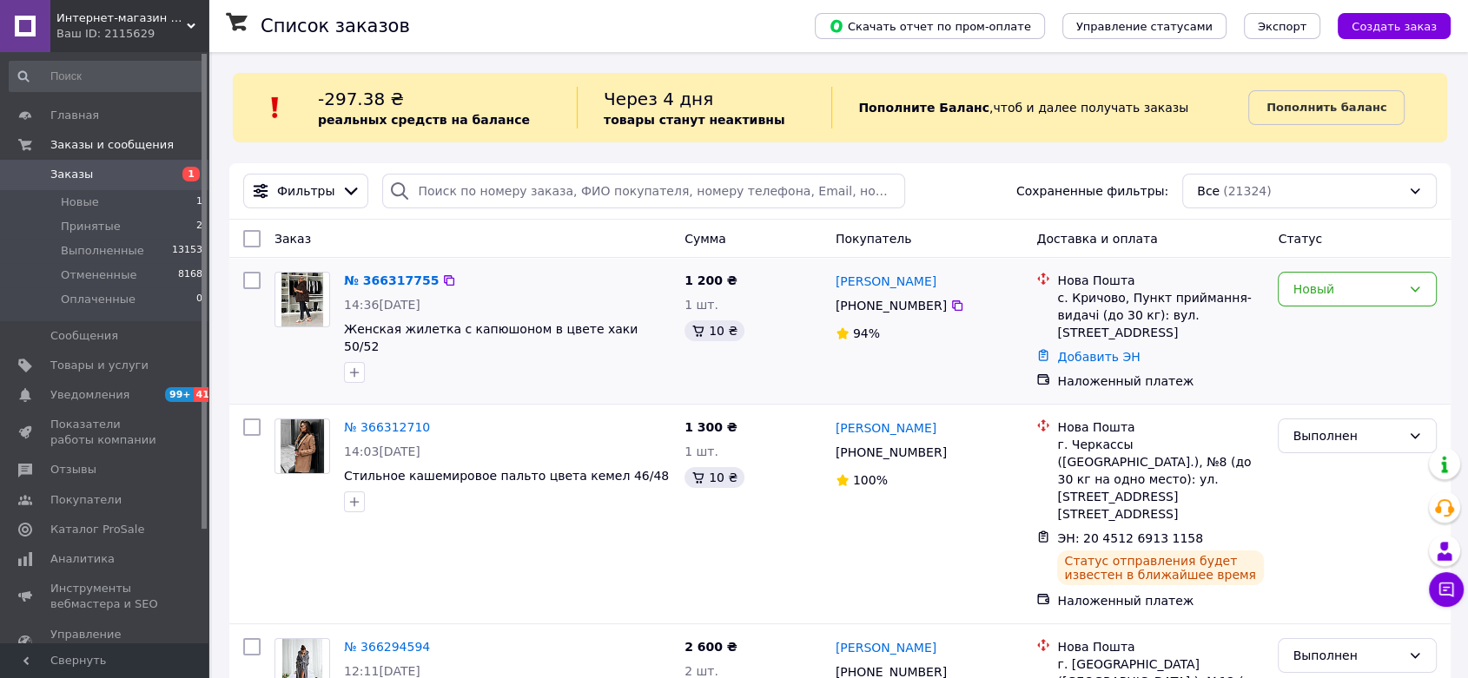
click at [383, 266] on div "№ 366317755 14:36[DATE] Женская жилетка с капюшоном в цвете хаки 50/52" at bounding box center [507, 327] width 340 height 125
click at [368, 277] on link "№ 366317755" at bounding box center [391, 281] width 95 height 14
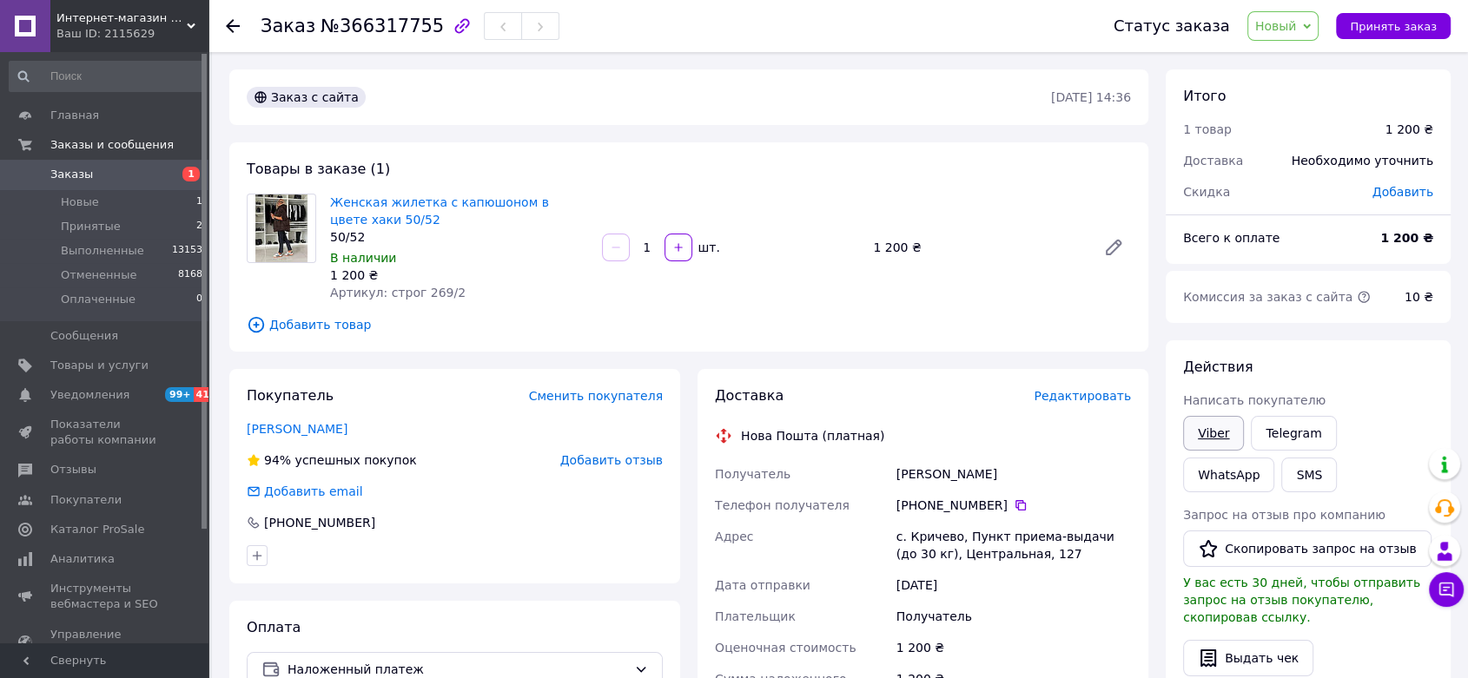
click at [1219, 435] on link "Viber" at bounding box center [1213, 433] width 61 height 35
click at [450, 199] on link "Женская жилетка с капюшоном в цвете хаки 50/52" at bounding box center [439, 210] width 219 height 31
click at [133, 219] on li "Принятые 2" at bounding box center [106, 227] width 213 height 24
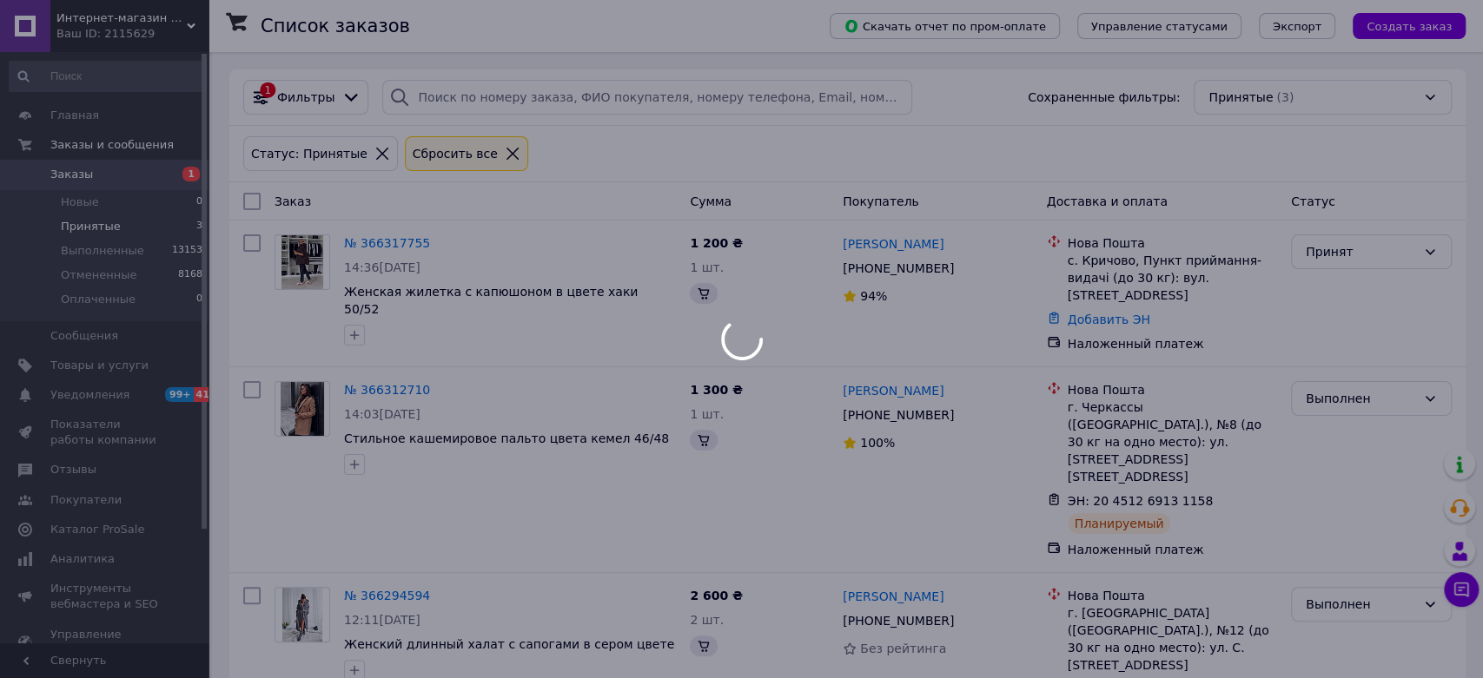
click at [118, 226] on li "Принятые 3" at bounding box center [106, 227] width 213 height 24
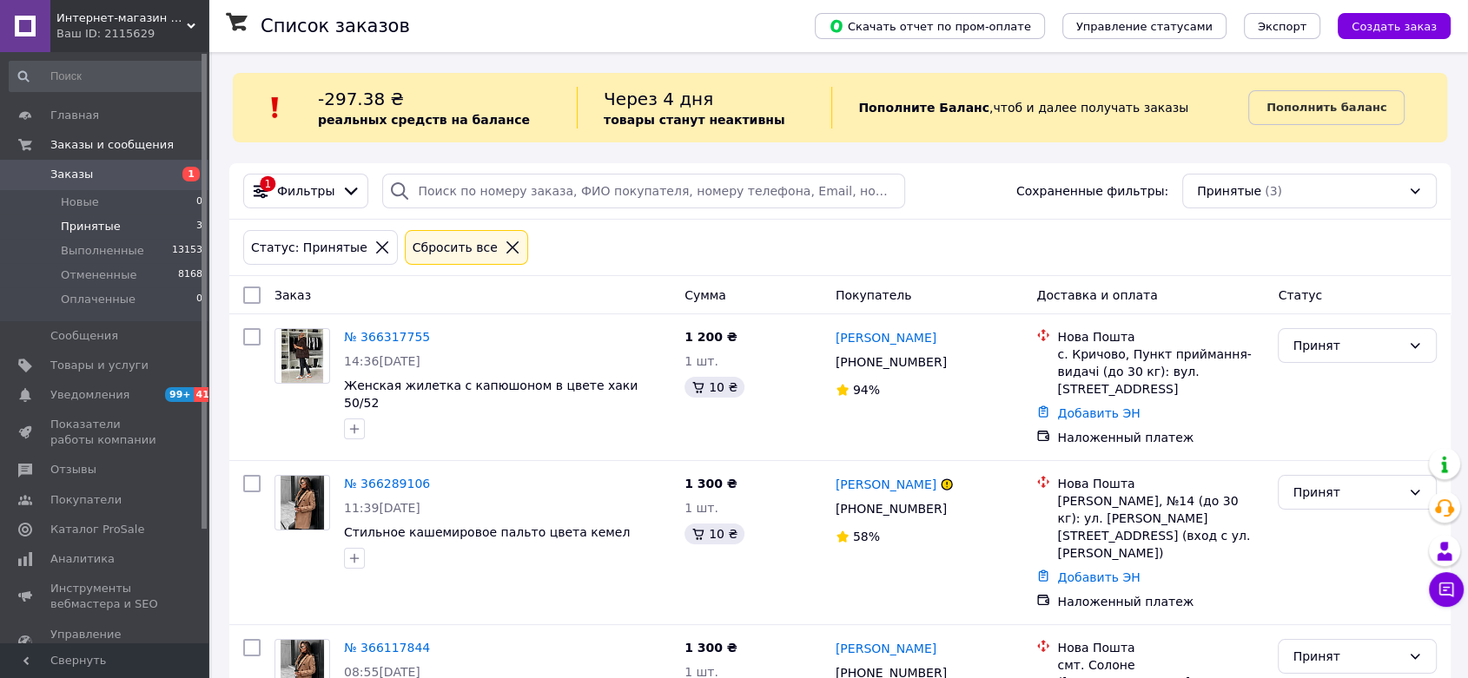
click at [132, 171] on span "Заказы" at bounding box center [105, 175] width 110 height 16
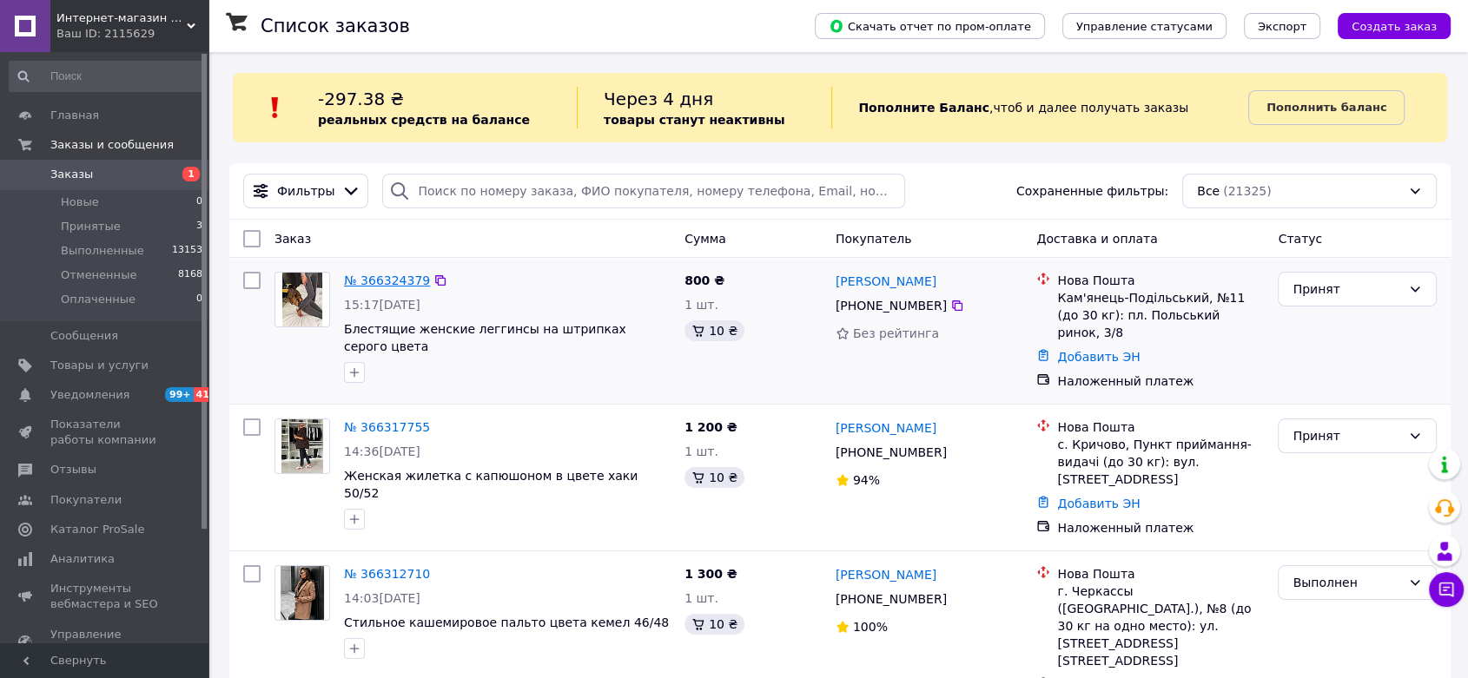
click at [376, 275] on link "№ 366324379" at bounding box center [387, 281] width 86 height 14
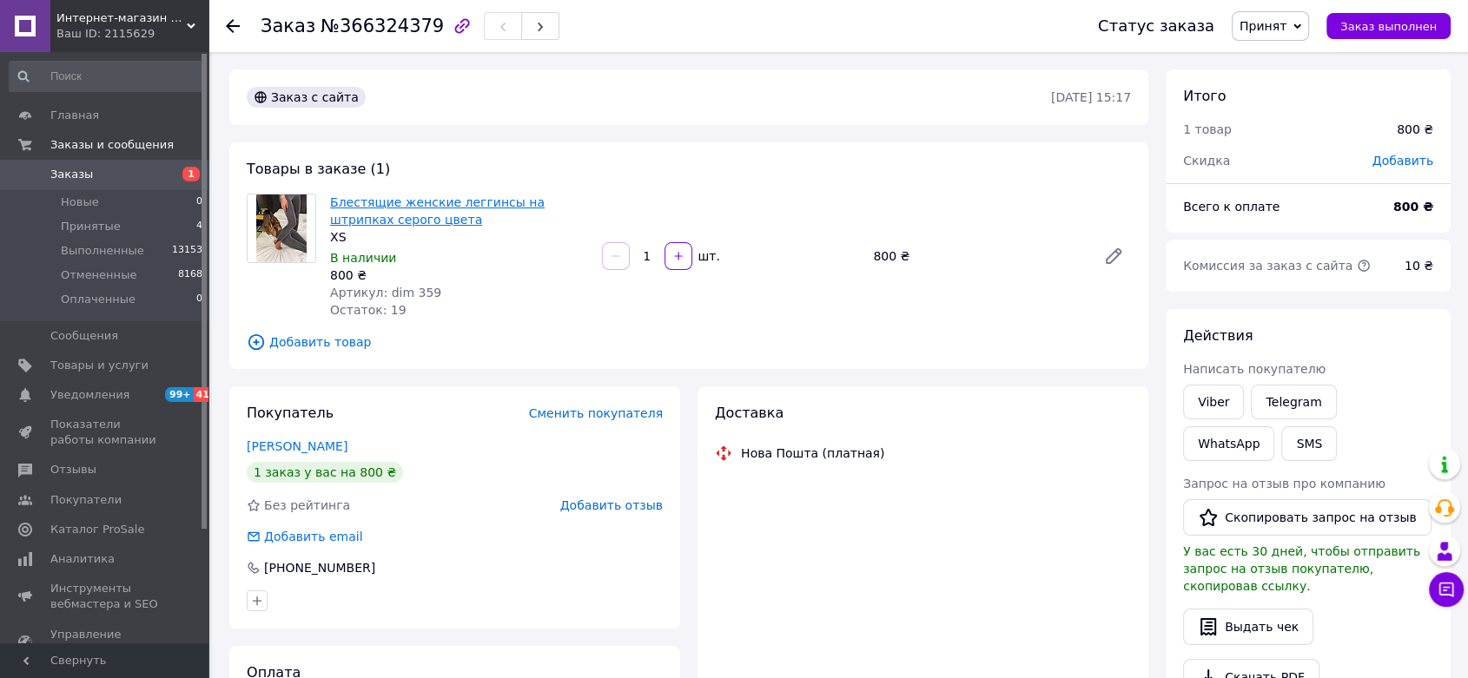
click at [508, 207] on link "Блестящие женские леггинсы на штрипках серого цвета" at bounding box center [437, 210] width 215 height 31
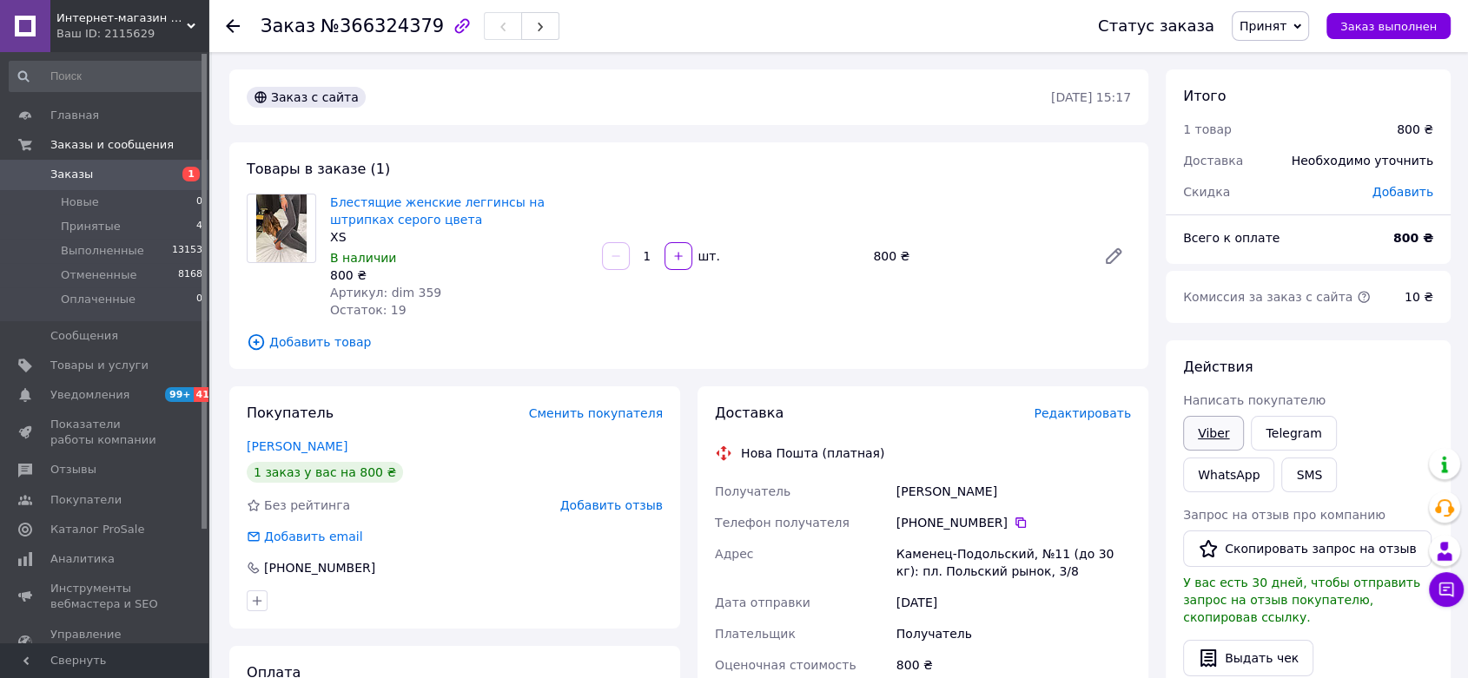
click at [1202, 432] on link "Viber" at bounding box center [1213, 433] width 61 height 35
click at [515, 192] on div "Блестящие женские леггинсы на штрипках серого цвета XS В наличии 800 ₴ Артикул:…" at bounding box center [459, 256] width 272 height 132
click at [513, 201] on link "Блестящие женские леггинсы на штрипках серого цвета" at bounding box center [437, 210] width 215 height 31
click at [96, 167] on span "Заказы" at bounding box center [105, 175] width 110 height 16
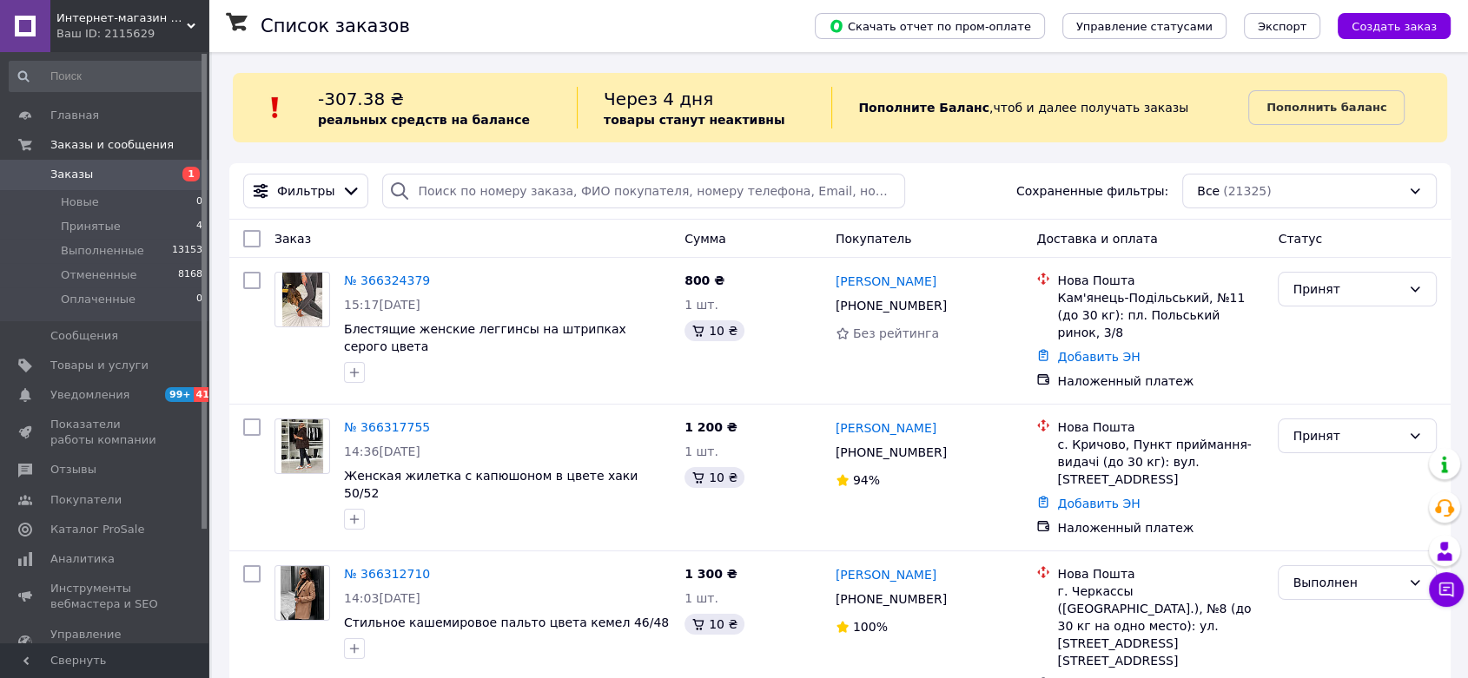
click at [136, 167] on span "Заказы" at bounding box center [105, 175] width 110 height 16
click at [164, 35] on div "Ваш ID: 2115629" at bounding box center [132, 34] width 152 height 16
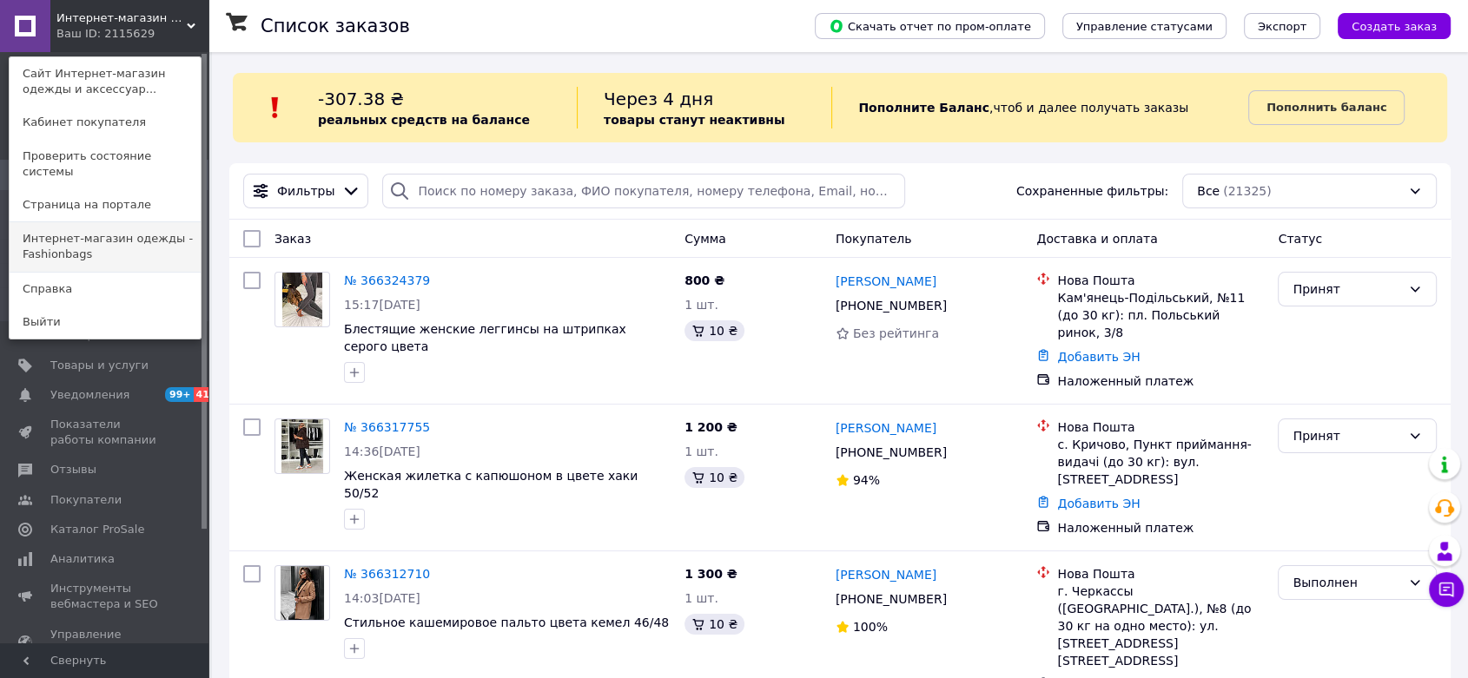
click at [139, 224] on link "Интернет-магазин одежды - Fashionbags" at bounding box center [105, 246] width 191 height 49
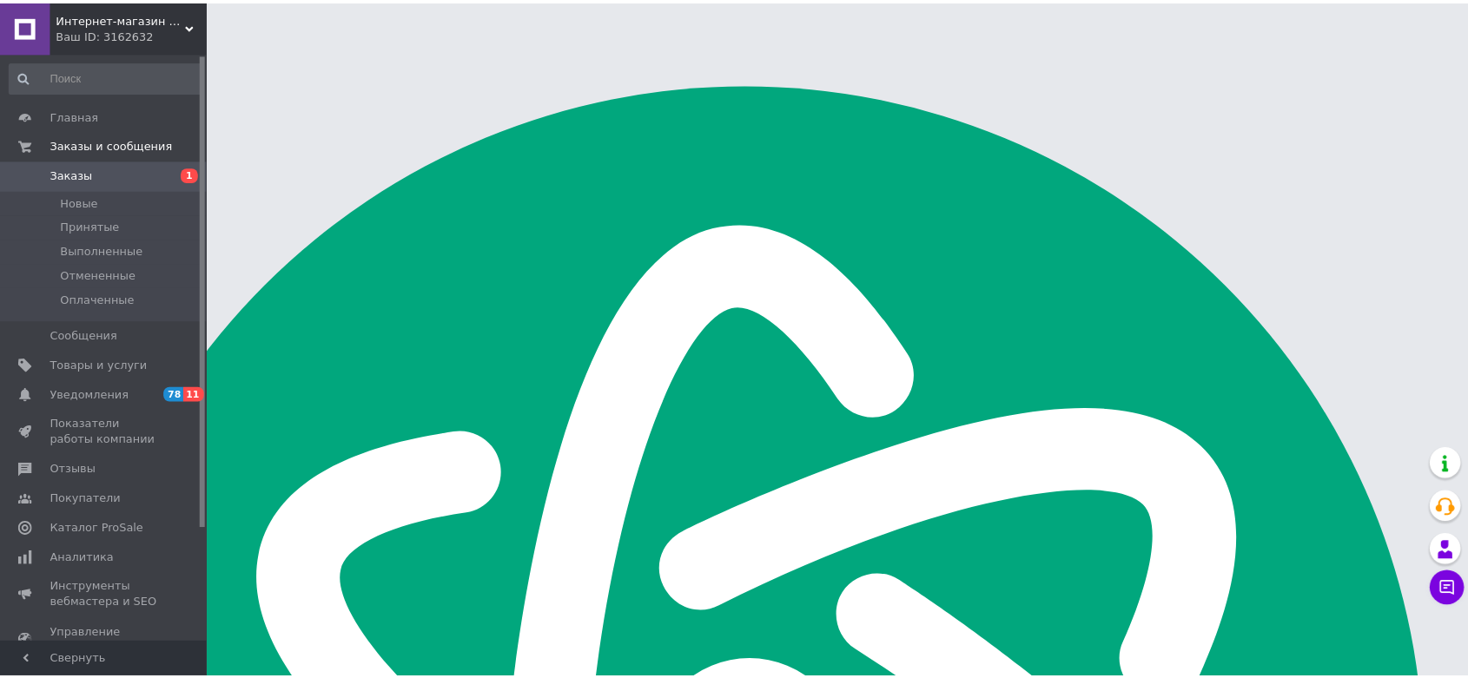
scroll to position [2779, 0]
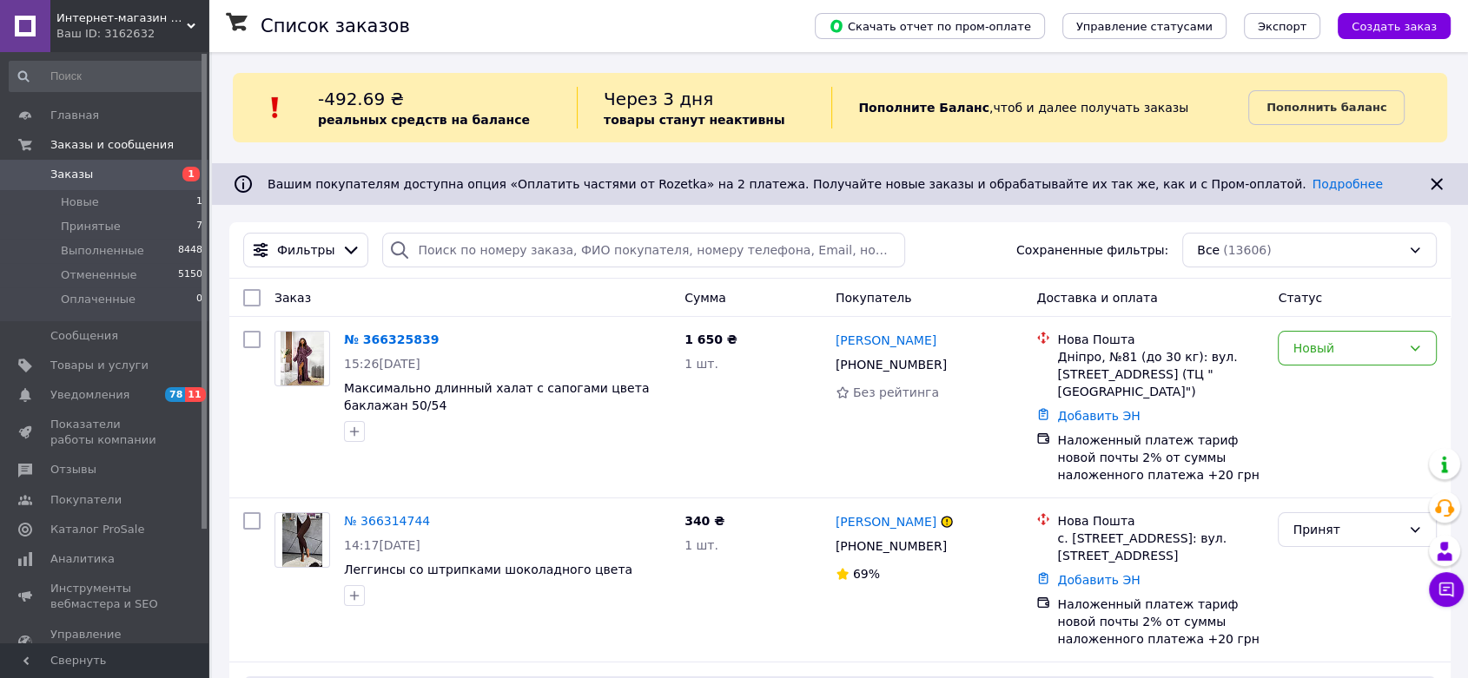
click at [169, 27] on div "Ваш ID: 3162632" at bounding box center [132, 34] width 152 height 16
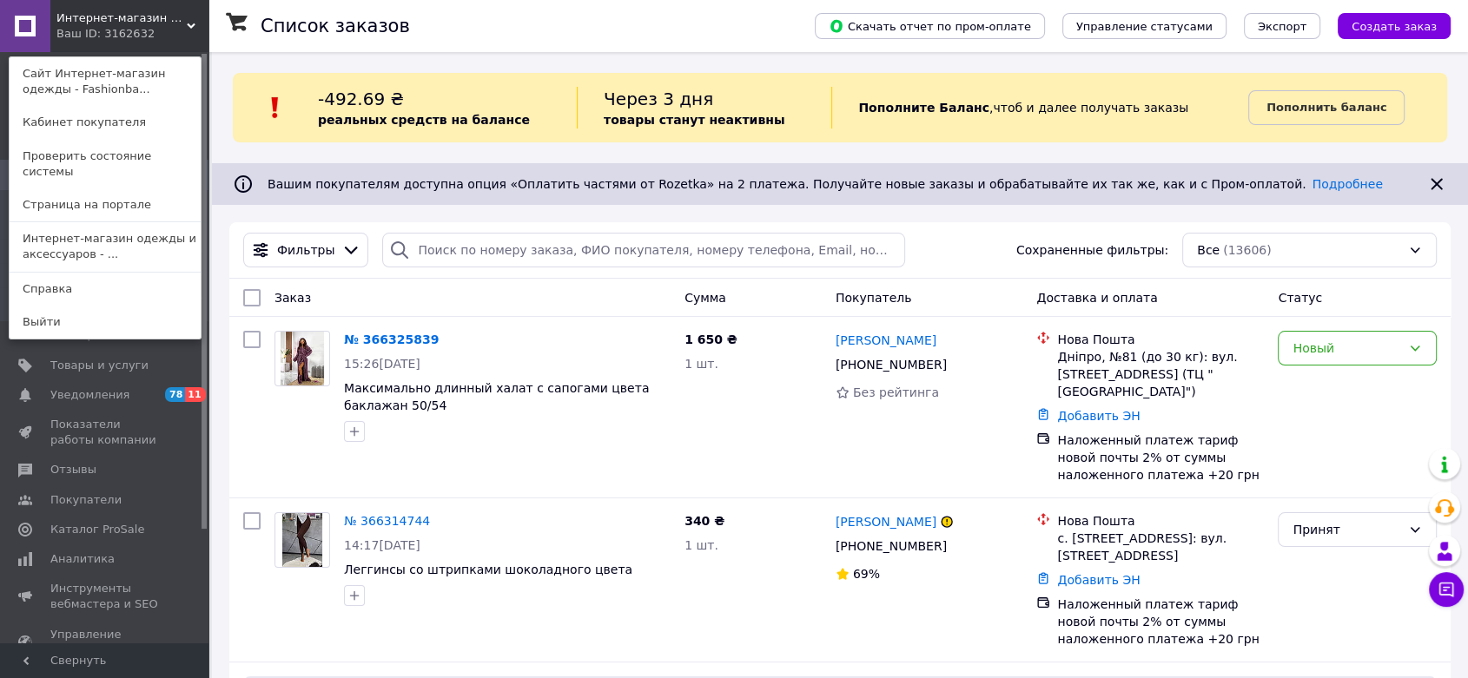
click at [139, 240] on link "Интернет-магазин одежды и аксессуаров - ..." at bounding box center [105, 246] width 191 height 49
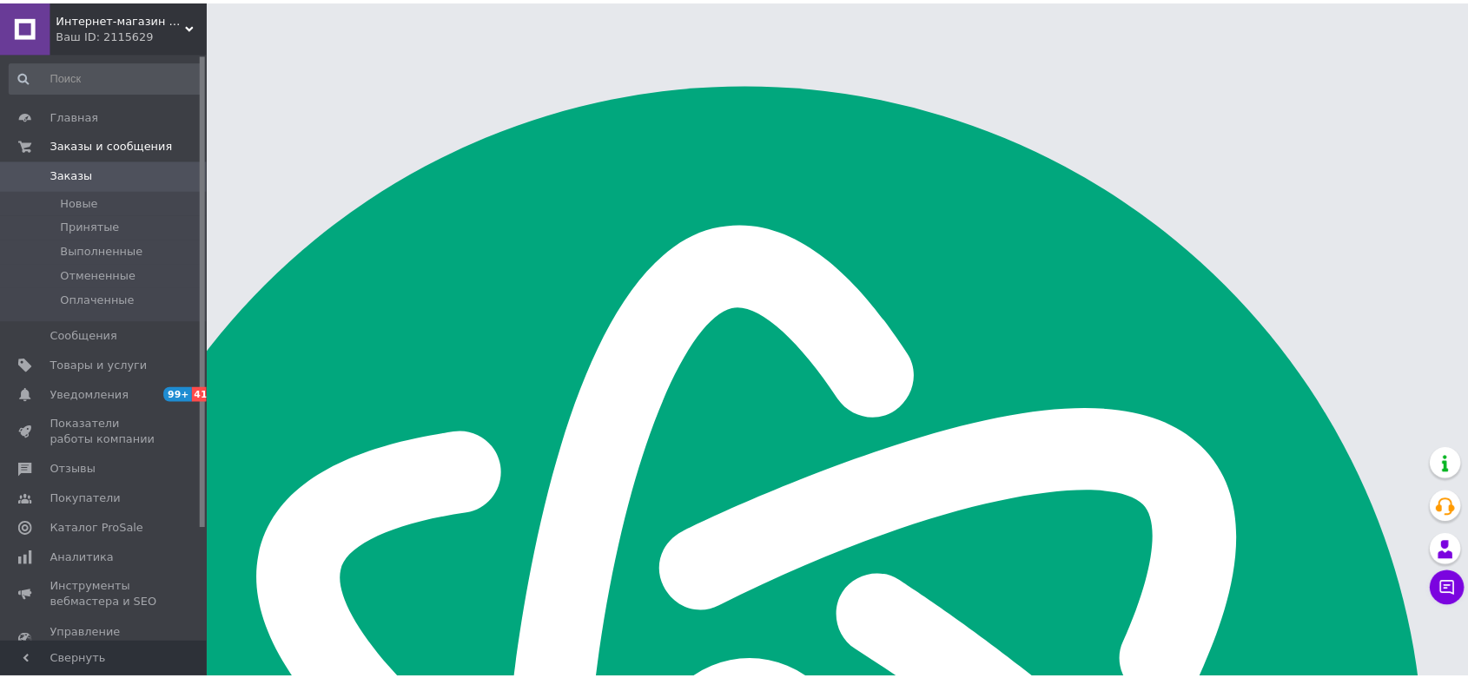
scroll to position [2779, 0]
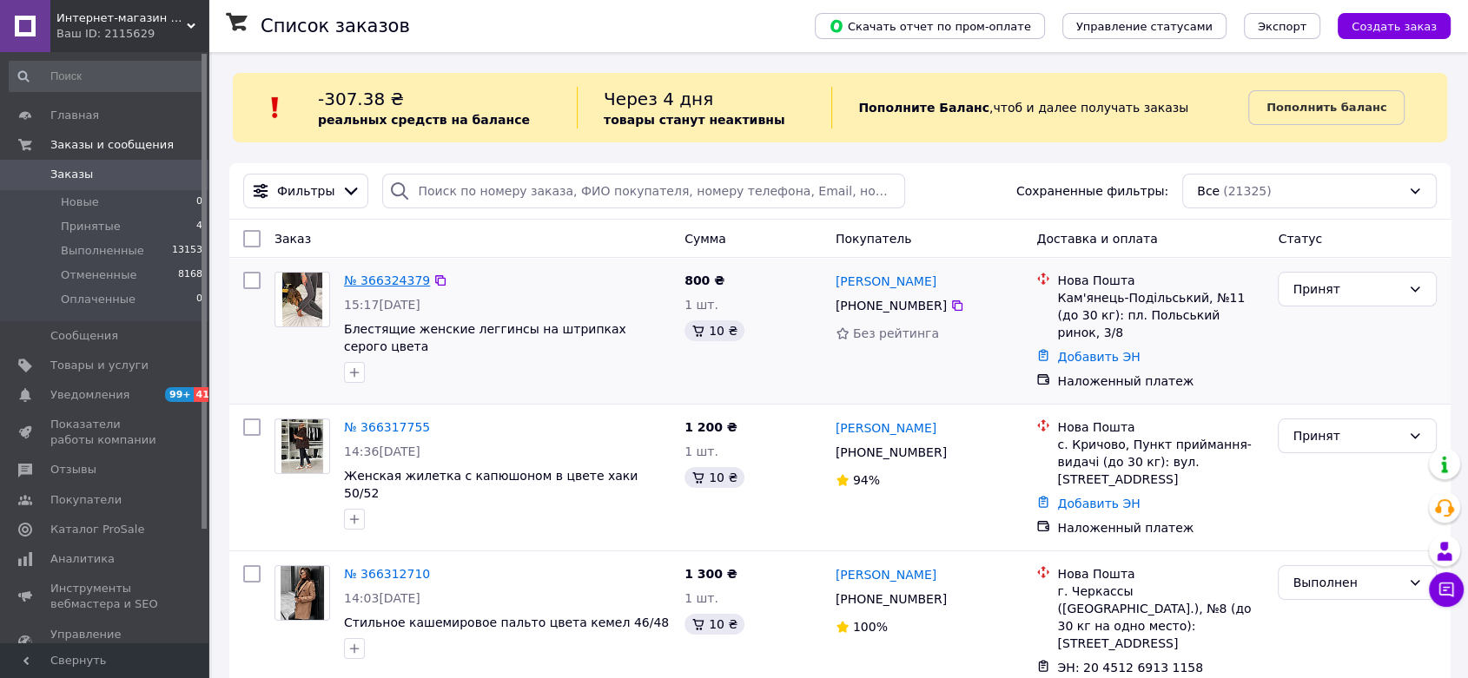
click at [355, 275] on link "№ 366324379" at bounding box center [387, 281] width 86 height 14
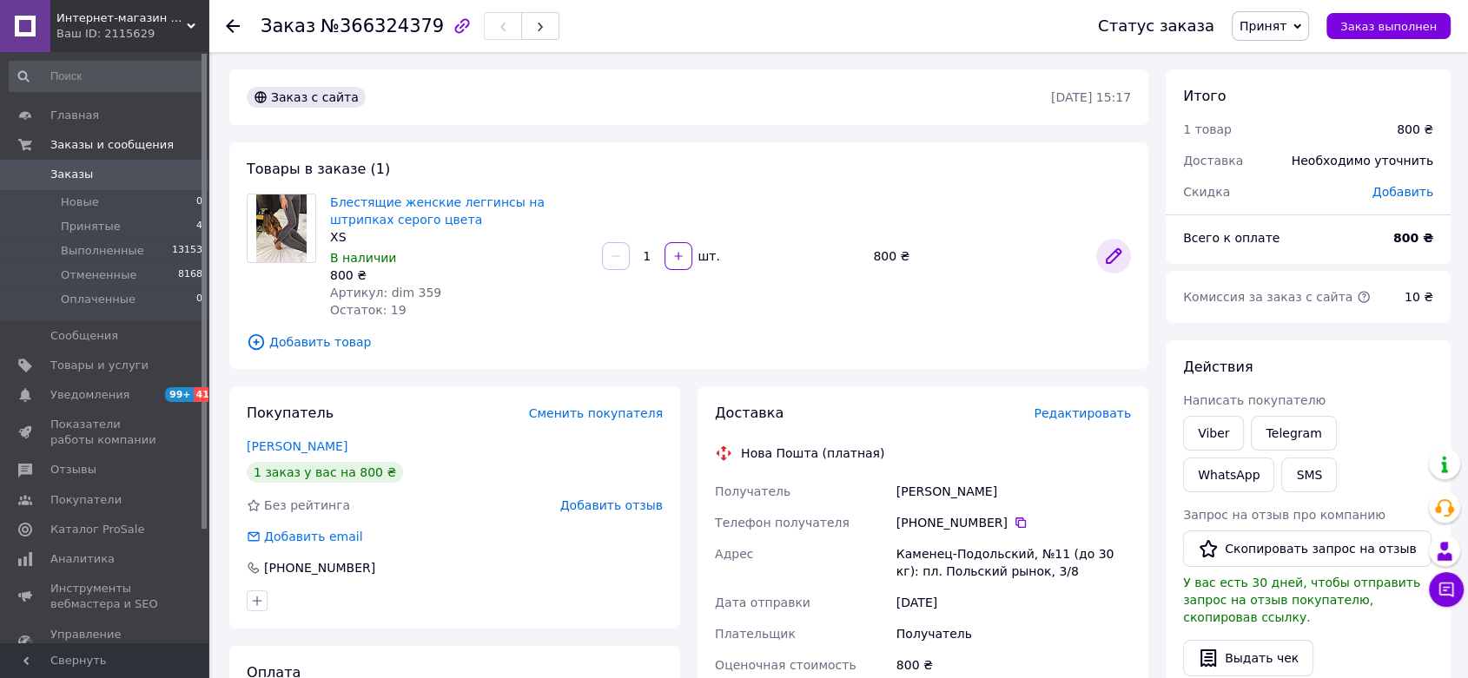
click at [1127, 252] on link at bounding box center [1113, 256] width 35 height 35
click at [400, 201] on link "Блестящие женские леггинсы на штрипках серого цвета" at bounding box center [437, 210] width 215 height 31
click at [1114, 254] on icon at bounding box center [1114, 256] width 14 height 14
click at [1015, 526] on icon at bounding box center [1020, 523] width 10 height 10
click at [1279, 19] on span "Принят" at bounding box center [1262, 26] width 47 height 14
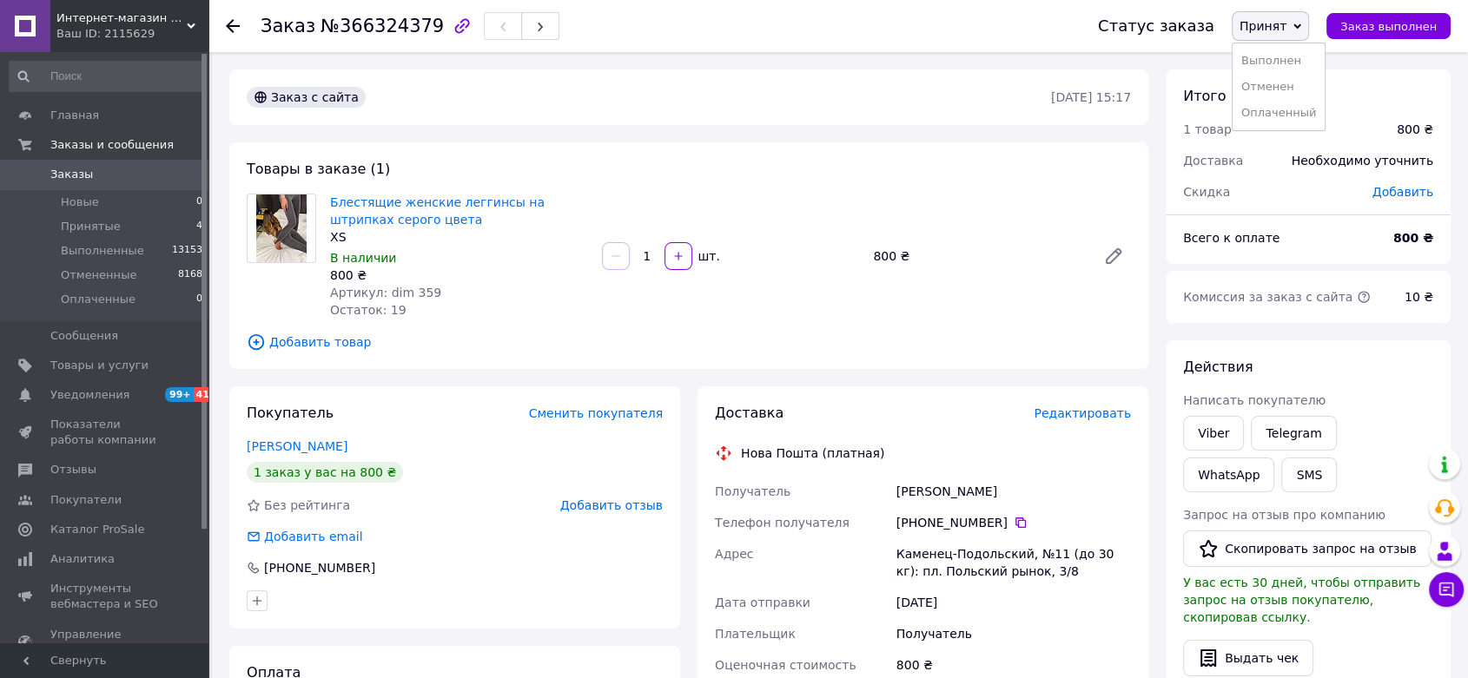
click at [1272, 48] on li "Выполнен" at bounding box center [1278, 61] width 92 height 26
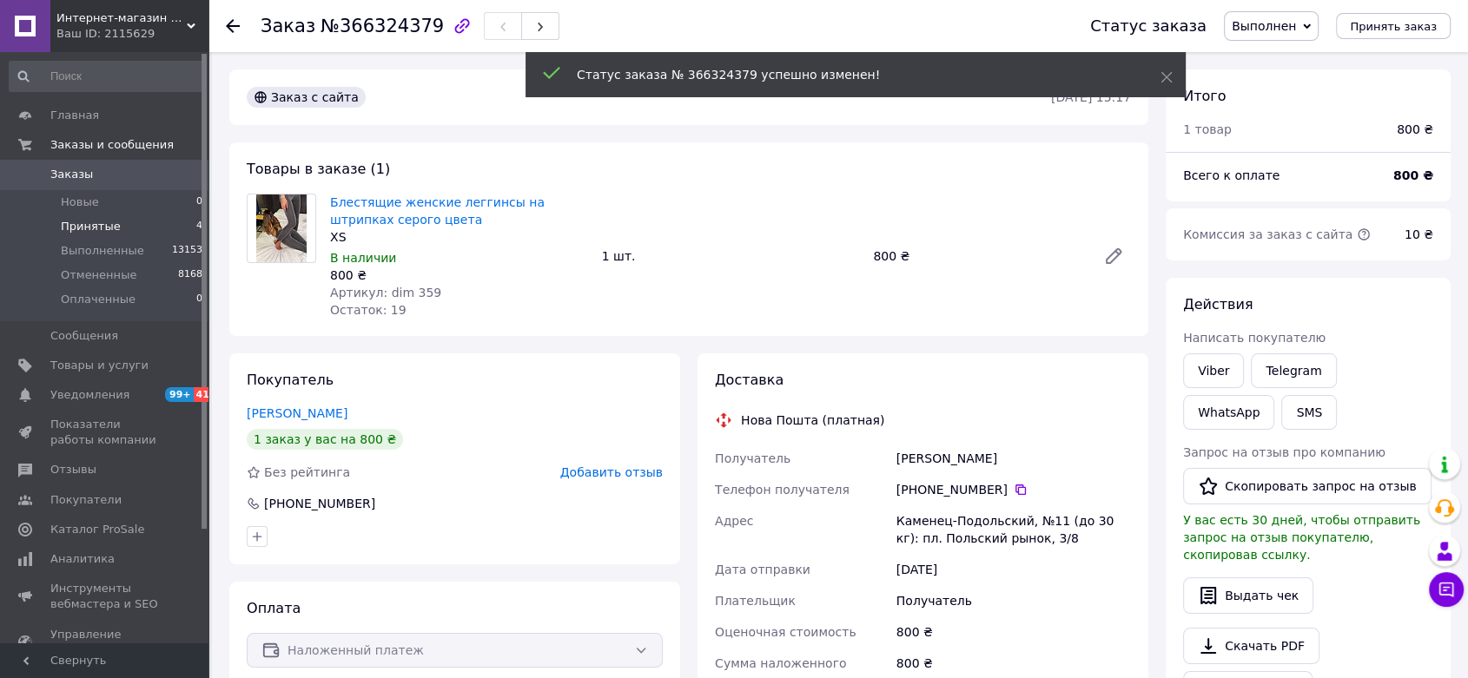
click at [121, 233] on li "Принятые 4" at bounding box center [106, 227] width 213 height 24
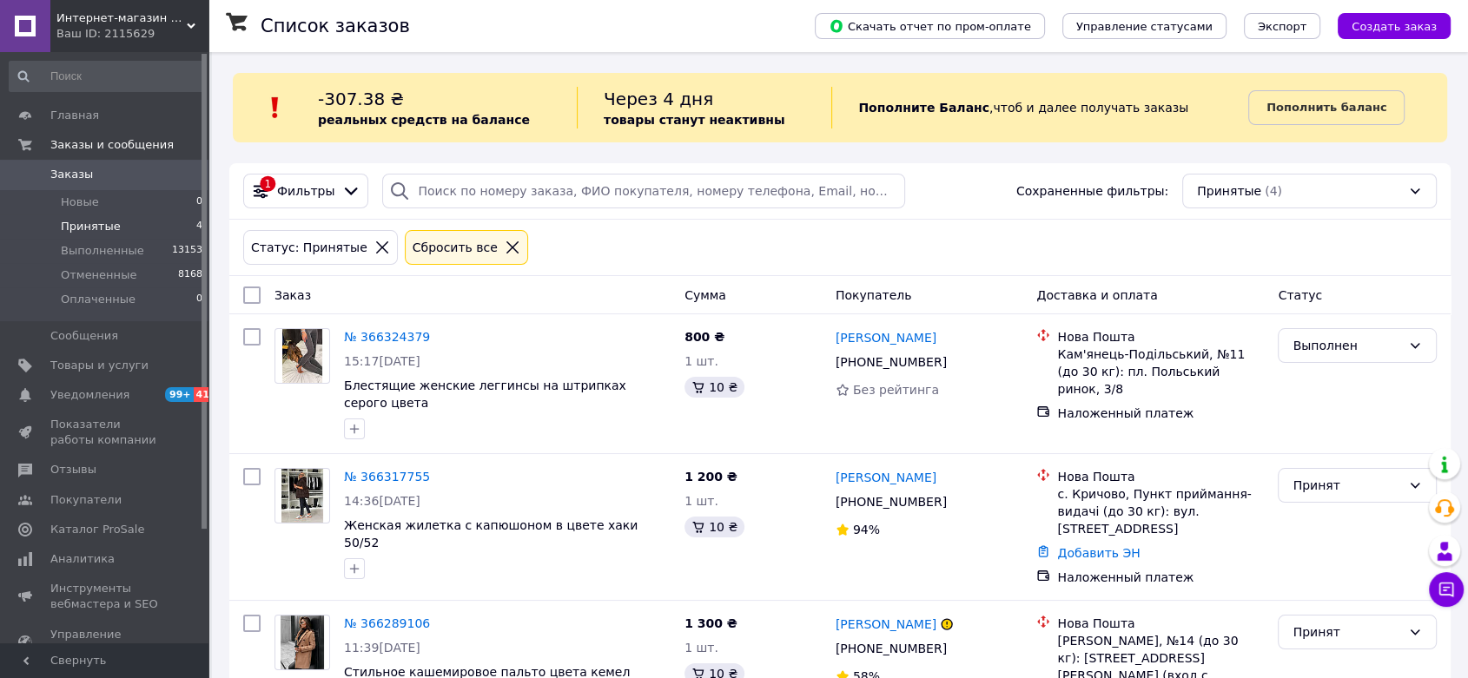
click at [188, 10] on div "Интернет-магазин одежды и аксессуаров - Barbaris Ваш ID: 2115629" at bounding box center [129, 26] width 158 height 52
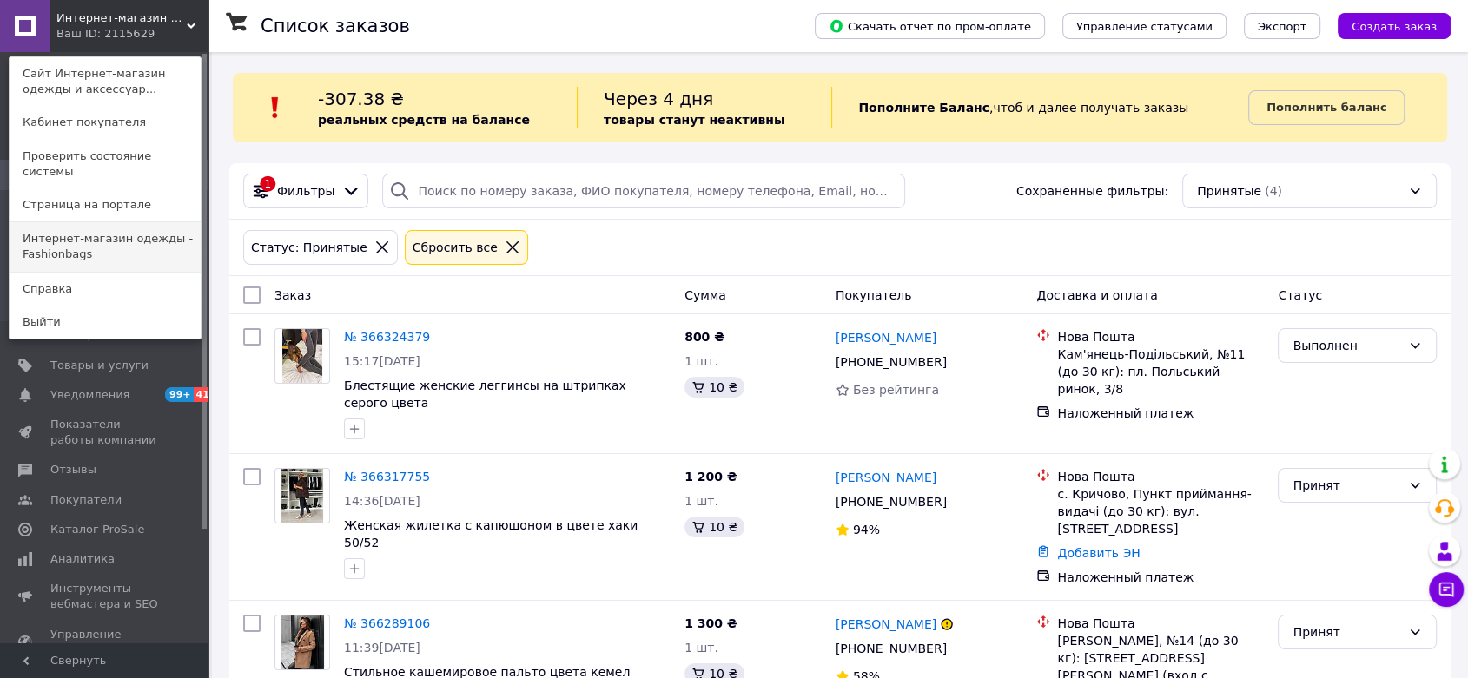
click at [128, 235] on link "Интернет-магазин одежды - Fashionbags" at bounding box center [105, 246] width 191 height 49
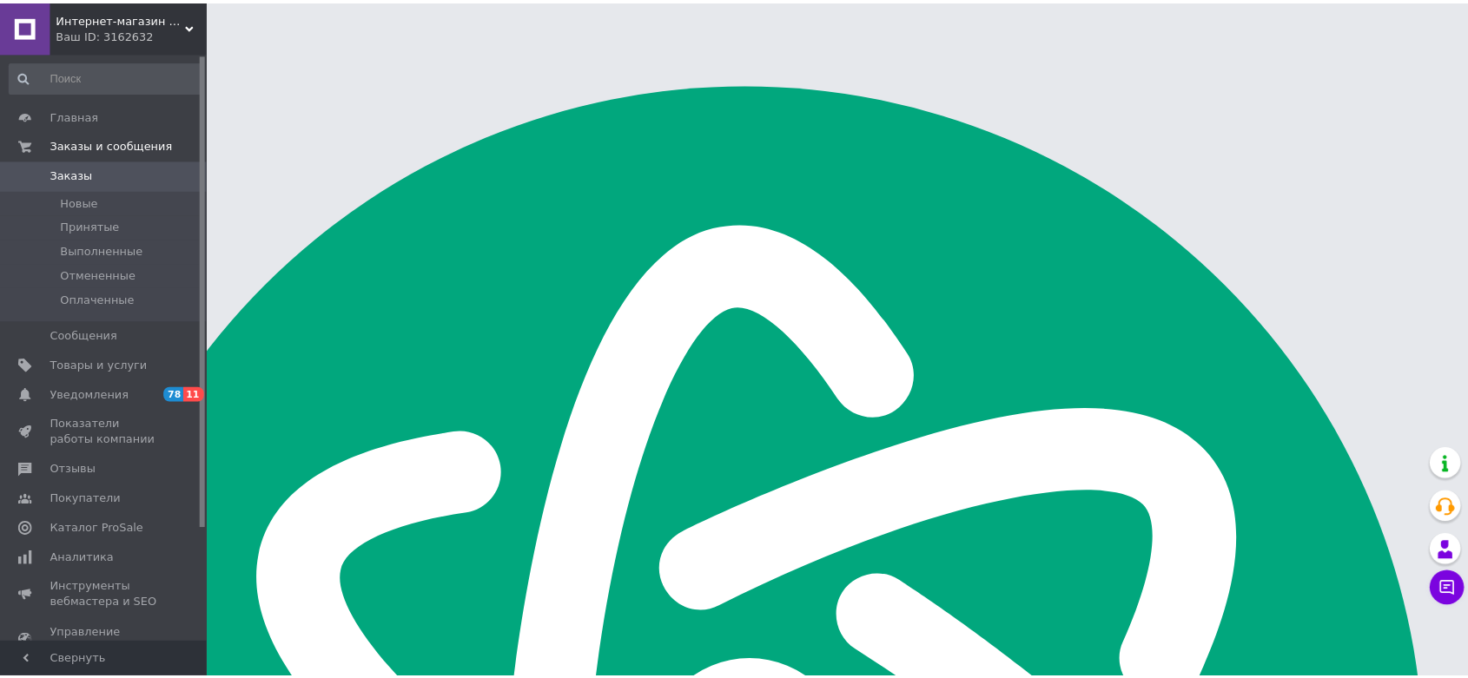
scroll to position [2779, 0]
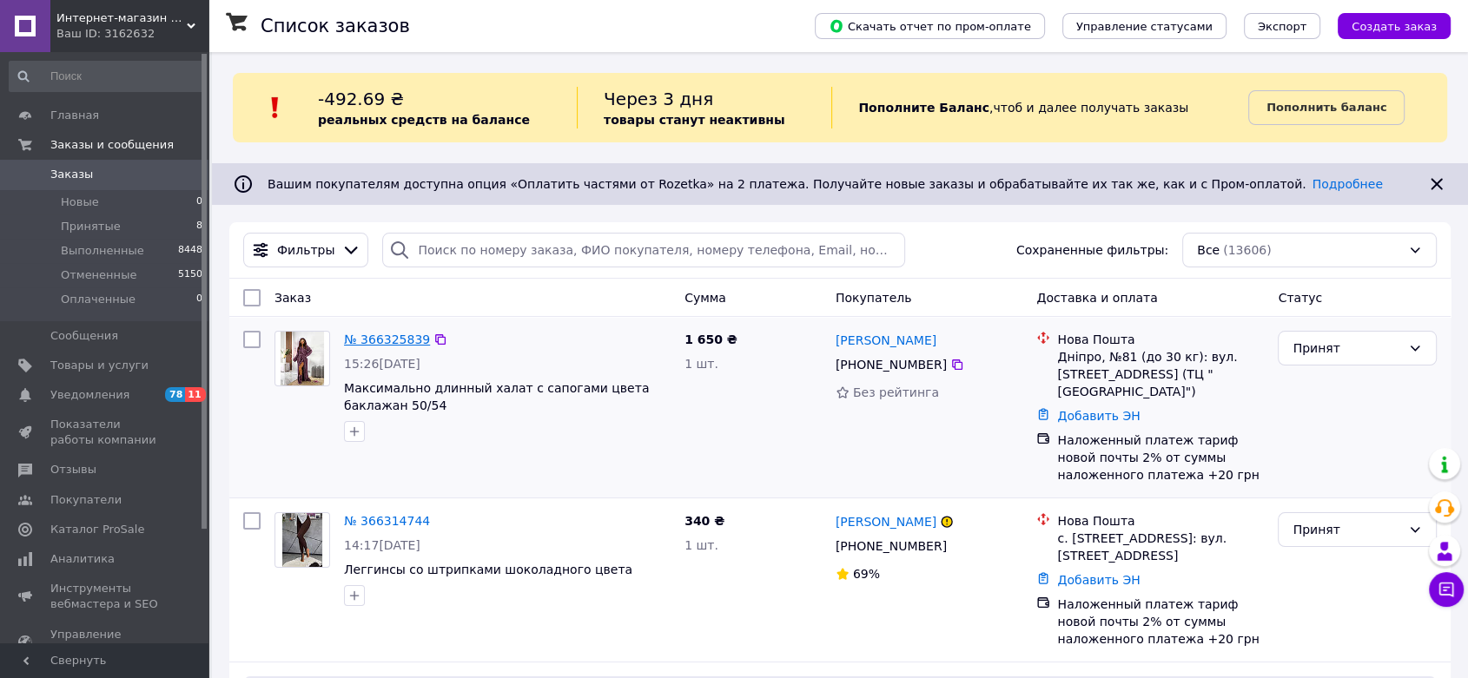
click at [372, 337] on link "№ 366325839" at bounding box center [387, 340] width 86 height 14
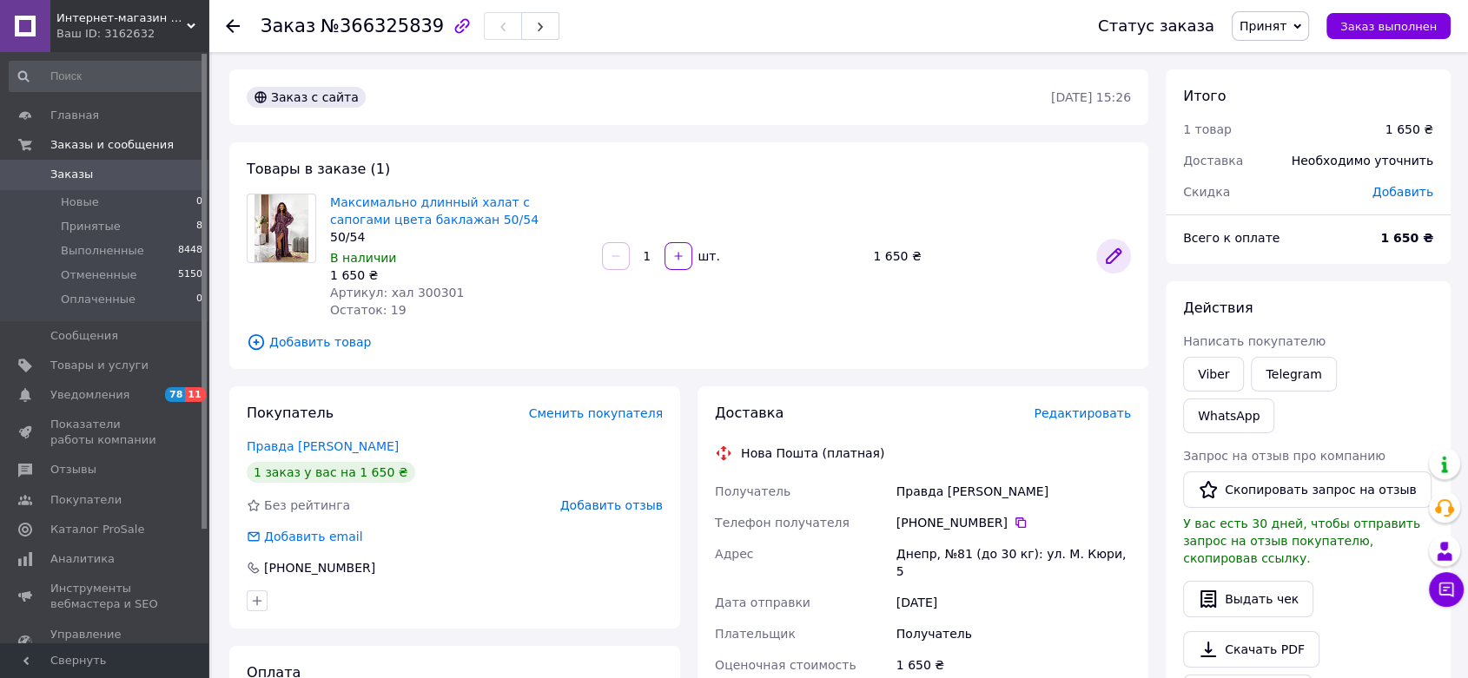
click at [1105, 253] on icon at bounding box center [1113, 256] width 21 height 21
click at [1014, 519] on icon at bounding box center [1021, 523] width 14 height 14
drag, startPoint x: 1283, startPoint y: 8, endPoint x: 1284, endPoint y: 28, distance: 20.0
click at [1281, 9] on div "Статус заказа Принят Выполнен Отменен Оплаченный Заказ выполнен" at bounding box center [1256, 26] width 387 height 52
click at [1285, 32] on span "Принят" at bounding box center [1262, 26] width 47 height 14
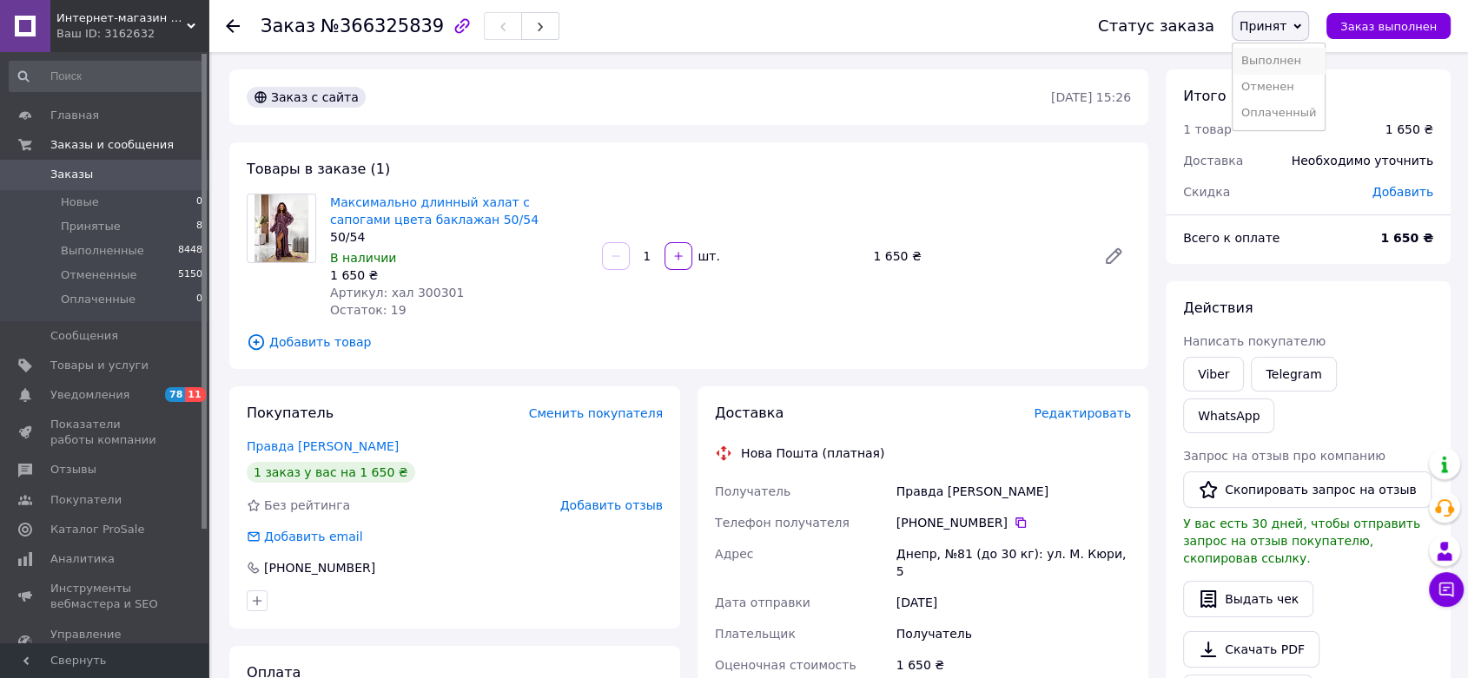
click at [1288, 50] on li "Выполнен" at bounding box center [1278, 61] width 92 height 26
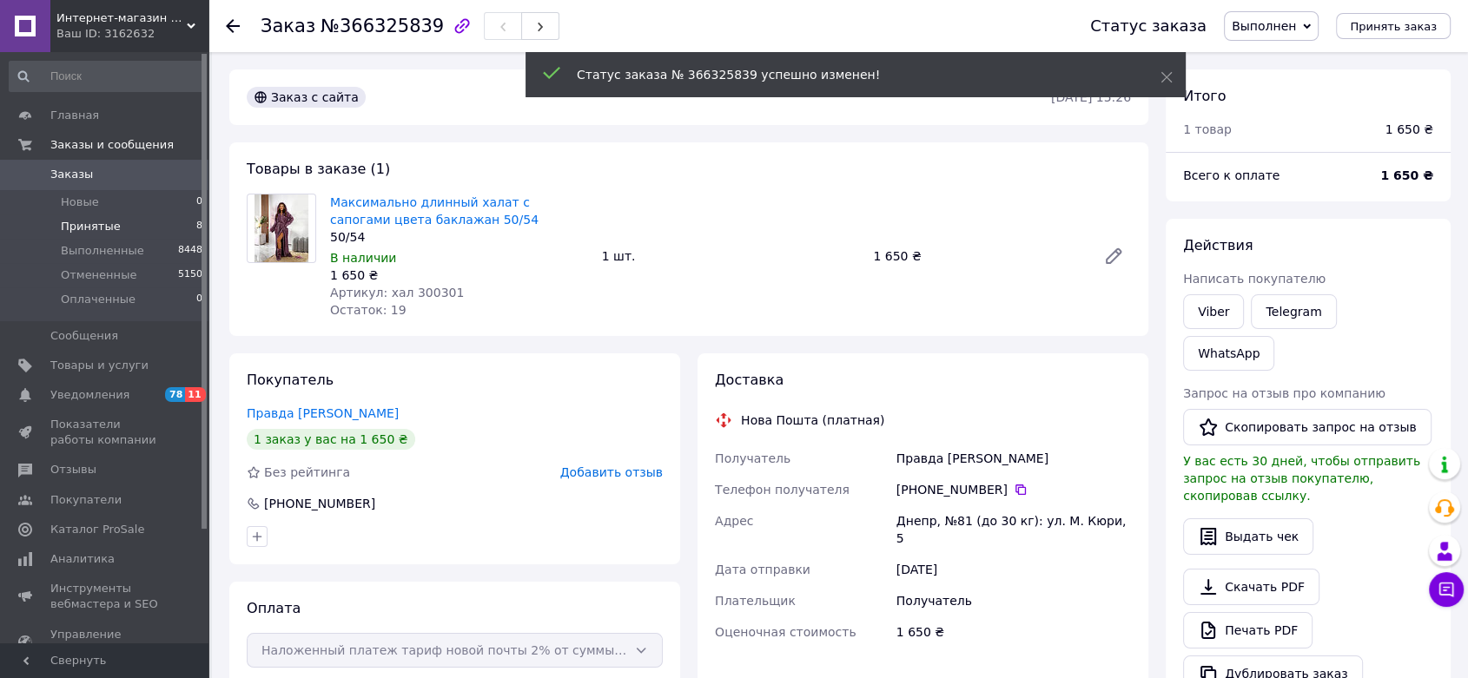
click at [128, 235] on li "Принятые 8" at bounding box center [106, 227] width 213 height 24
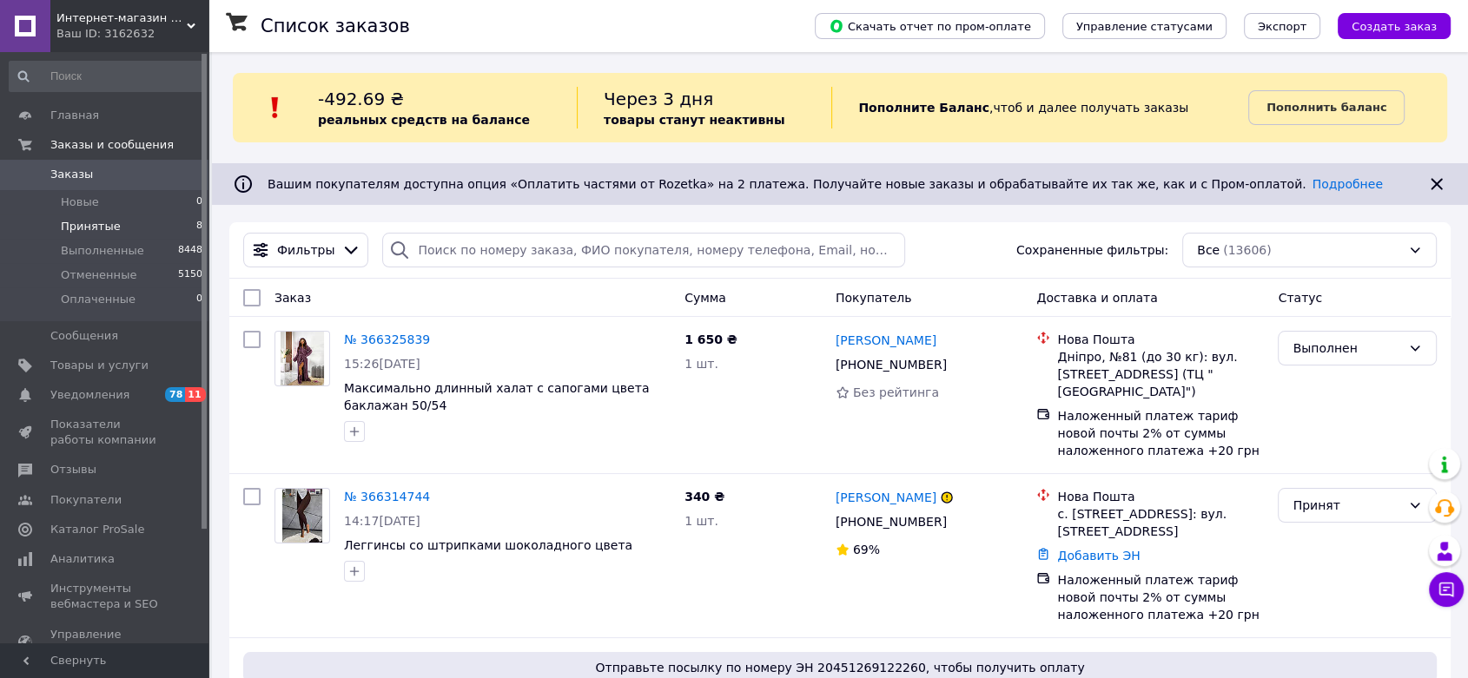
click at [126, 216] on li "Принятые 8" at bounding box center [106, 227] width 213 height 24
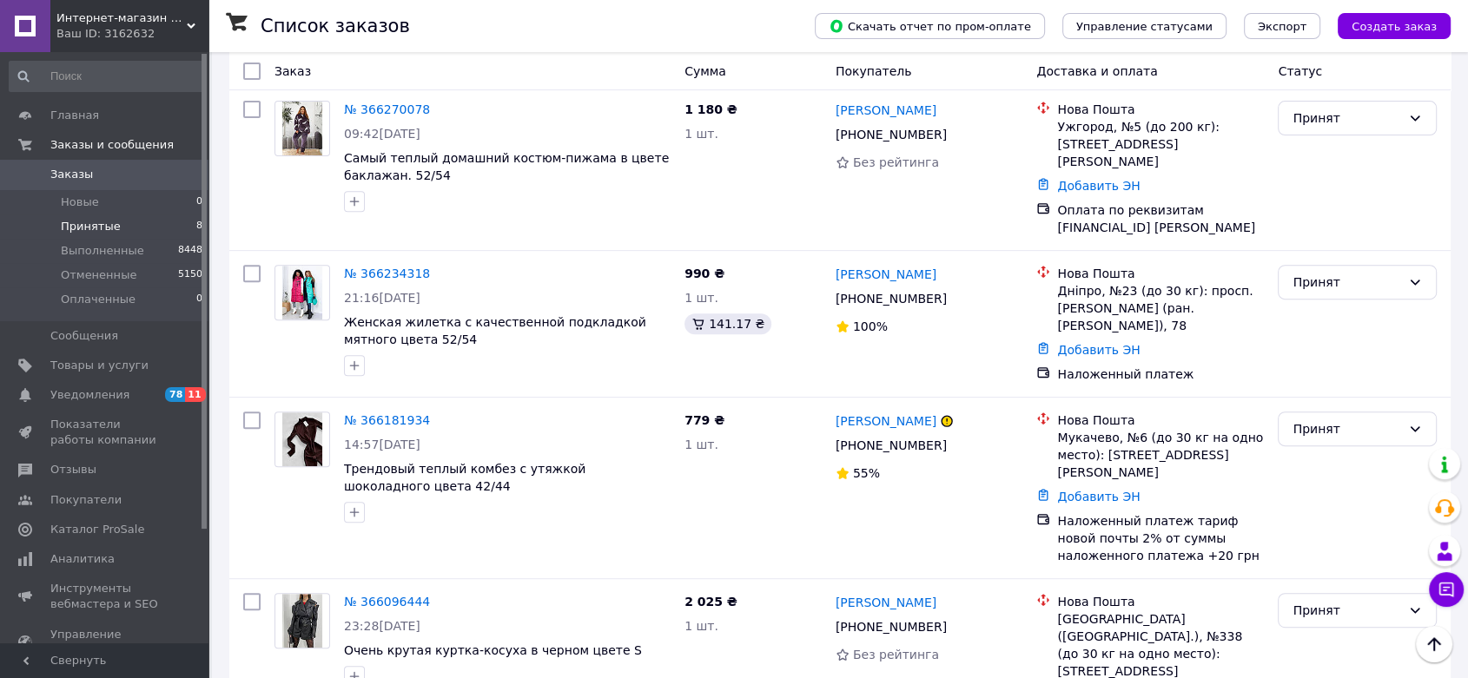
scroll to position [675, 0]
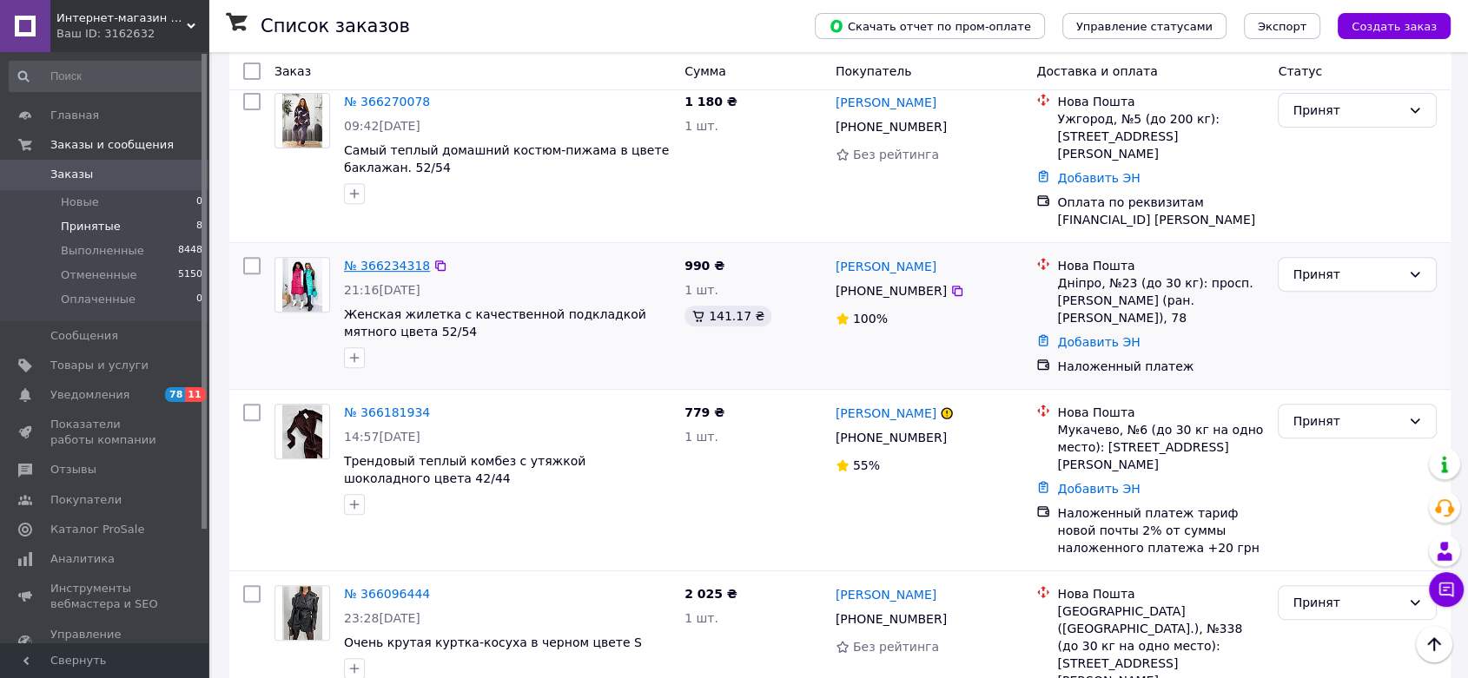
click at [389, 259] on link "№ 366234318" at bounding box center [387, 266] width 86 height 14
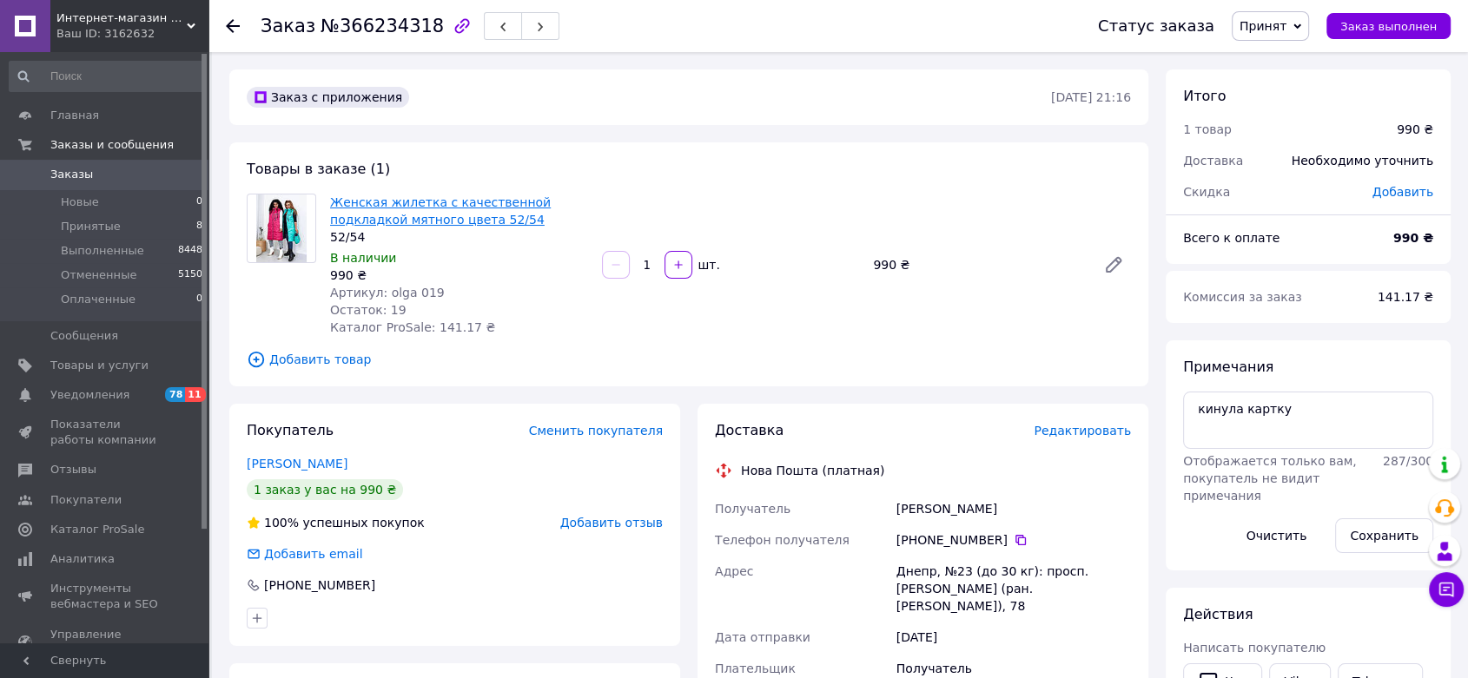
click at [494, 203] on link "Женская жилетка с качественной подкладкой мятного цвета 52/54" at bounding box center [440, 210] width 221 height 31
drag, startPoint x: 425, startPoint y: 295, endPoint x: 438, endPoint y: 296, distance: 13.1
type textarea "olga 019"
click at [438, 296] on div "Артикул: olga 019" at bounding box center [459, 292] width 258 height 17
copy span "olga 019"
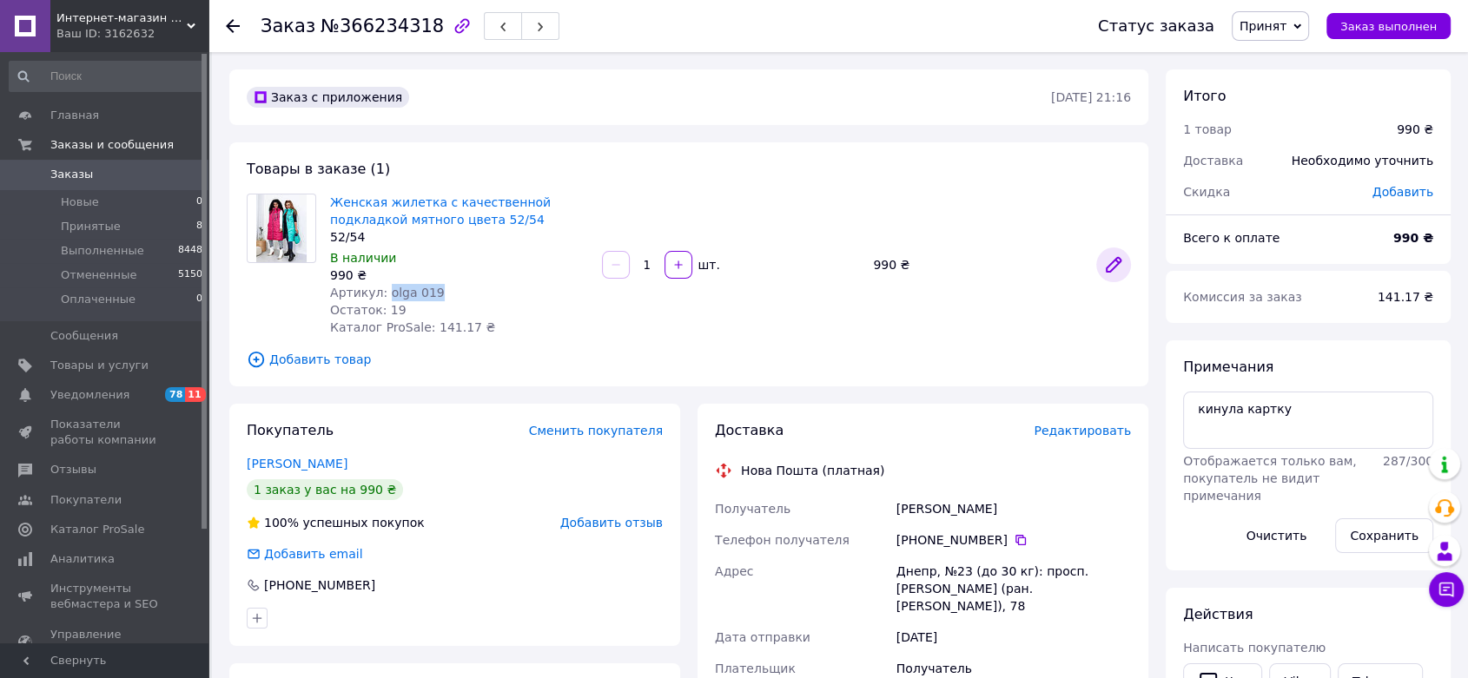
click at [1109, 261] on icon at bounding box center [1113, 264] width 21 height 21
click at [1015, 535] on icon at bounding box center [1020, 540] width 10 height 10
click at [1286, 19] on span "Принят" at bounding box center [1262, 26] width 47 height 14
click at [1286, 52] on li "Выполнен" at bounding box center [1278, 61] width 92 height 26
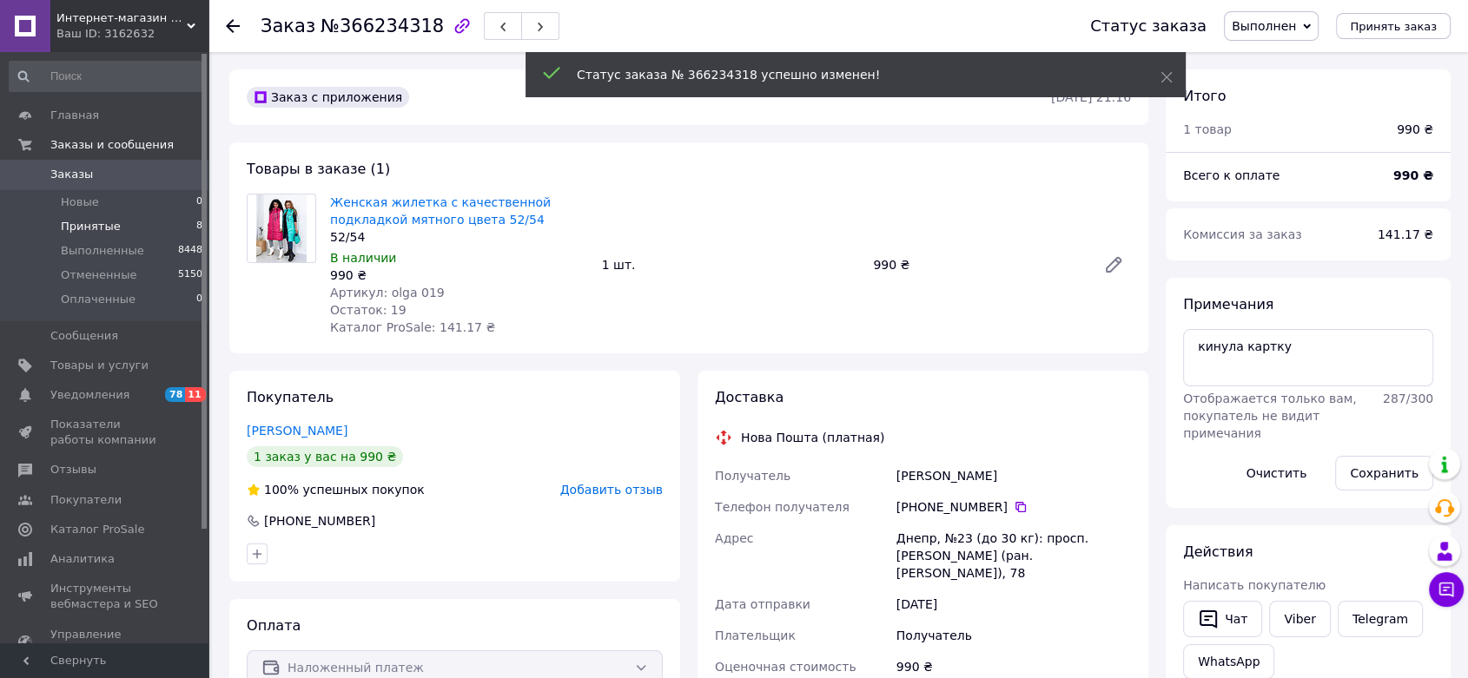
click at [126, 229] on li "Принятые 8" at bounding box center [106, 227] width 213 height 24
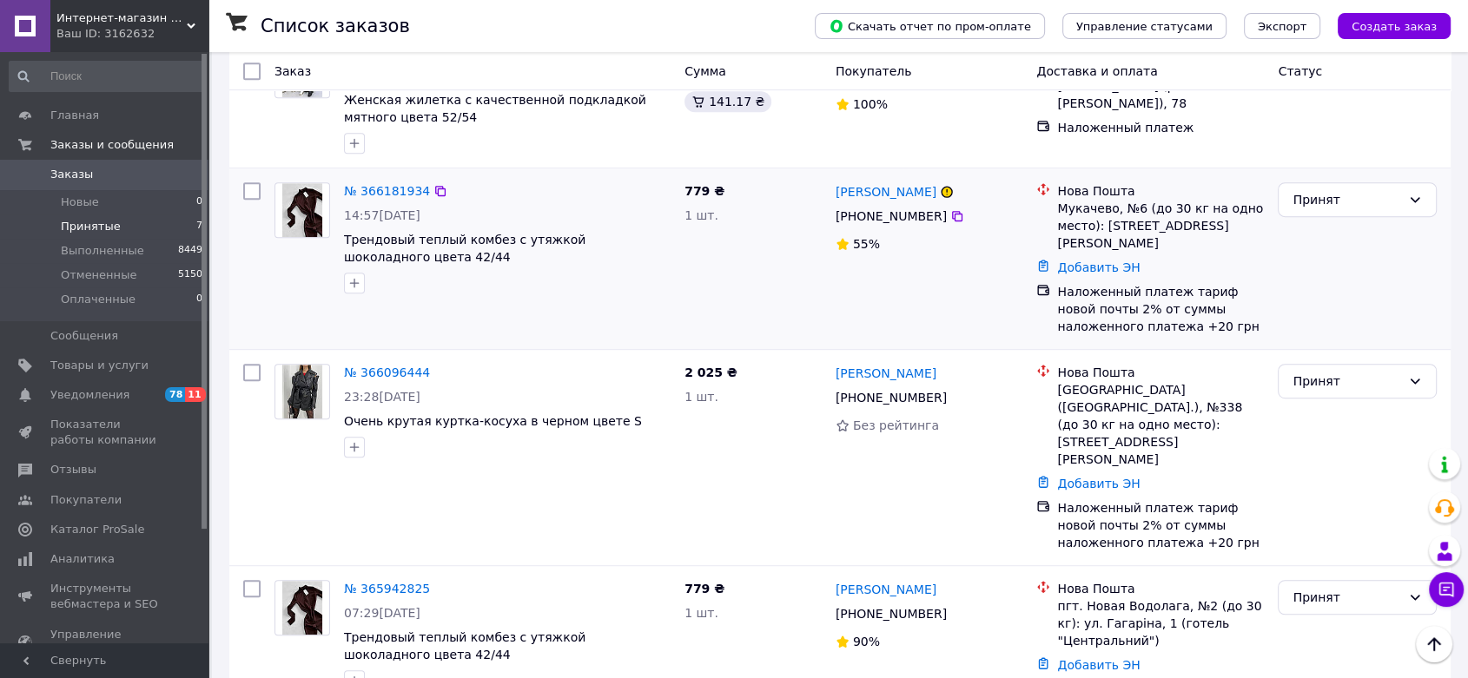
scroll to position [615, 0]
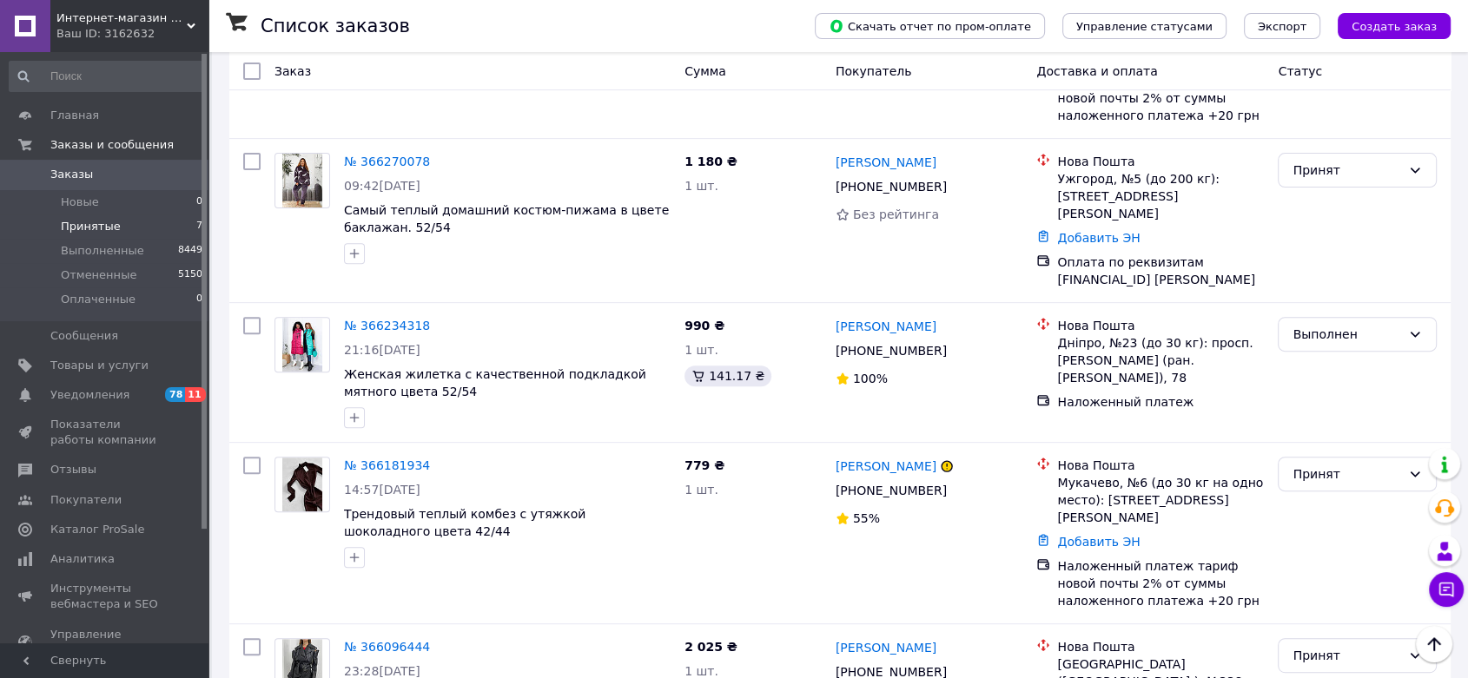
click at [181, 15] on span "Интернет-магазин одежды - Fashionbags" at bounding box center [121, 18] width 130 height 16
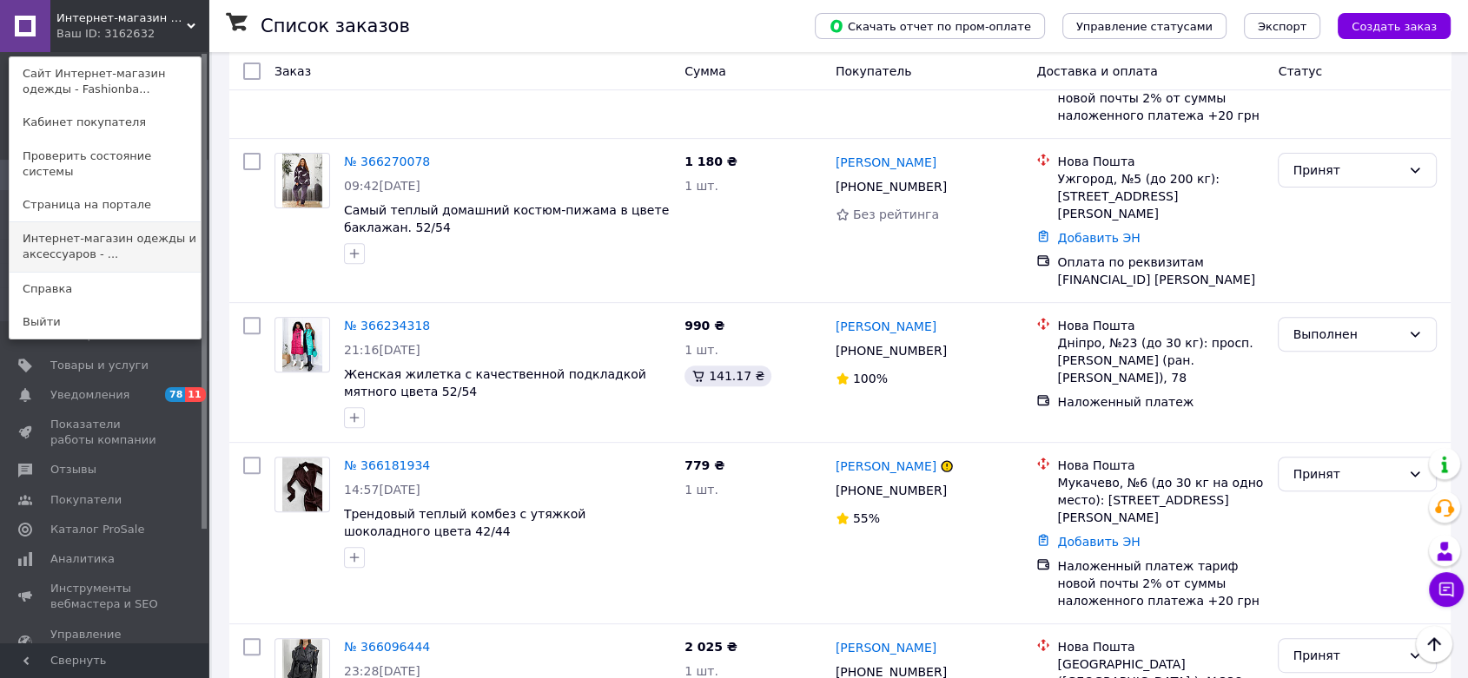
click at [120, 230] on link "Интернет-магазин одежды и аксессуаров - ..." at bounding box center [105, 246] width 191 height 49
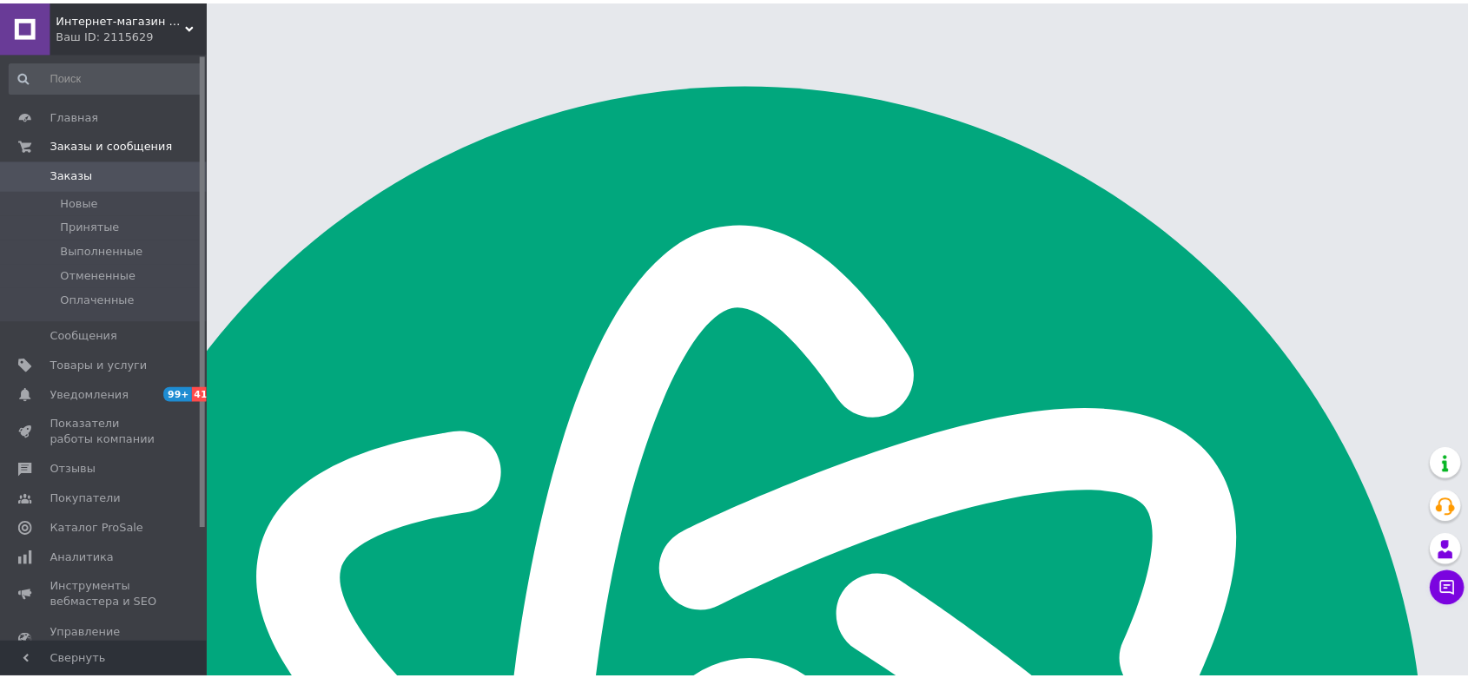
scroll to position [2779, 0]
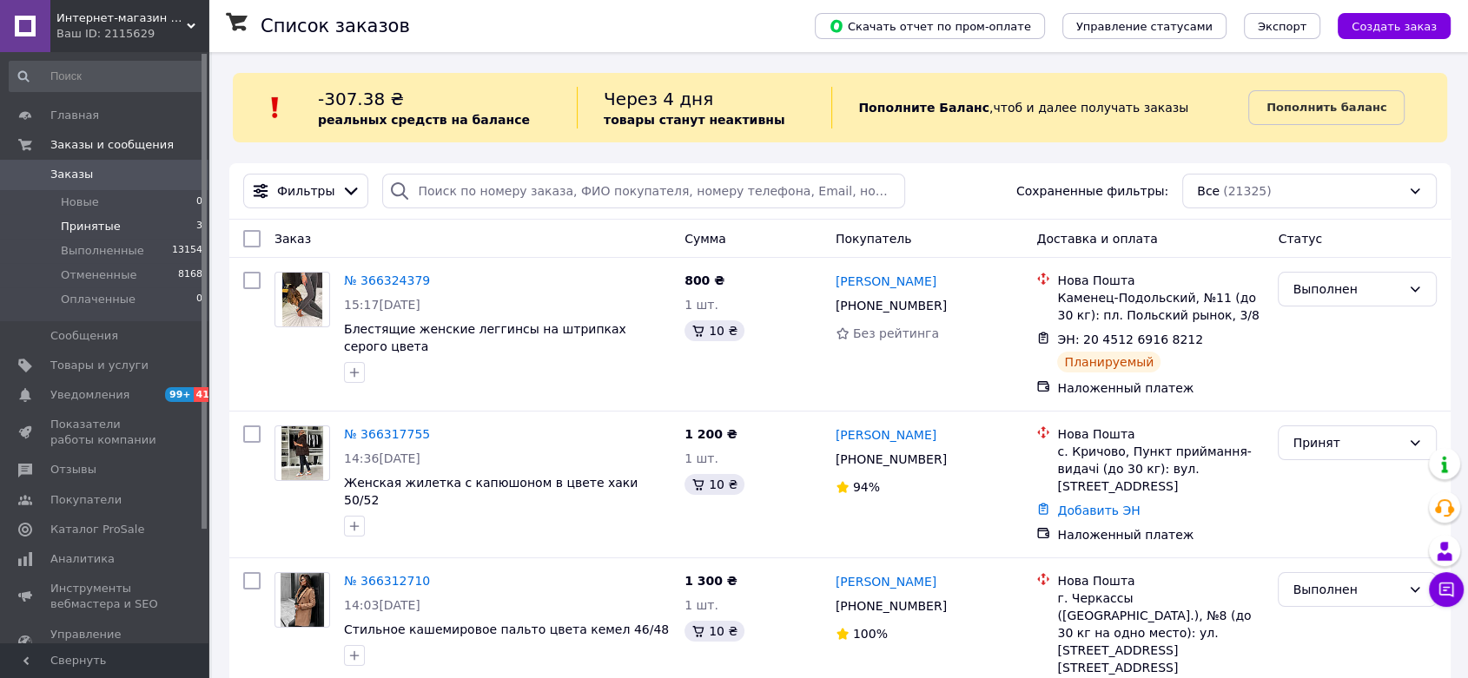
click at [117, 224] on li "Принятые 3" at bounding box center [106, 227] width 213 height 24
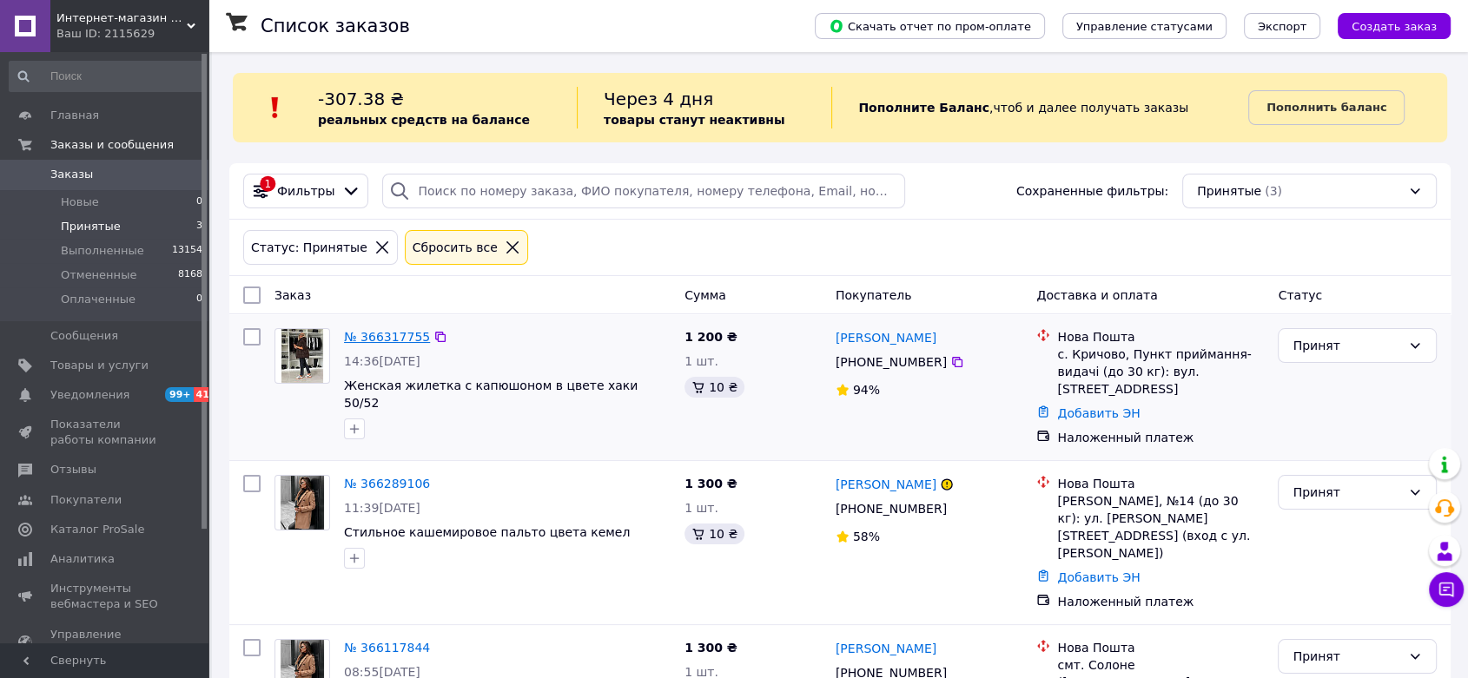
click at [387, 337] on link "№ 366317755" at bounding box center [387, 337] width 86 height 14
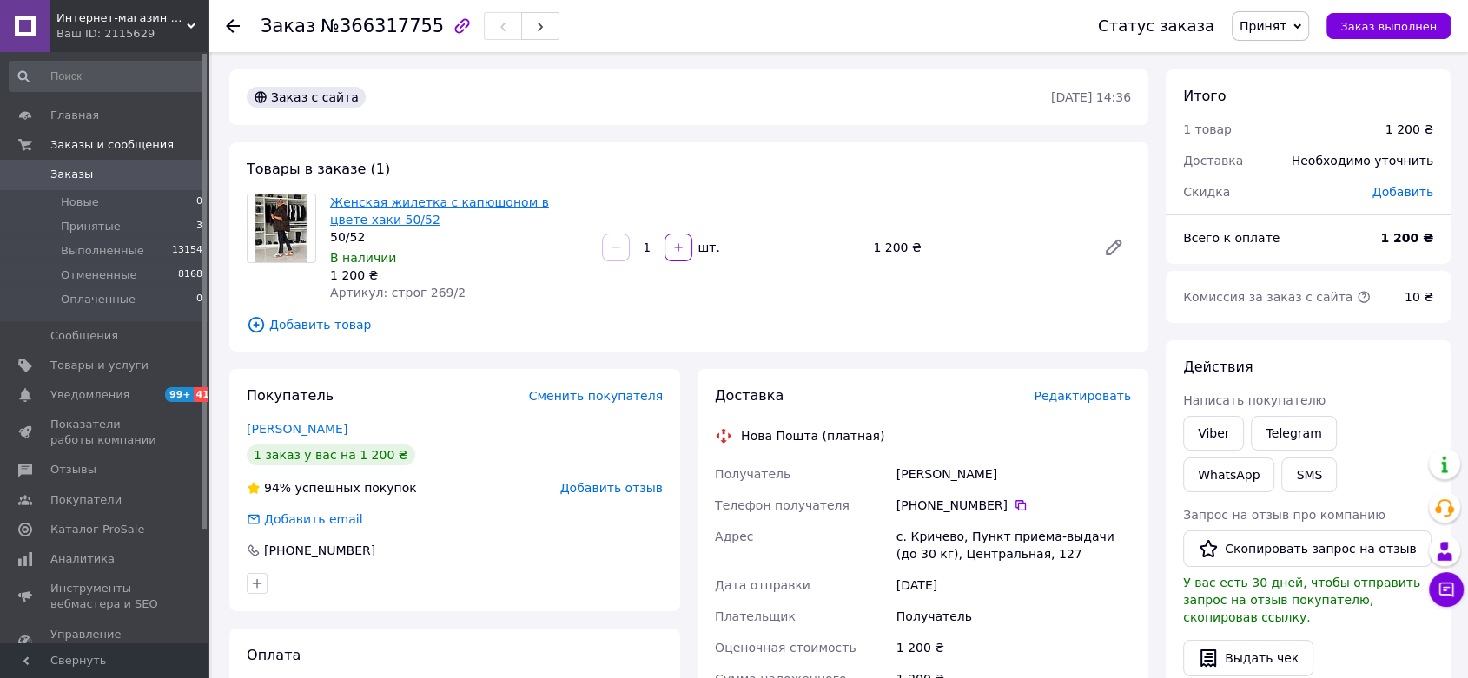
click at [510, 199] on link "Женская жилетка с капюшоном в цвете хаки 50/52" at bounding box center [439, 210] width 219 height 31
drag, startPoint x: 382, startPoint y: 290, endPoint x: 455, endPoint y: 287, distance: 73.0
type textarea "строг 269/2"
click at [459, 286] on div "Артикул: строг 269/2" at bounding box center [459, 292] width 258 height 17
copy span "строг 269/2"
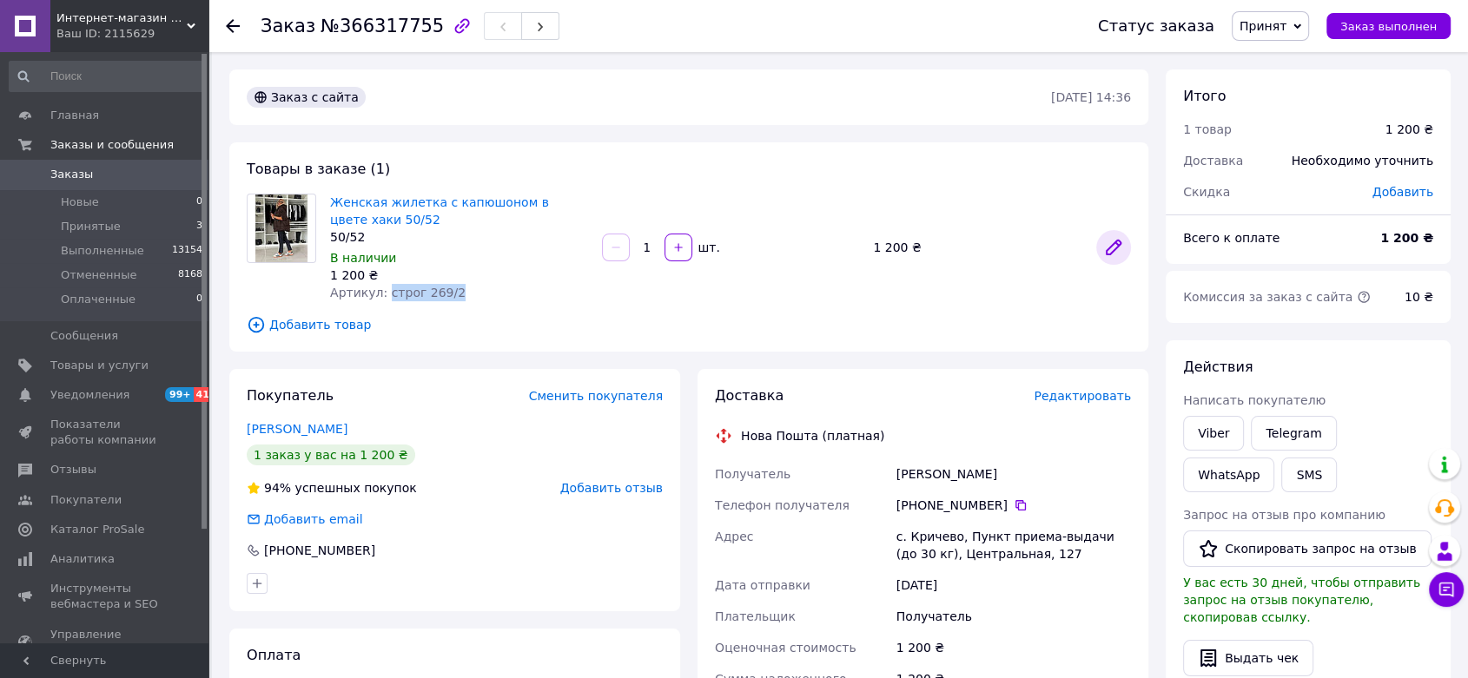
click at [1115, 245] on icon at bounding box center [1114, 248] width 14 height 14
